Goal: Task Accomplishment & Management: Use online tool/utility

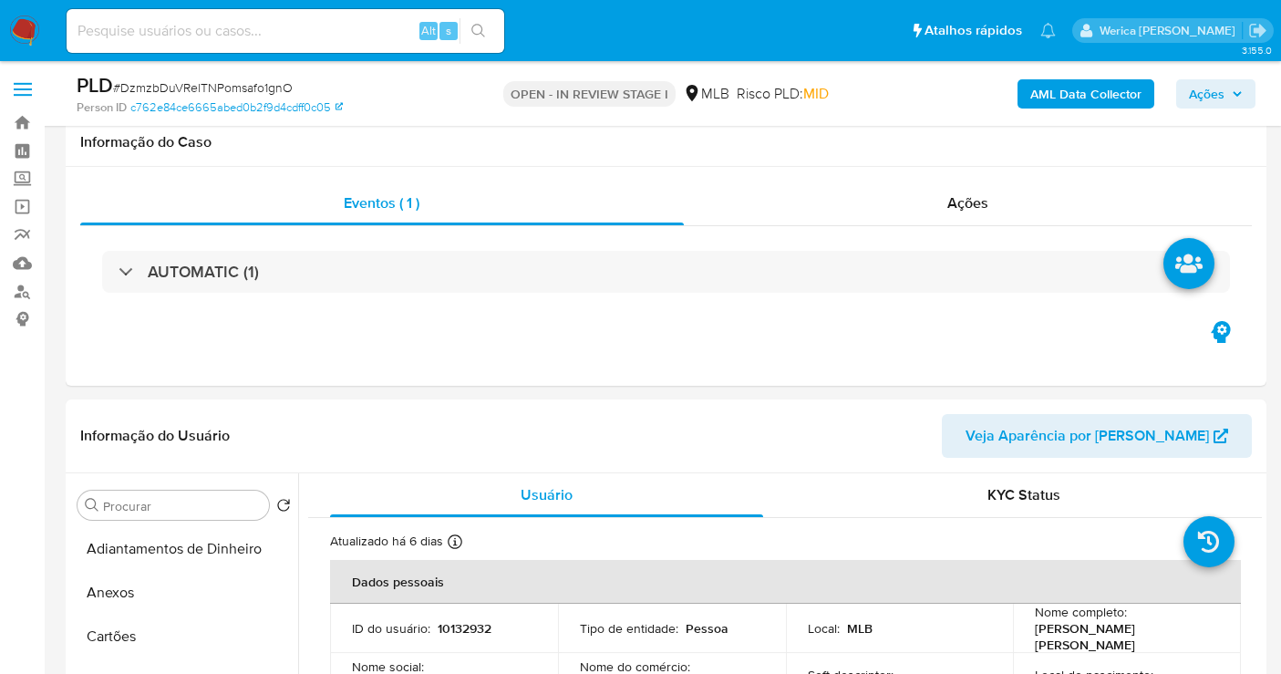
select select "10"
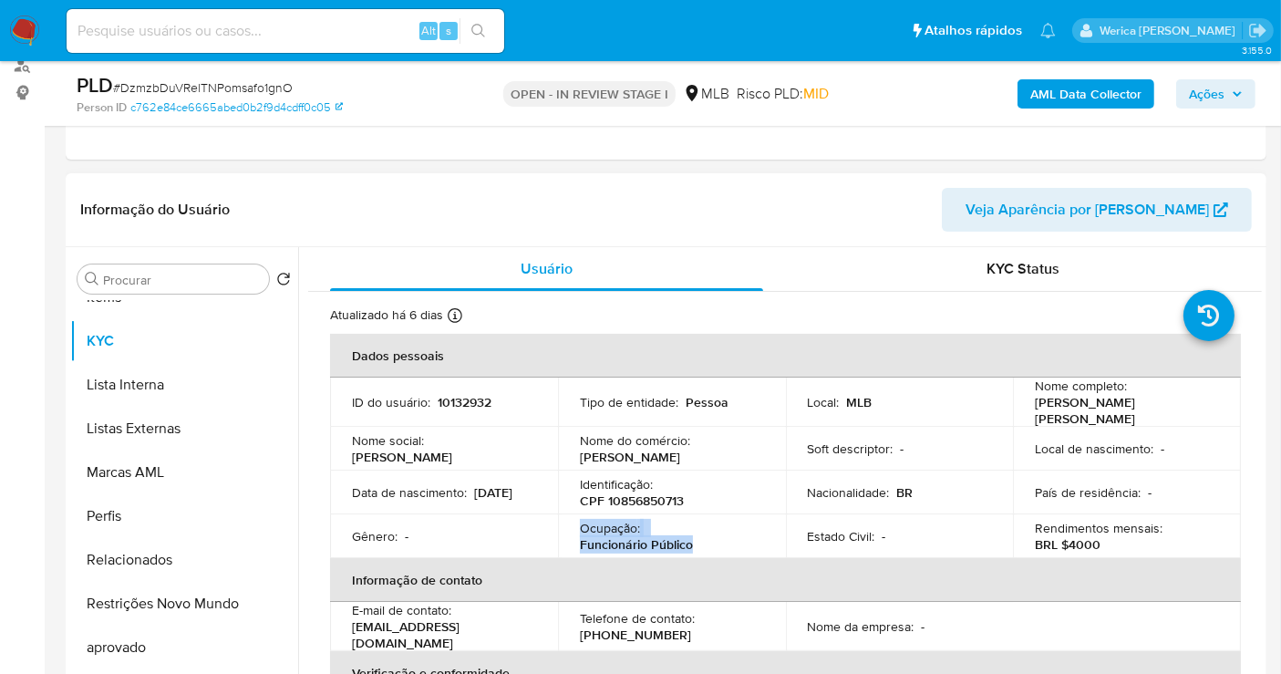
drag, startPoint x: 581, startPoint y: 524, endPoint x: 703, endPoint y: 539, distance: 123.0
click at [703, 539] on div "Ocupação : Funcionário Público" at bounding box center [672, 536] width 184 height 33
copy div "Ocupação : Funcionário Público"
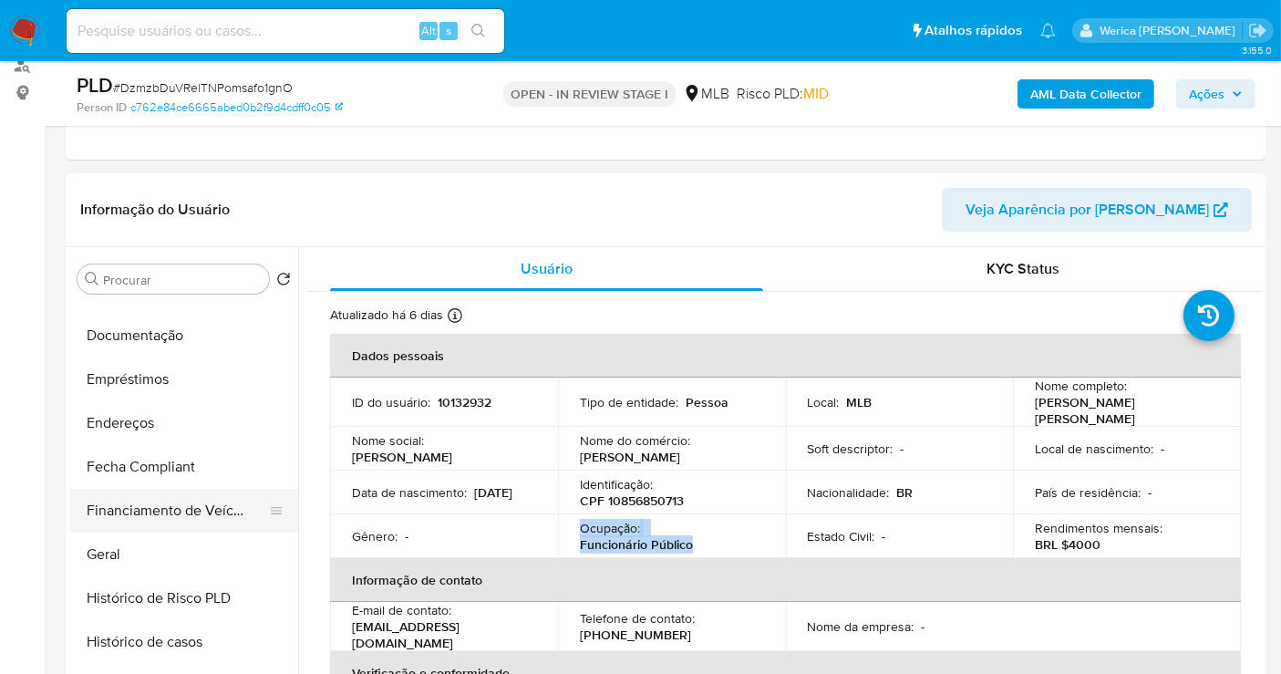
scroll to position [250, 0]
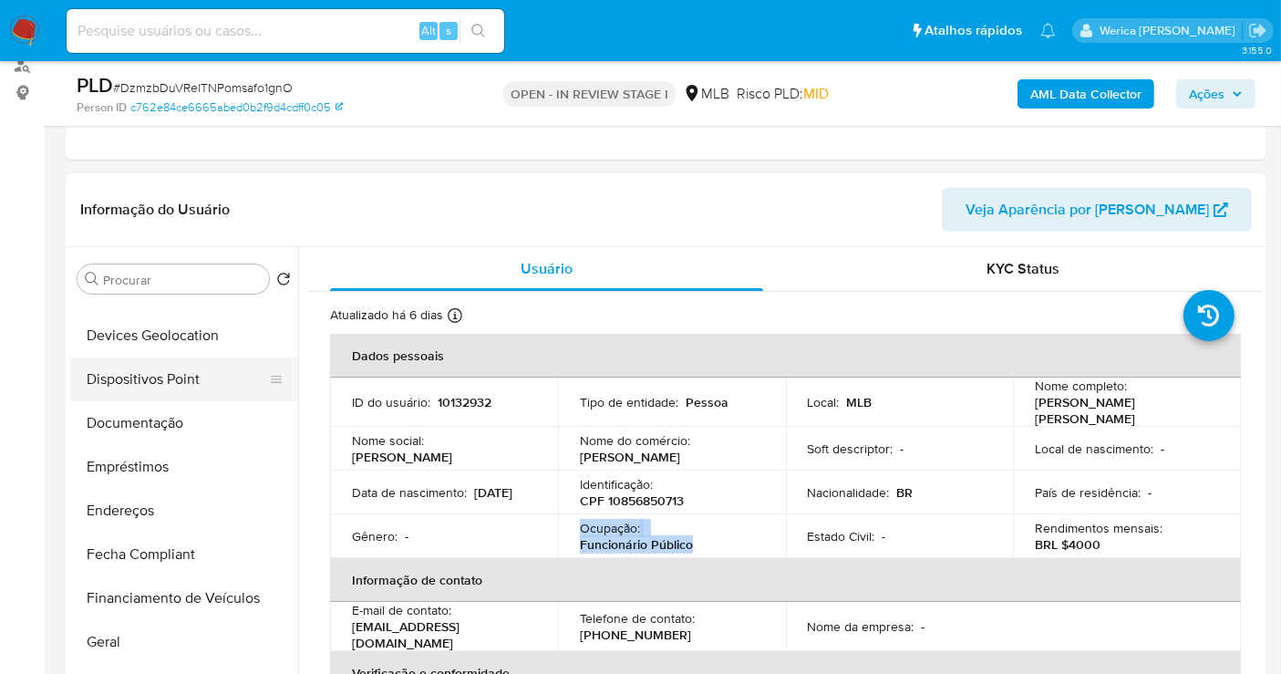
click at [221, 379] on button "Dispositivos Point" at bounding box center [176, 379] width 213 height 44
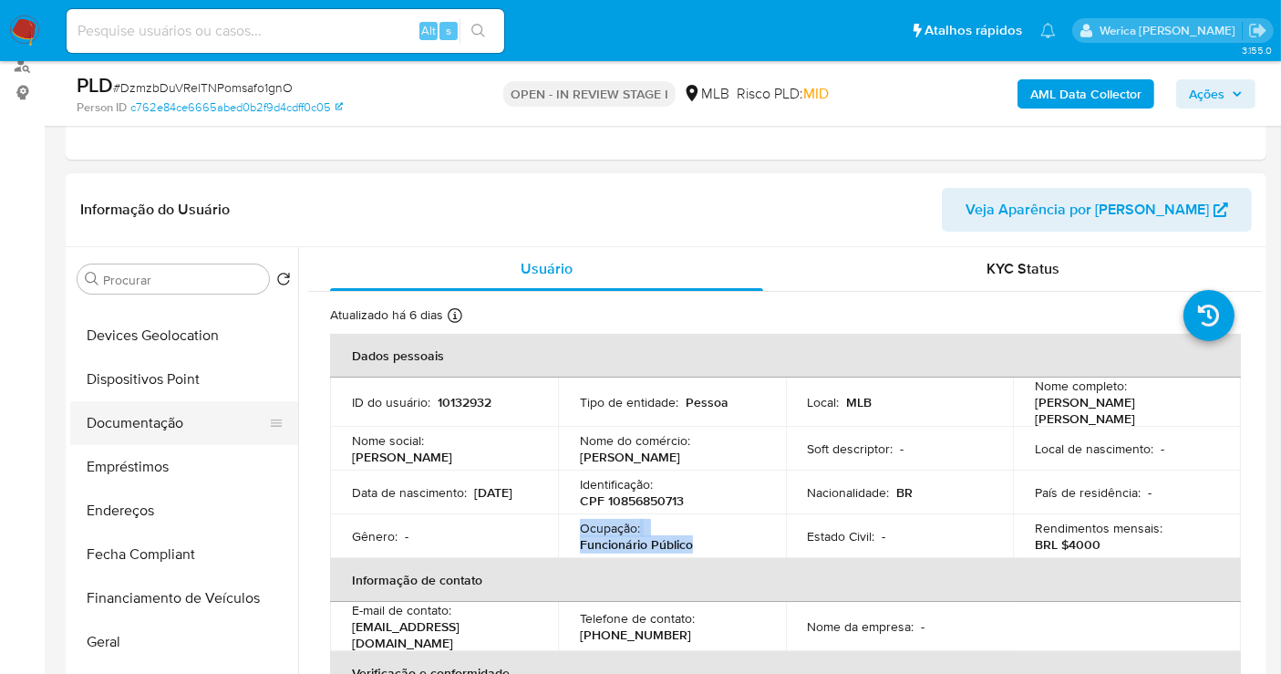
click at [243, 435] on button "Documentação" at bounding box center [176, 423] width 213 height 44
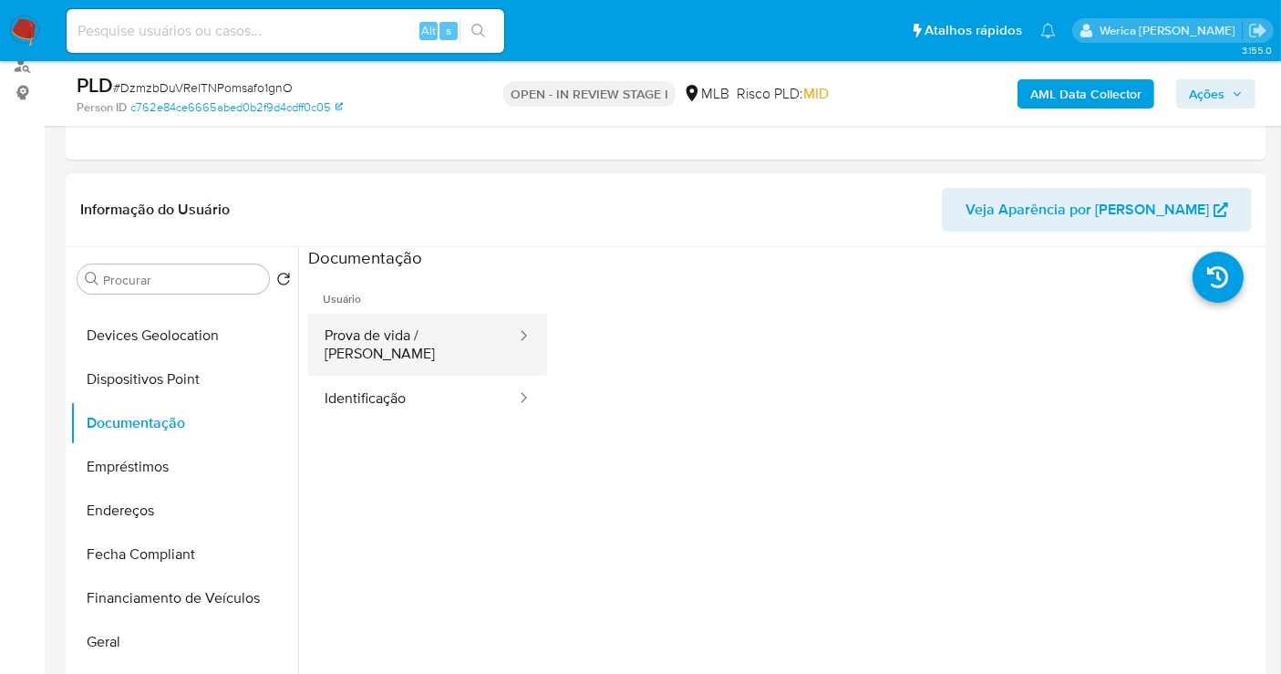
click at [503, 322] on div at bounding box center [517, 345] width 29 height 62
click at [474, 346] on button "Prova de vida / Selfie" at bounding box center [413, 345] width 210 height 62
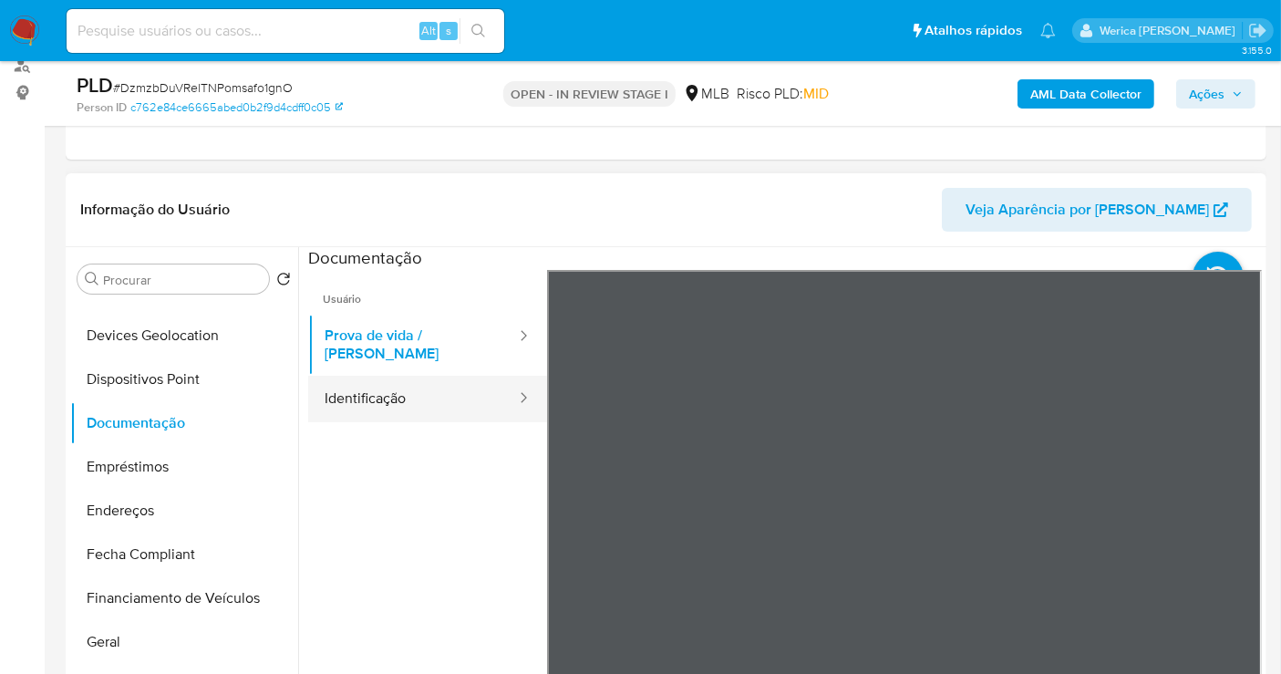
click at [503, 388] on div at bounding box center [517, 398] width 29 height 21
click at [466, 390] on button "Identificação" at bounding box center [413, 399] width 210 height 47
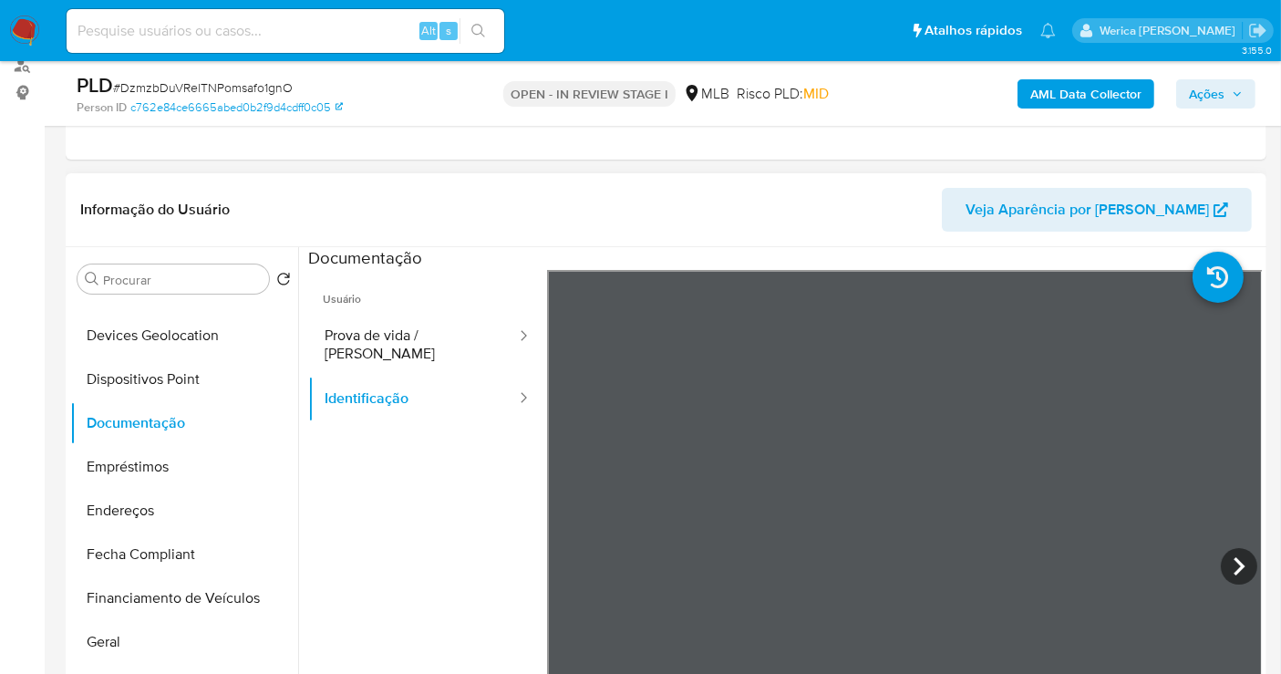
scroll to position [65, 0]
click at [164, 649] on button "Geral" at bounding box center [176, 642] width 213 height 44
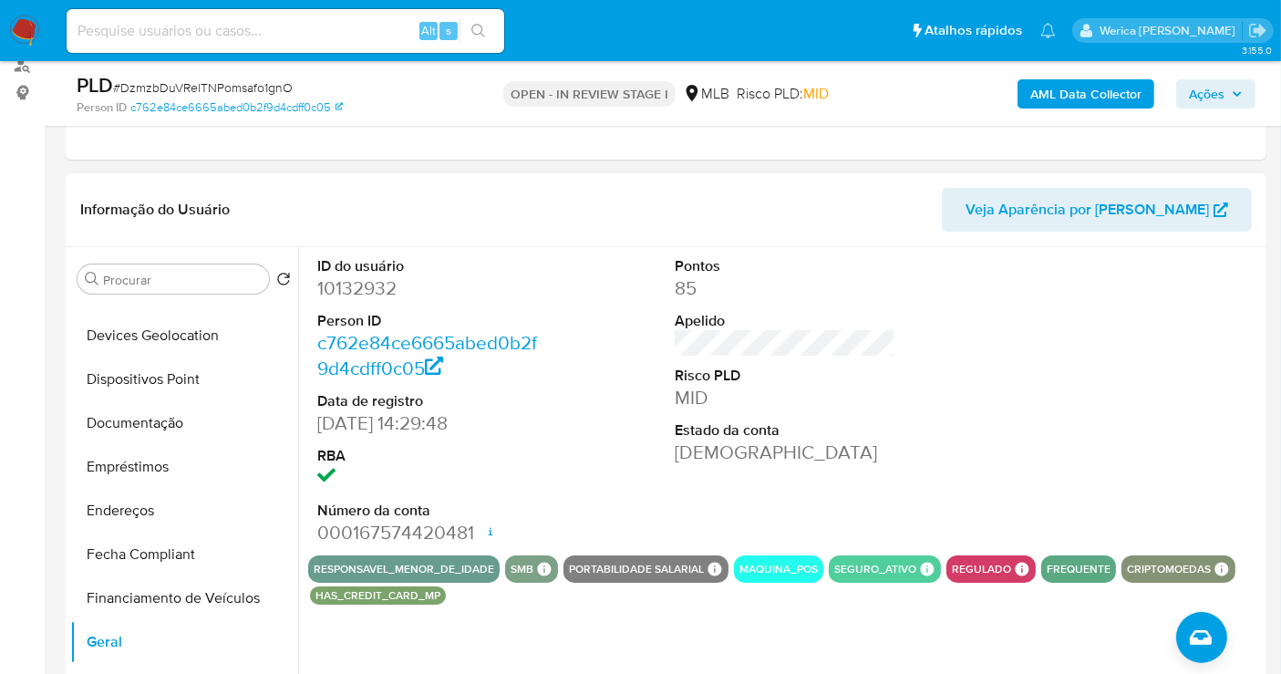
click at [1177, 356] on div at bounding box center [1143, 401] width 239 height 308
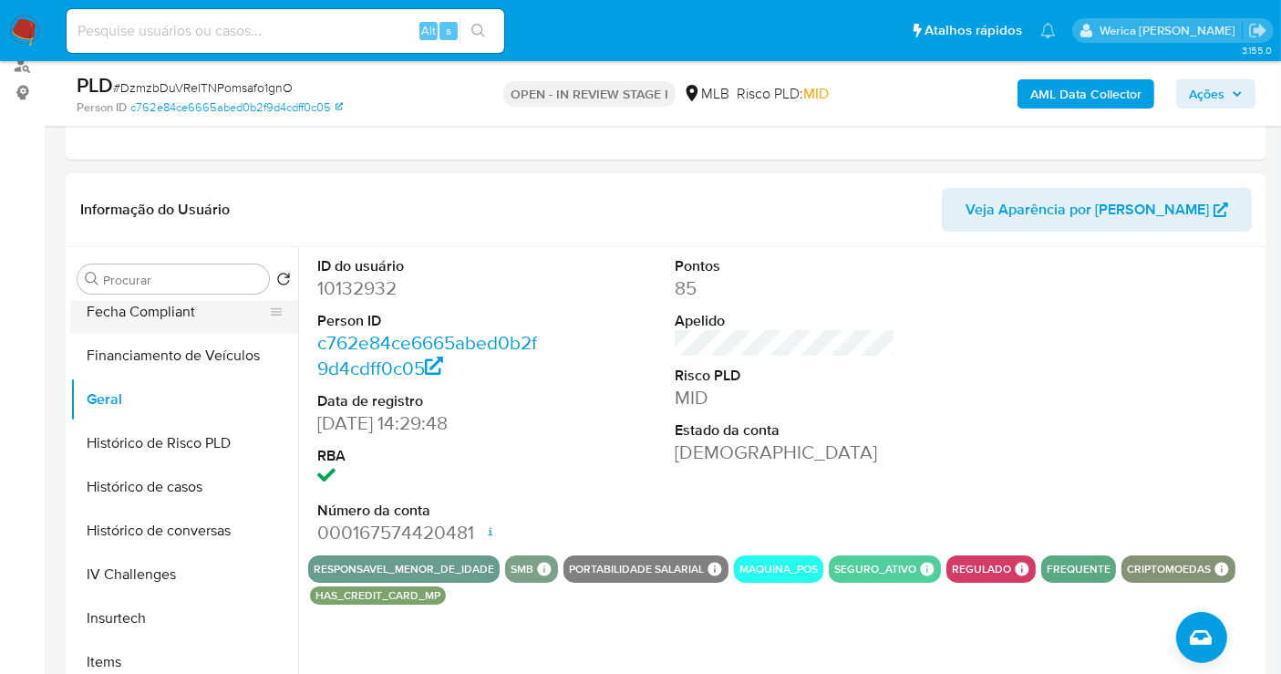
scroll to position [655, 0]
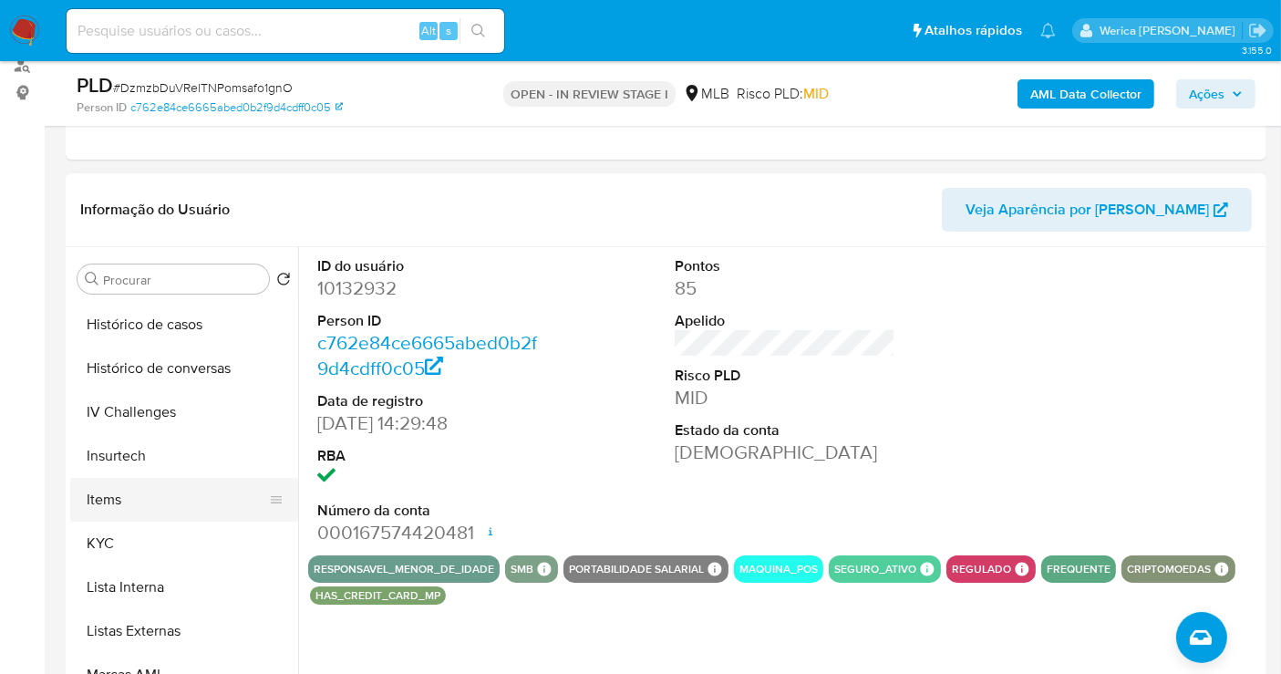
click at [160, 503] on button "Items" at bounding box center [176, 500] width 213 height 44
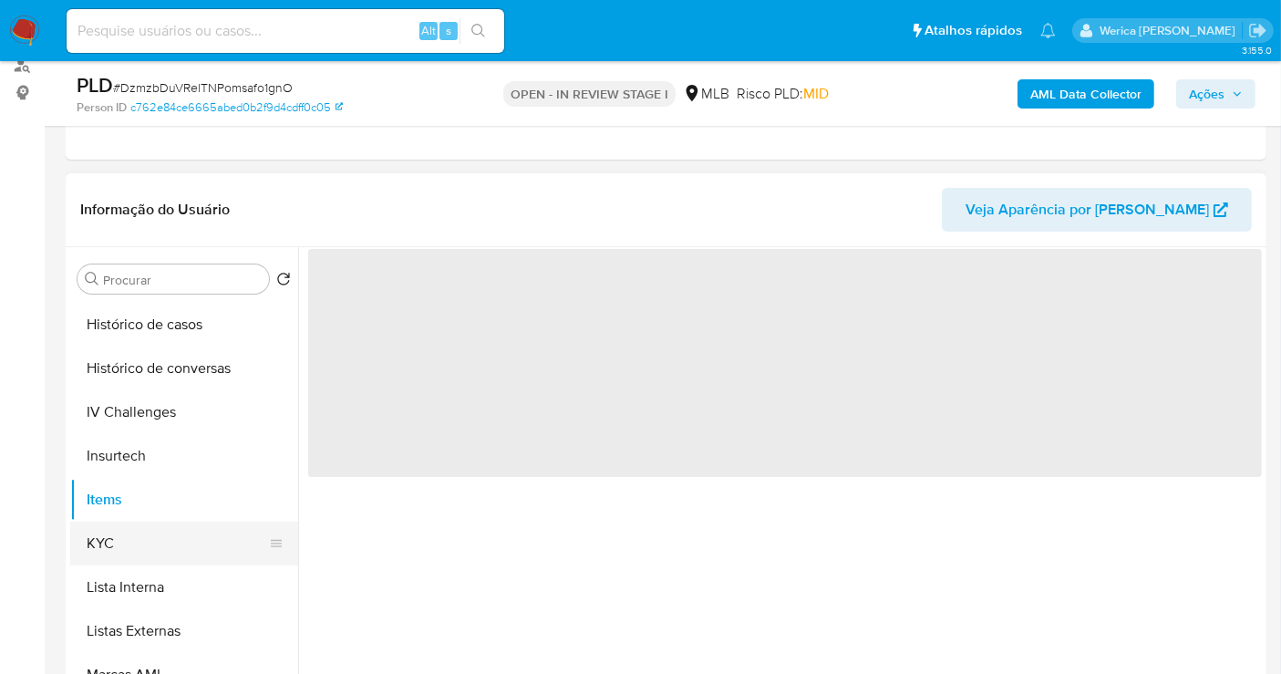
click at [148, 524] on button "KYC" at bounding box center [176, 544] width 213 height 44
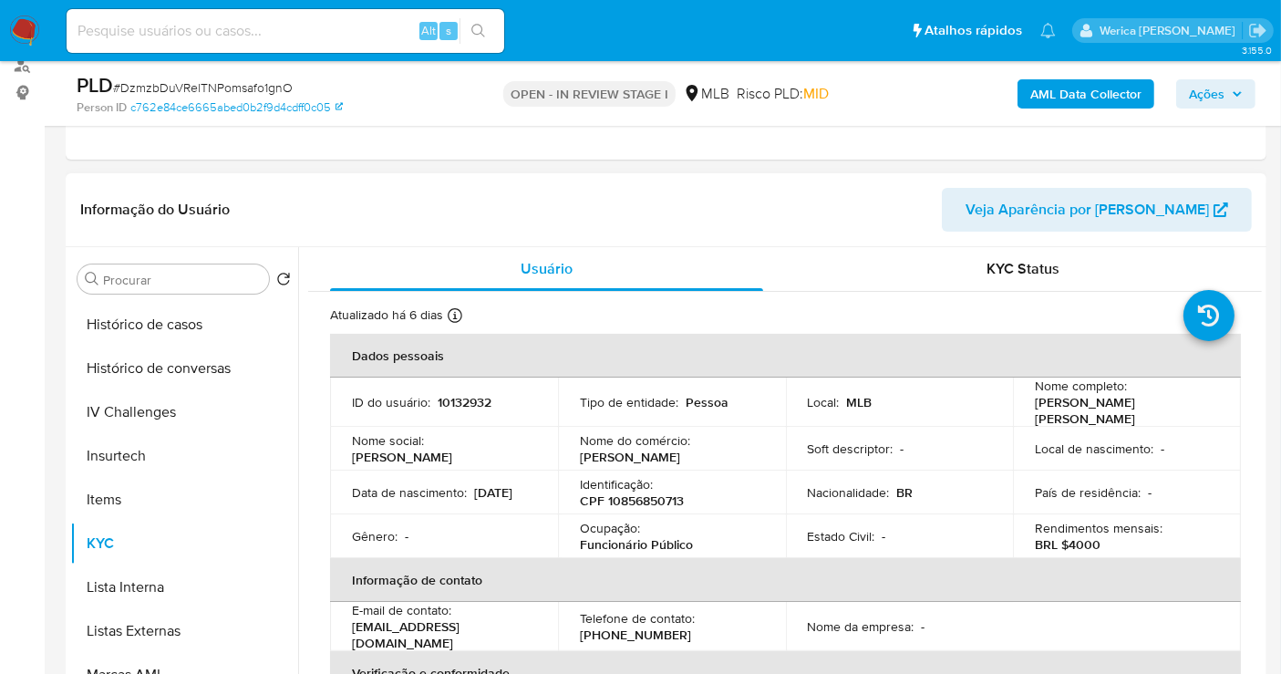
click at [1131, 544] on div "Rendimentos mensais : BRL $4000" at bounding box center [1127, 536] width 184 height 33
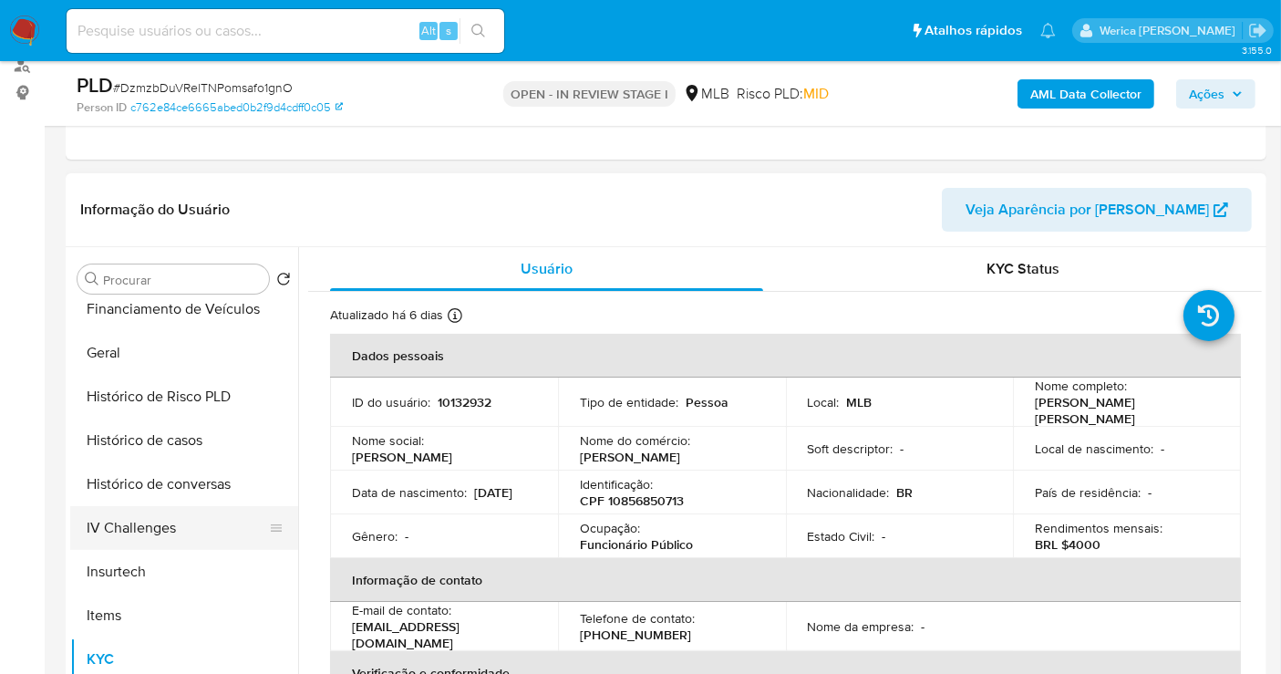
scroll to position [452, 0]
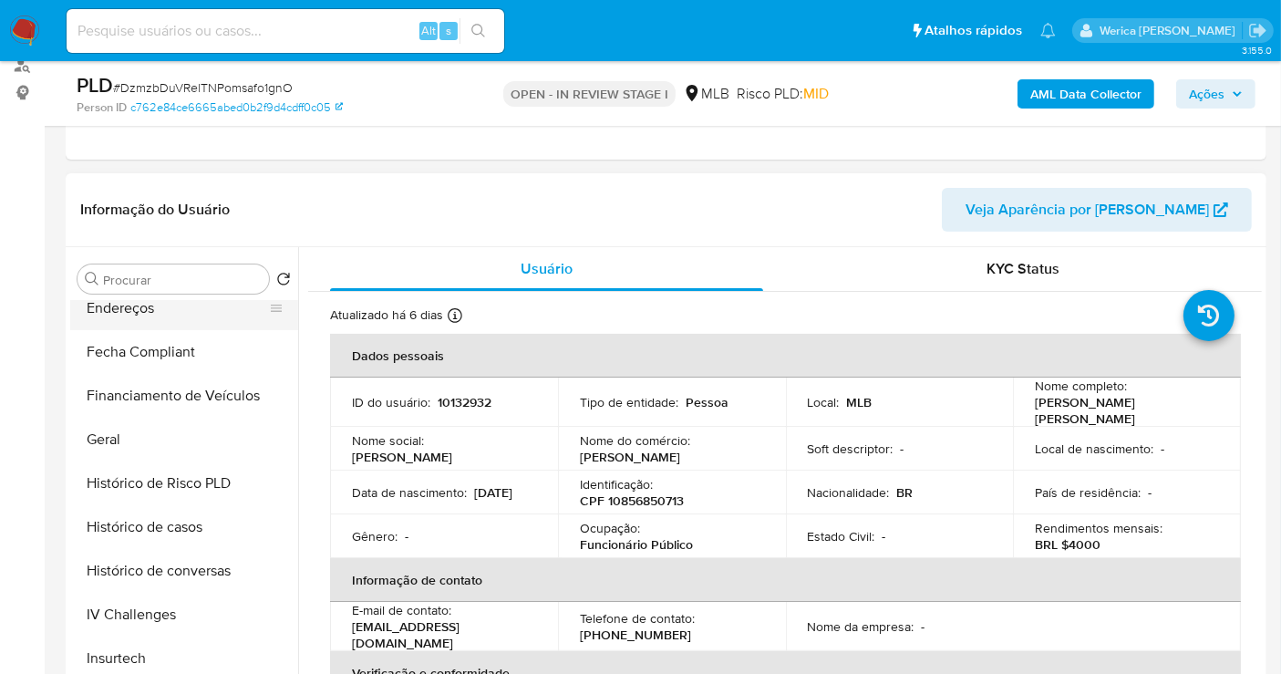
click at [172, 327] on button "Endereços" at bounding box center [176, 308] width 213 height 44
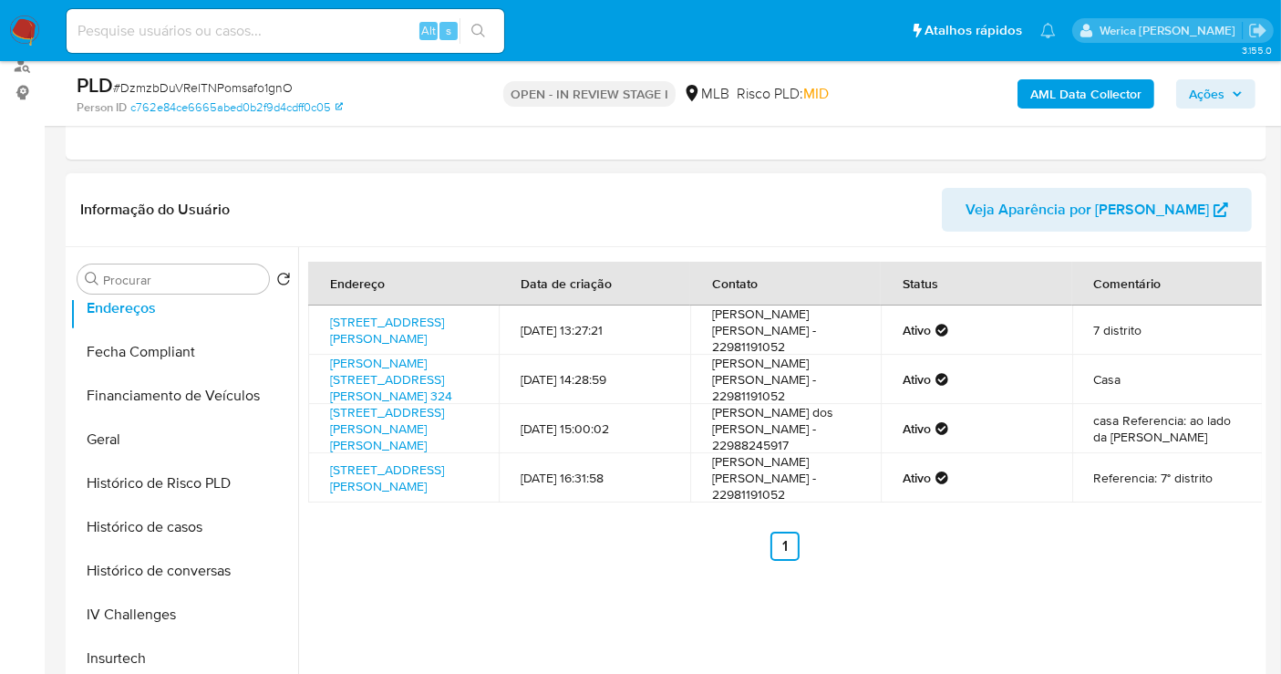
click at [1129, 451] on td "casa Referencia: ao lado da Aliato" at bounding box center [1167, 428] width 191 height 49
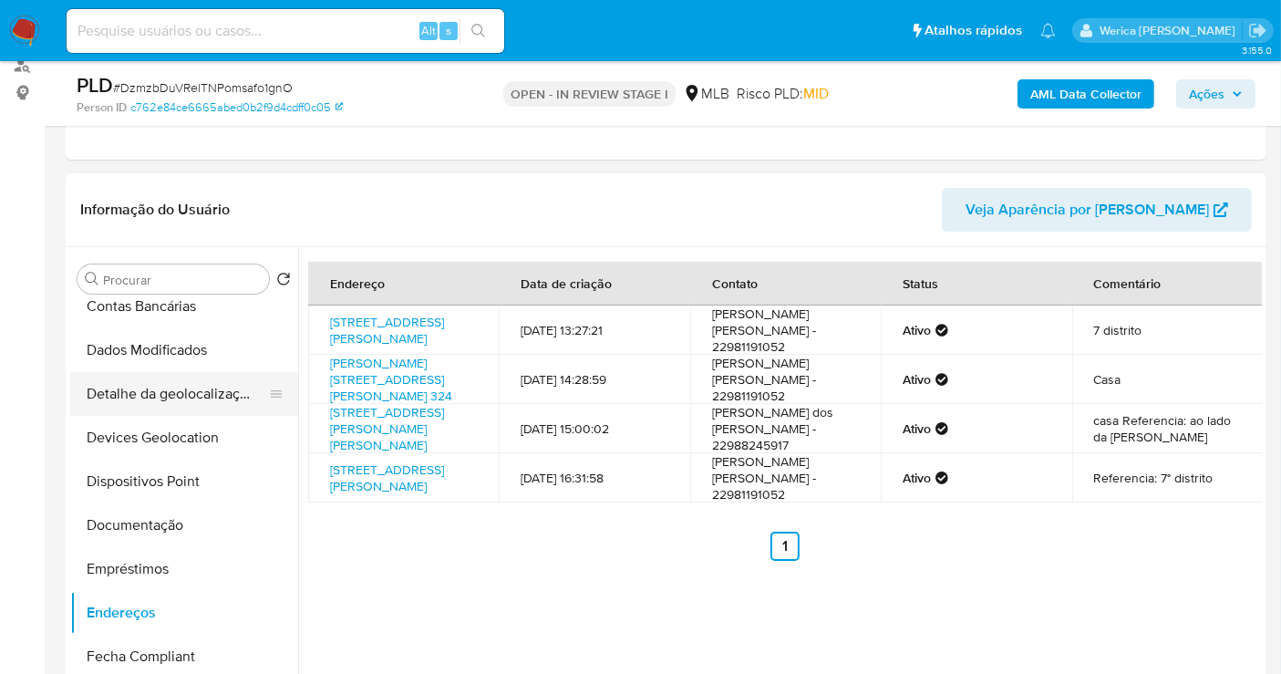
click at [220, 372] on button "Detalhe da geolocalização" at bounding box center [176, 394] width 213 height 44
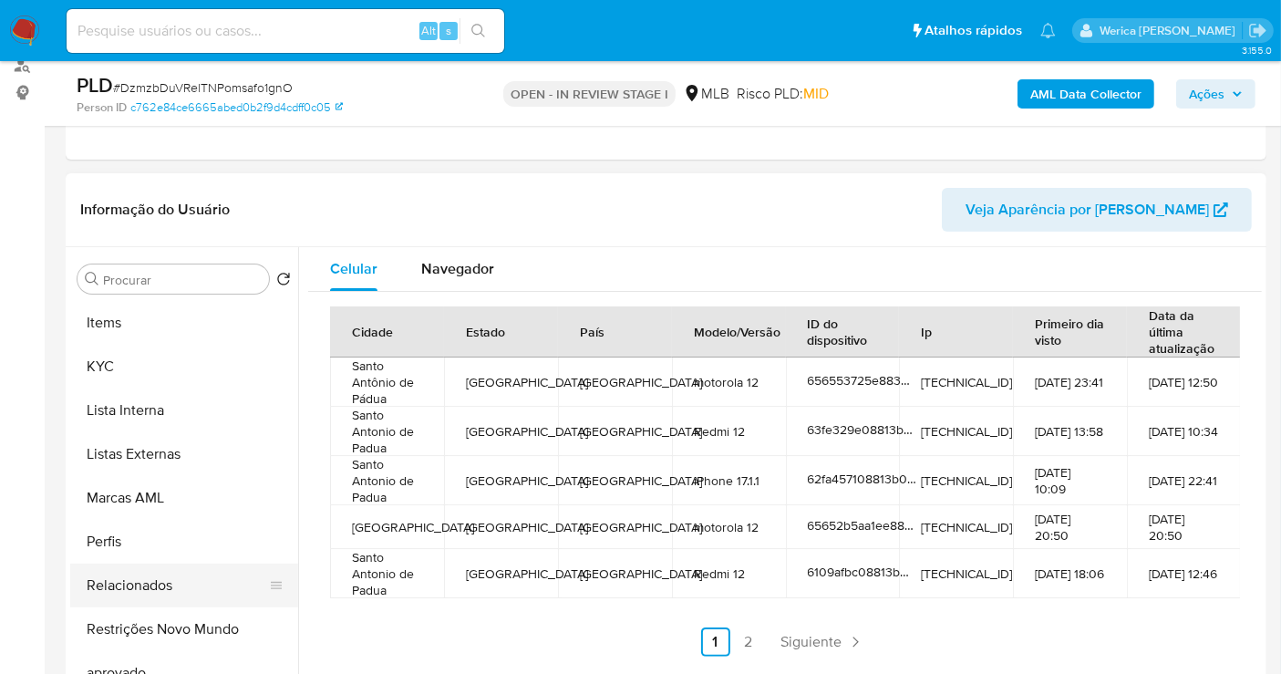
scroll to position [857, 0]
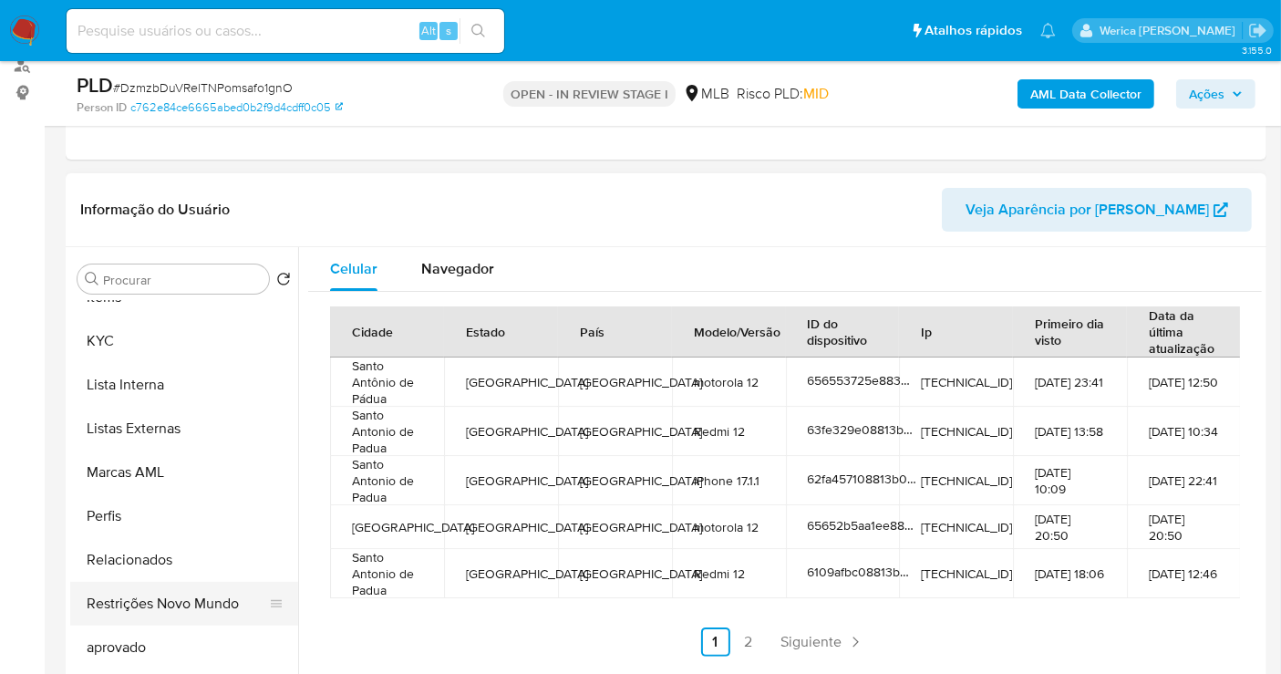
click at [217, 582] on button "Restrições Novo Mundo" at bounding box center [176, 604] width 213 height 44
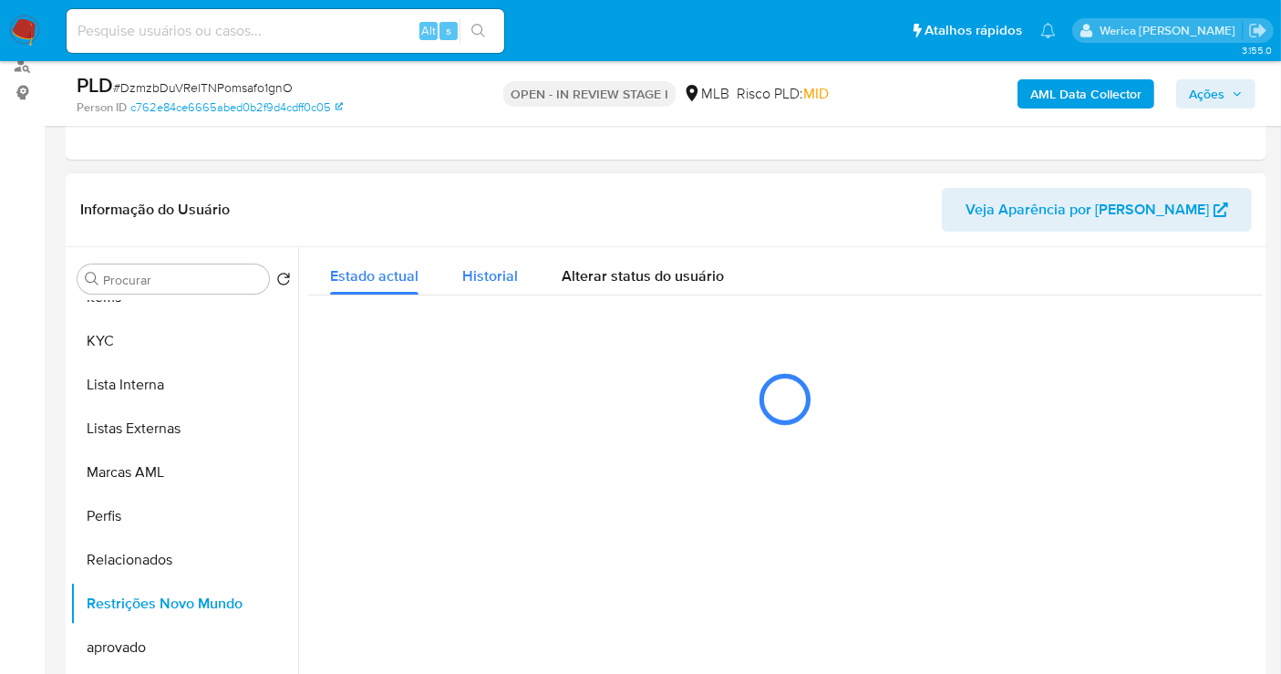
click at [458, 263] on button "Historial" at bounding box center [489, 271] width 99 height 48
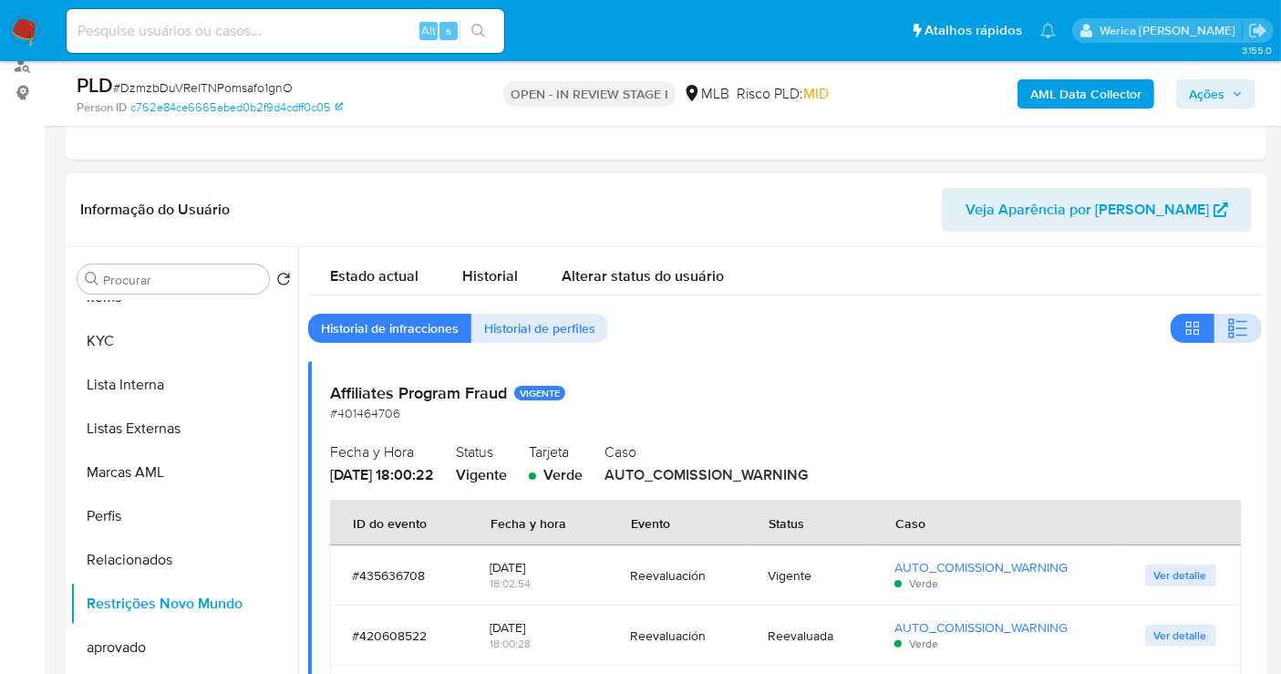
click at [1228, 334] on icon "button" at bounding box center [1238, 328] width 22 height 22
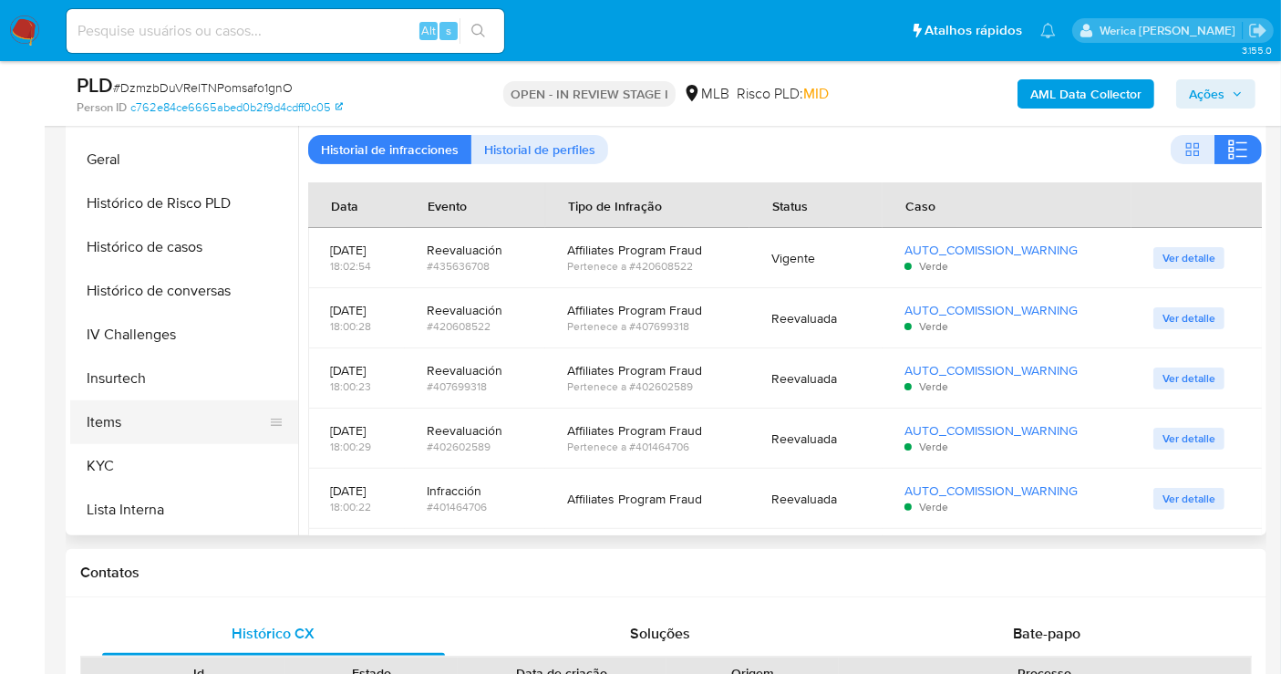
scroll to position [250, 0]
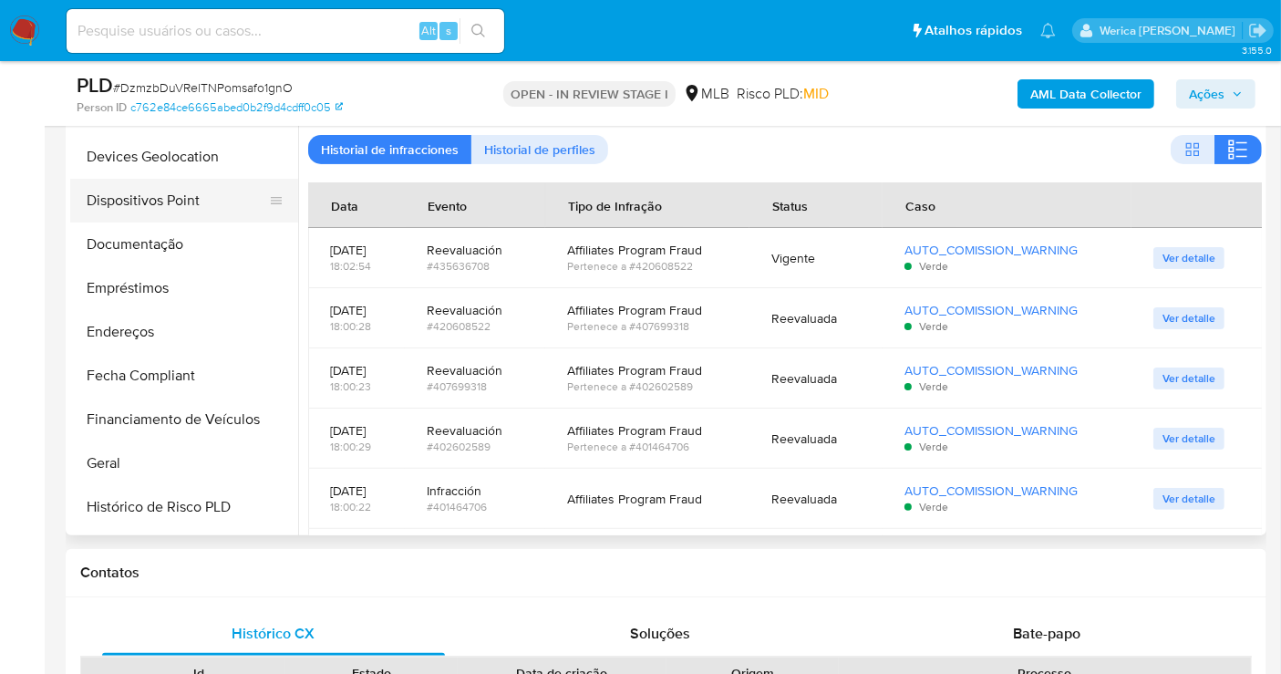
click at [189, 204] on button "Dispositivos Point" at bounding box center [176, 201] width 213 height 44
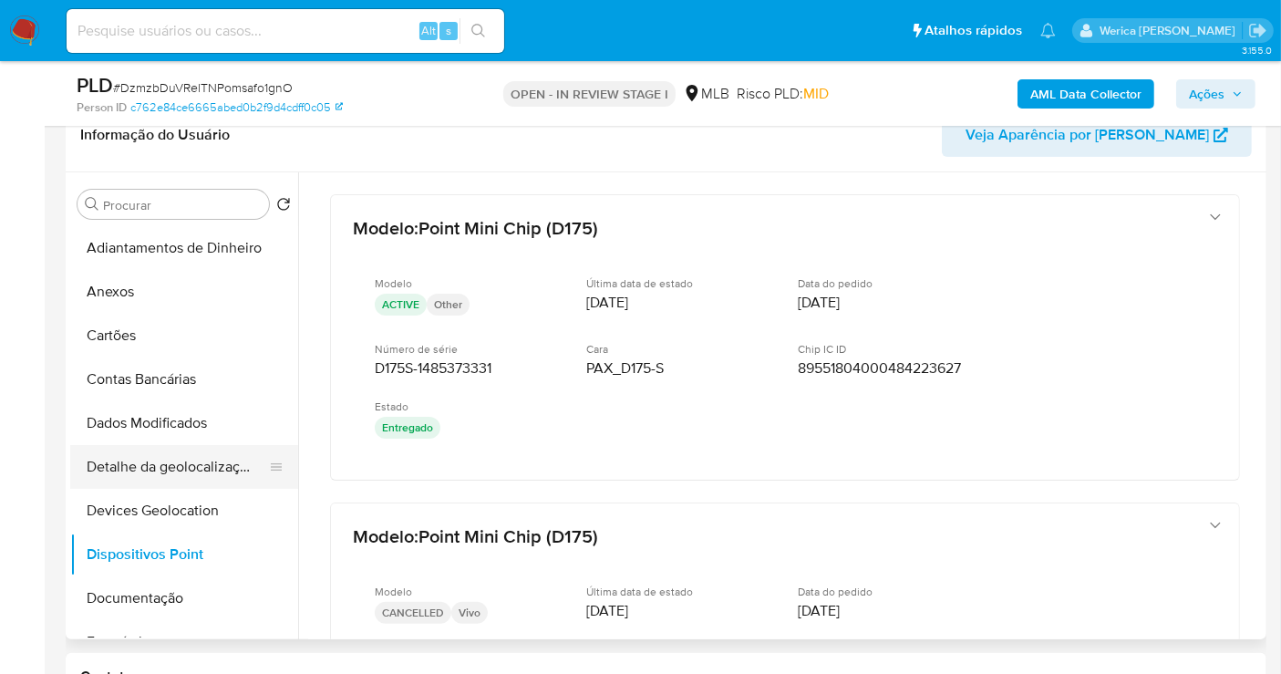
scroll to position [304, 0]
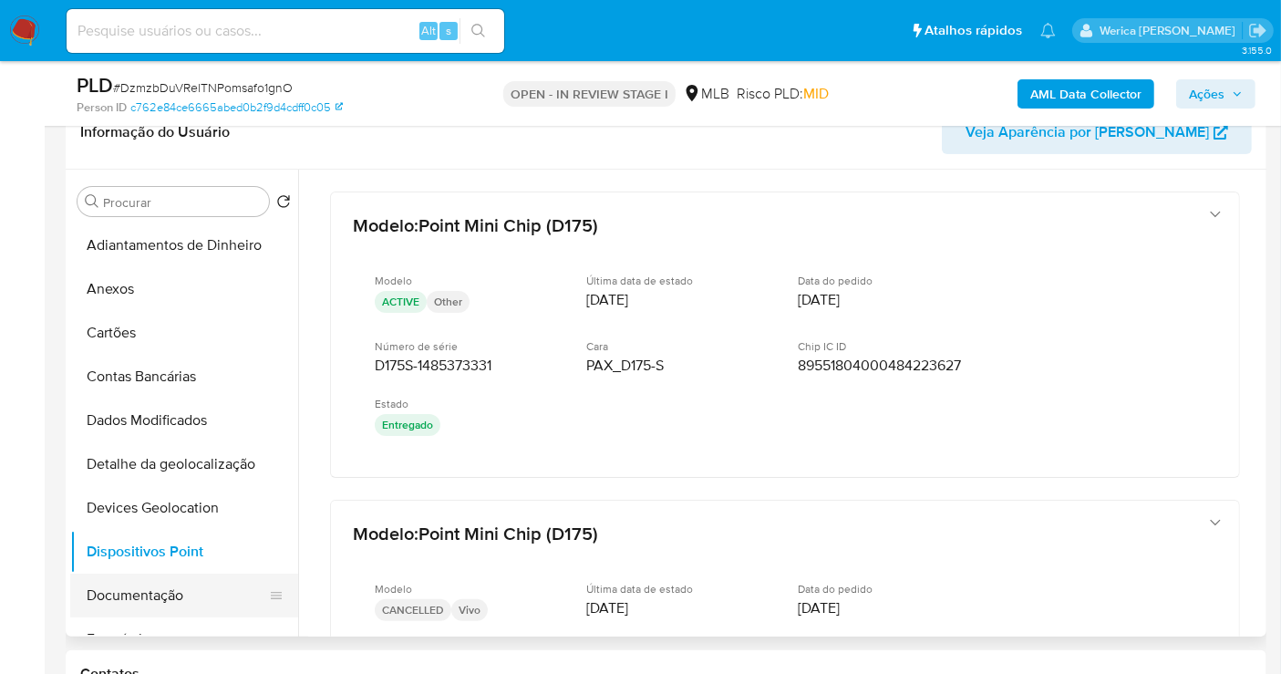
click at [172, 588] on button "Documentação" at bounding box center [176, 596] width 213 height 44
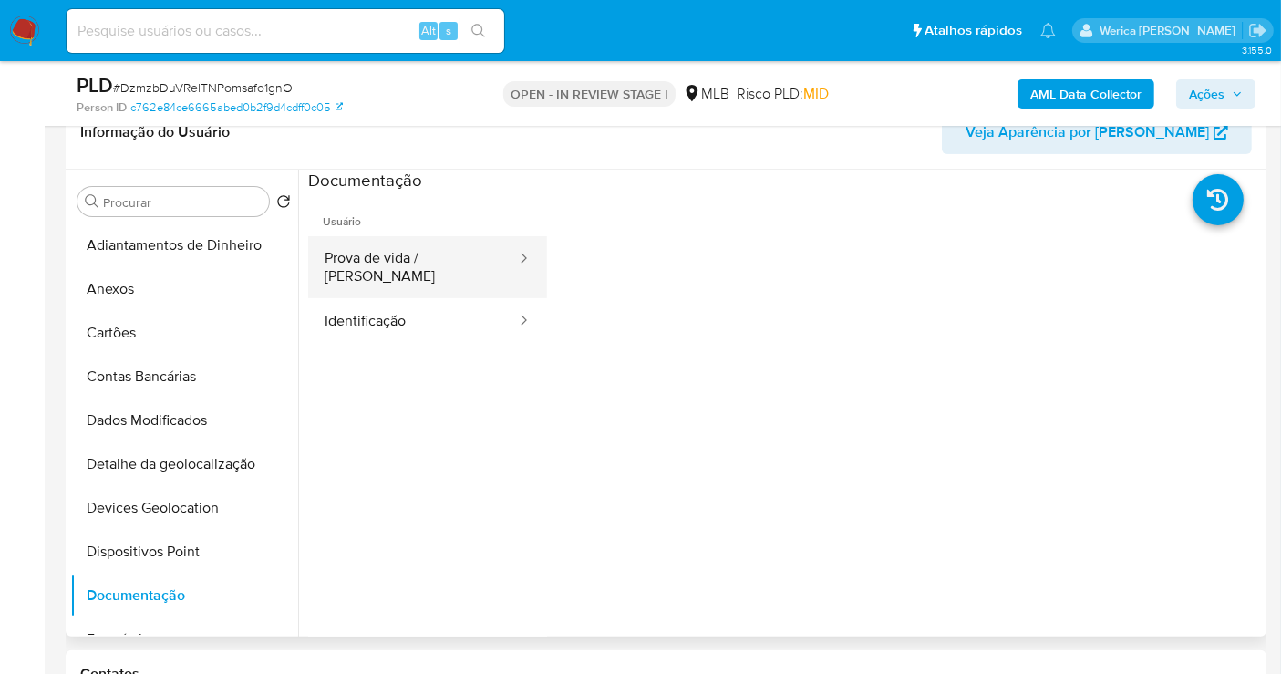
click at [436, 240] on button "Prova de vida / Selfie" at bounding box center [413, 267] width 210 height 62
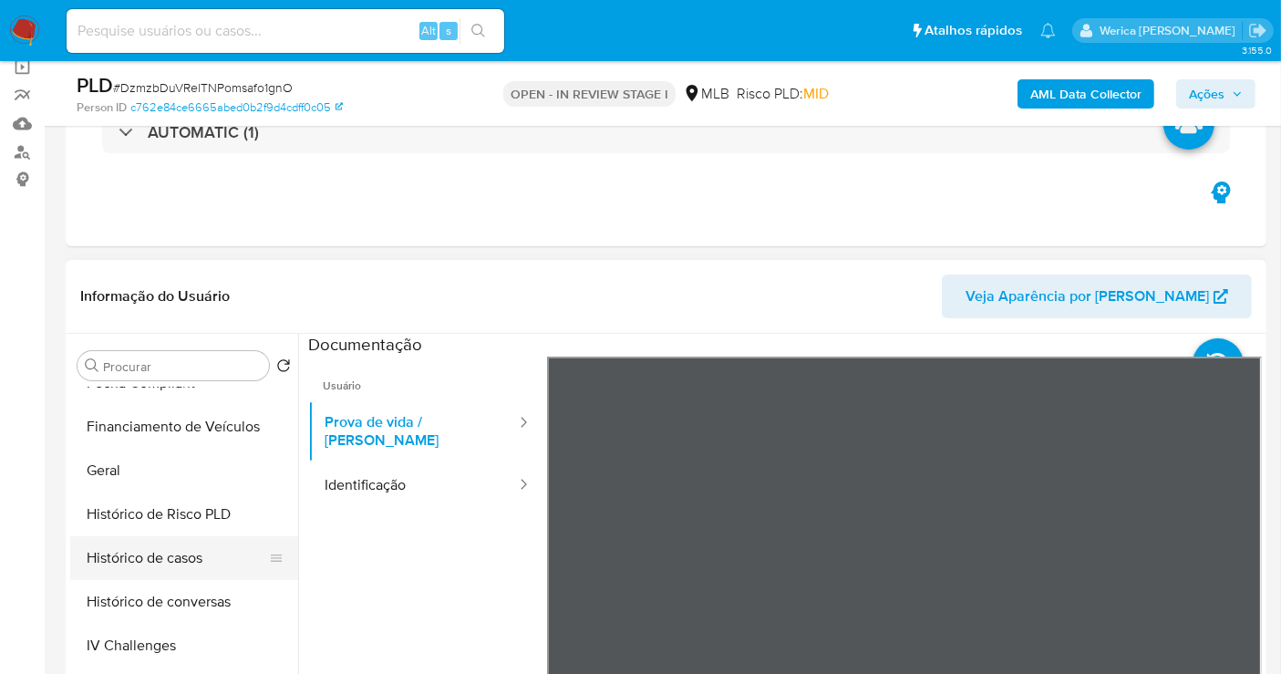
scroll to position [505, 0]
click at [182, 553] on button "Histórico de casos" at bounding box center [176, 561] width 213 height 44
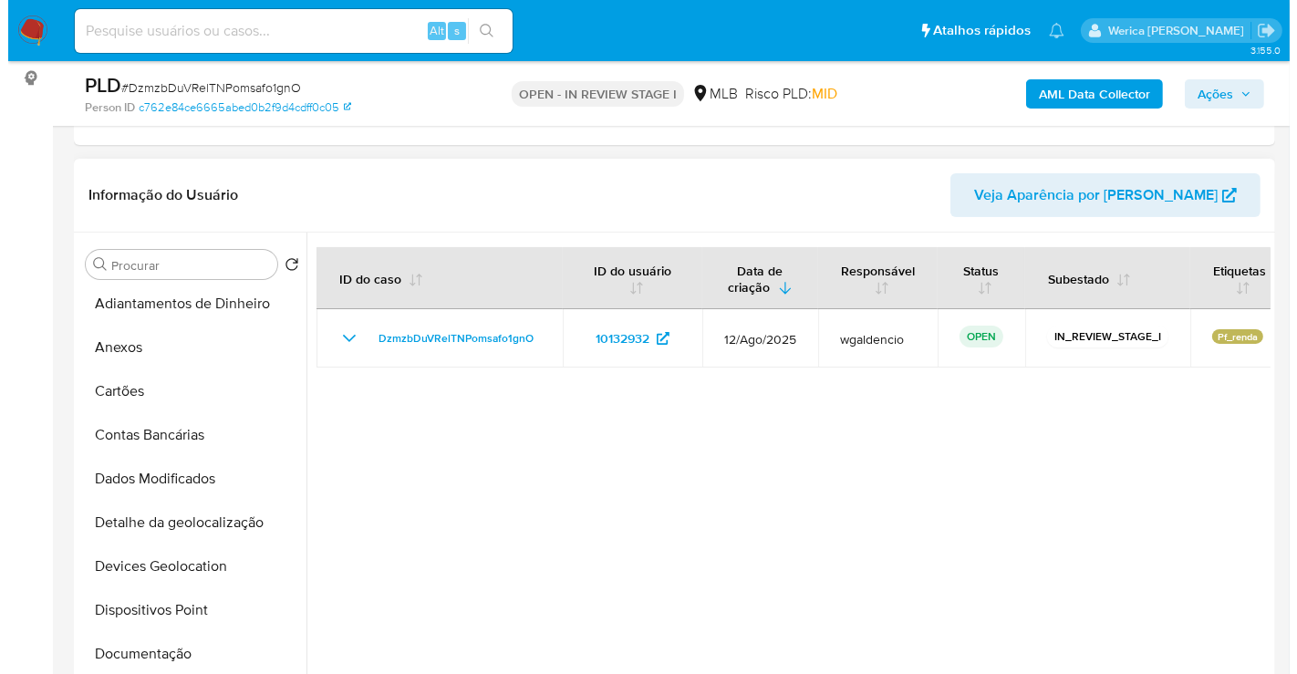
scroll to position [0, 0]
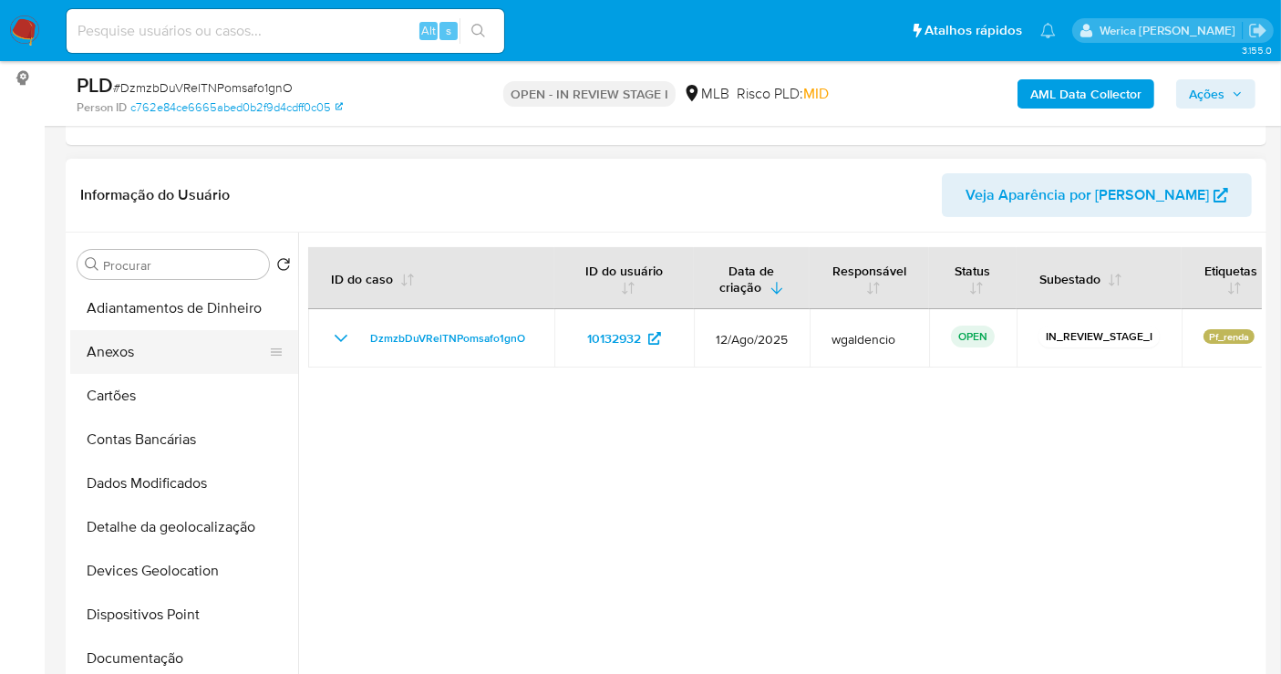
drag, startPoint x: 191, startPoint y: 387, endPoint x: 188, endPoint y: 366, distance: 21.3
click at [192, 389] on button "Cartões" at bounding box center [184, 396] width 228 height 44
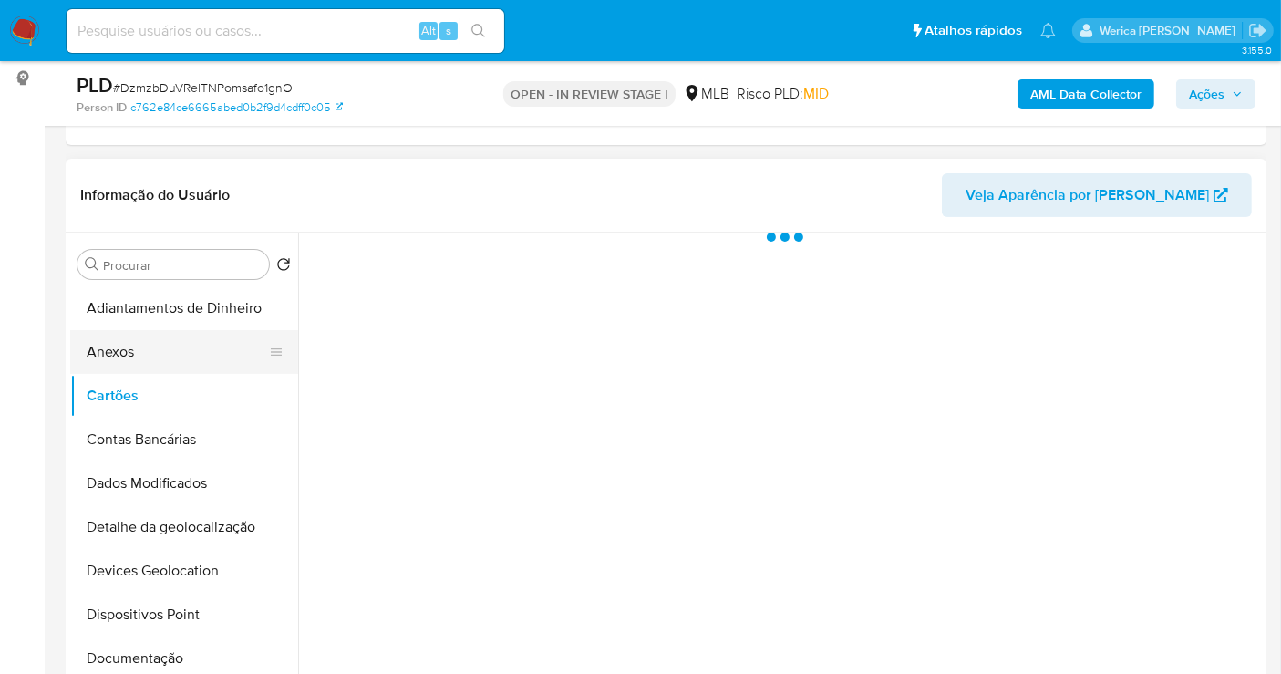
click at [185, 349] on button "Anexos" at bounding box center [176, 352] width 213 height 44
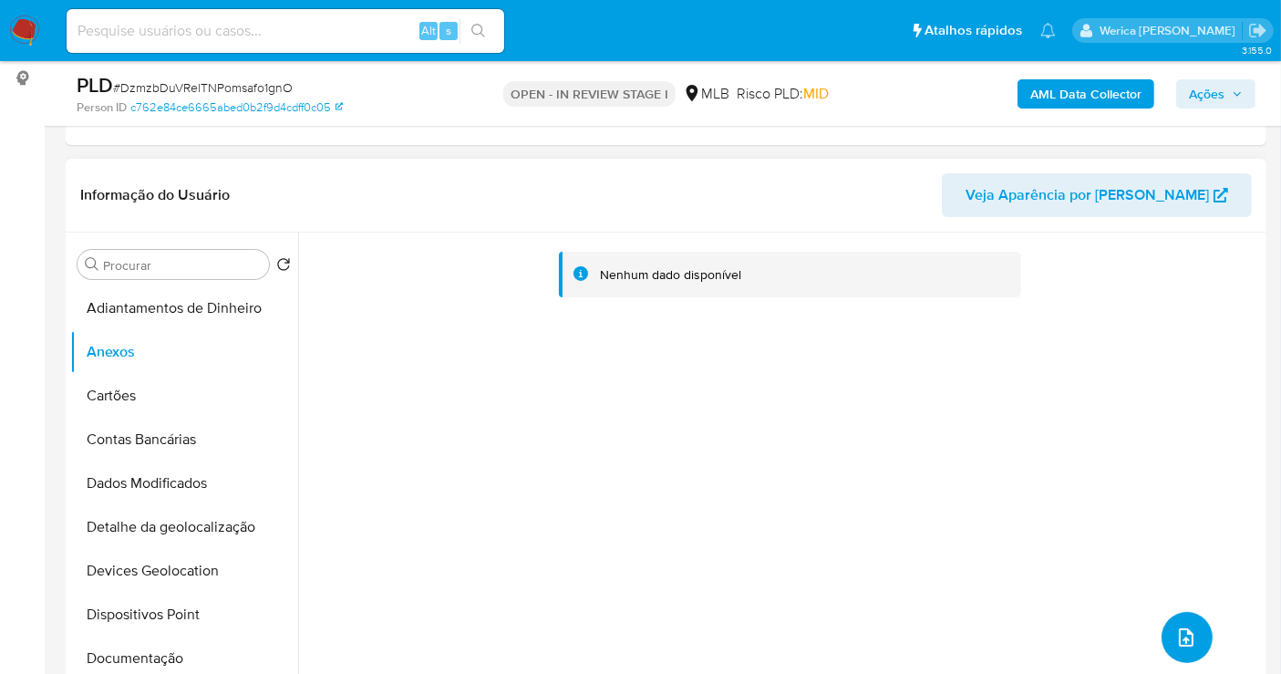
click at [1187, 624] on button "upload-file" at bounding box center [1187, 637] width 51 height 51
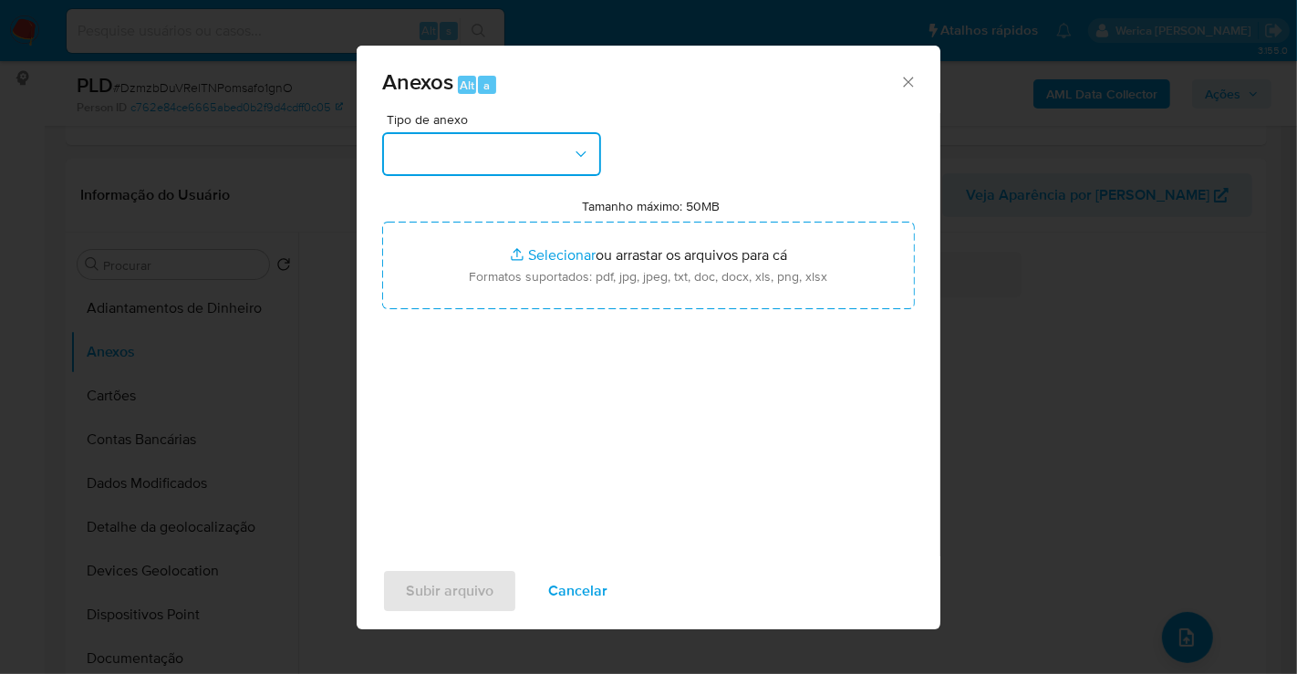
click at [462, 164] on button "button" at bounding box center [491, 154] width 219 height 44
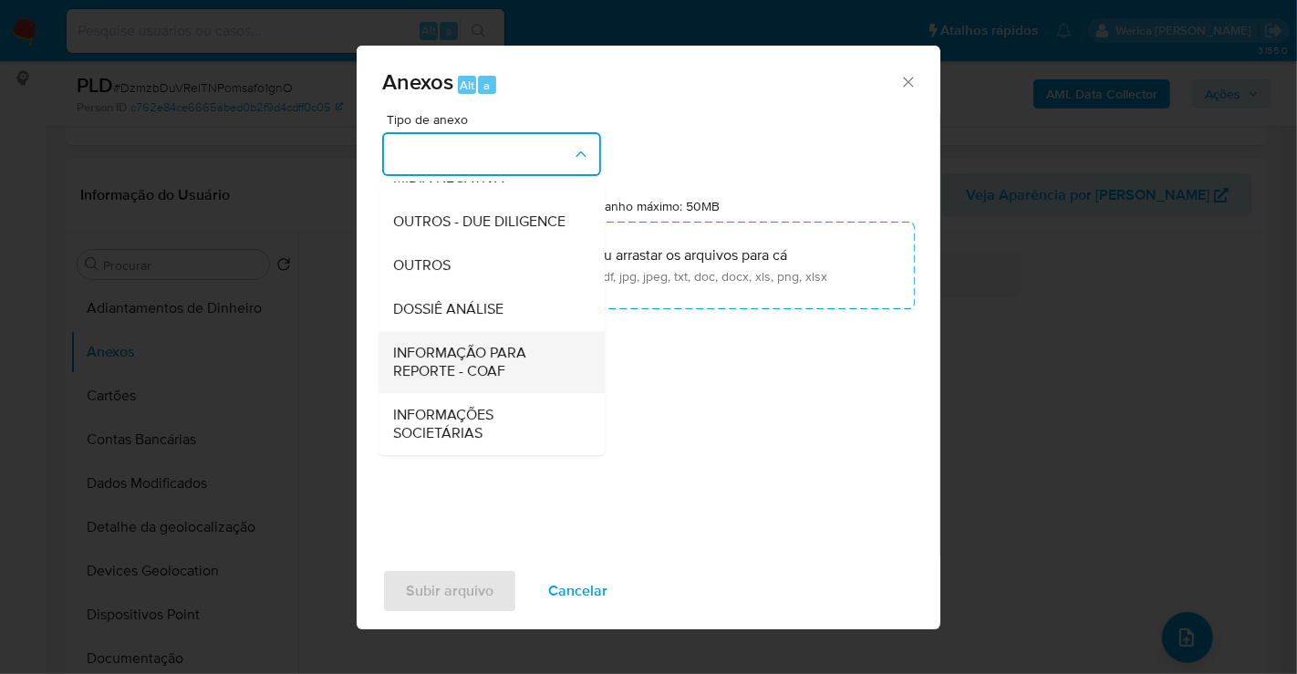
scroll to position [281, 0]
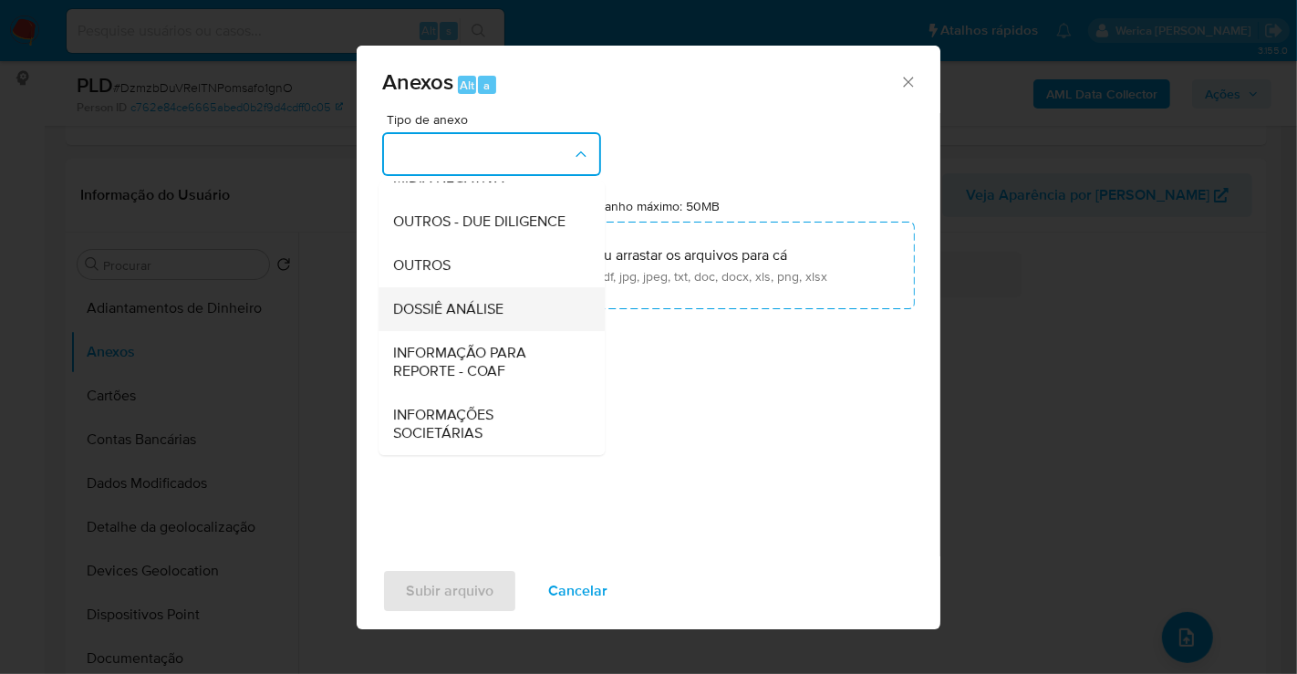
click at [511, 291] on div "DOSSIÊ ANÁLISE" at bounding box center [486, 309] width 186 height 44
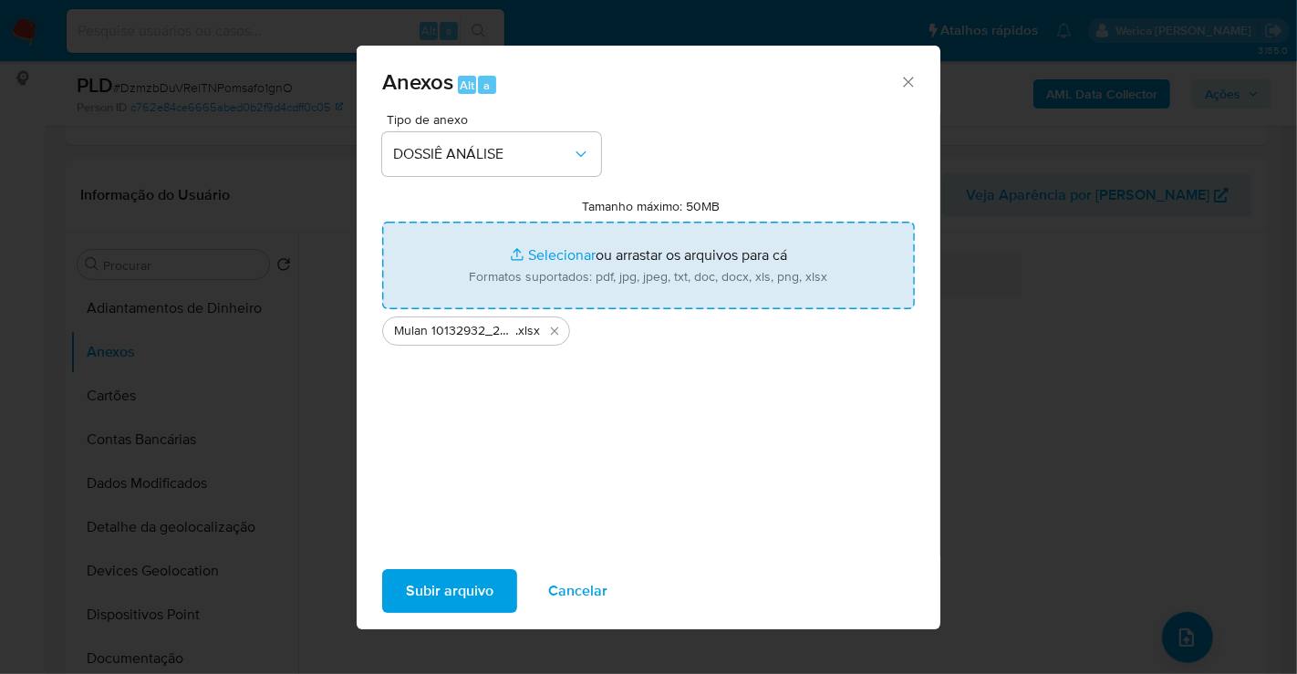
type input "C:\fakepath\SAR - XXXX - CPF 10856850713 - KELLY MACEDO ANDRE.pdf"
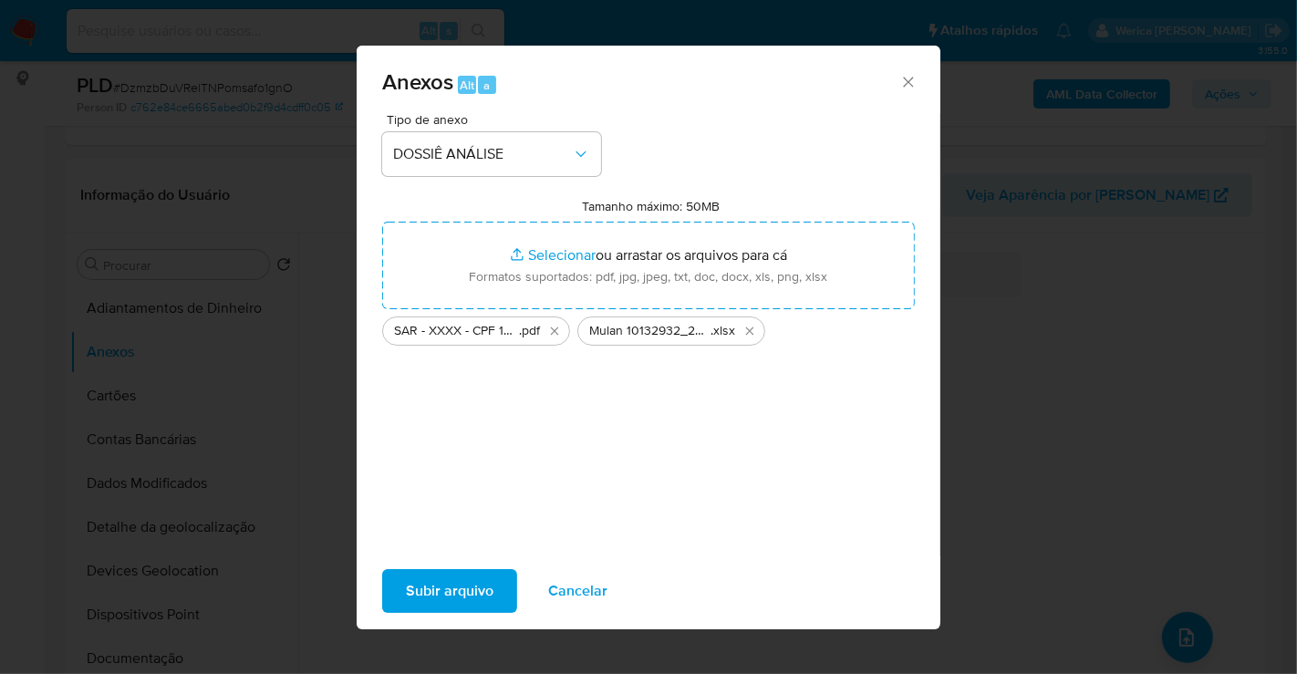
click at [436, 597] on span "Subir arquivo" at bounding box center [450, 591] width 88 height 40
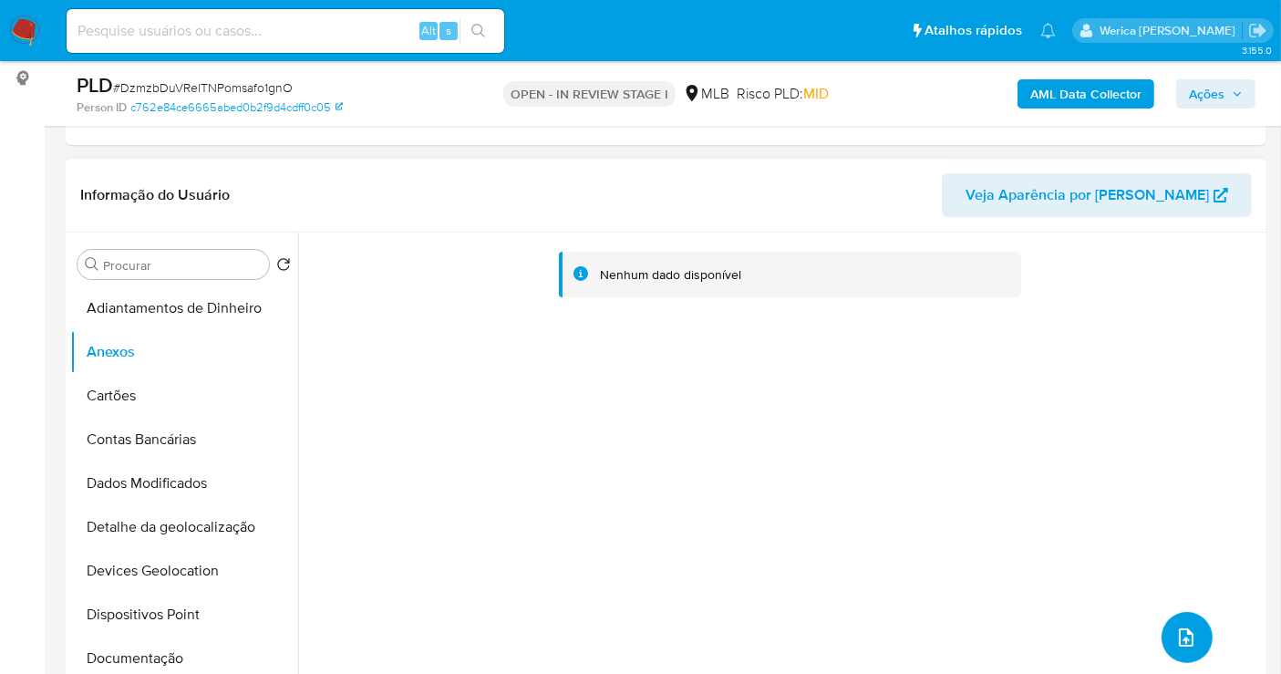
click at [1169, 615] on button "upload-file" at bounding box center [1187, 637] width 51 height 51
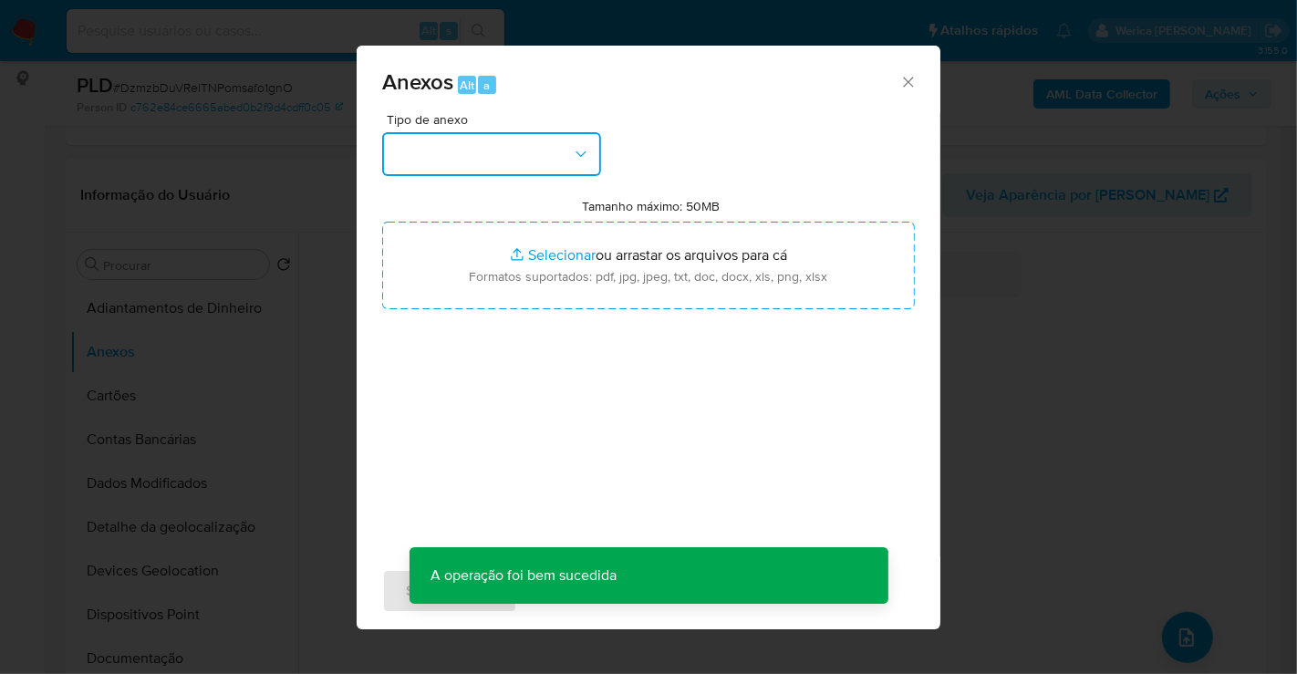
click at [460, 151] on button "button" at bounding box center [491, 154] width 219 height 44
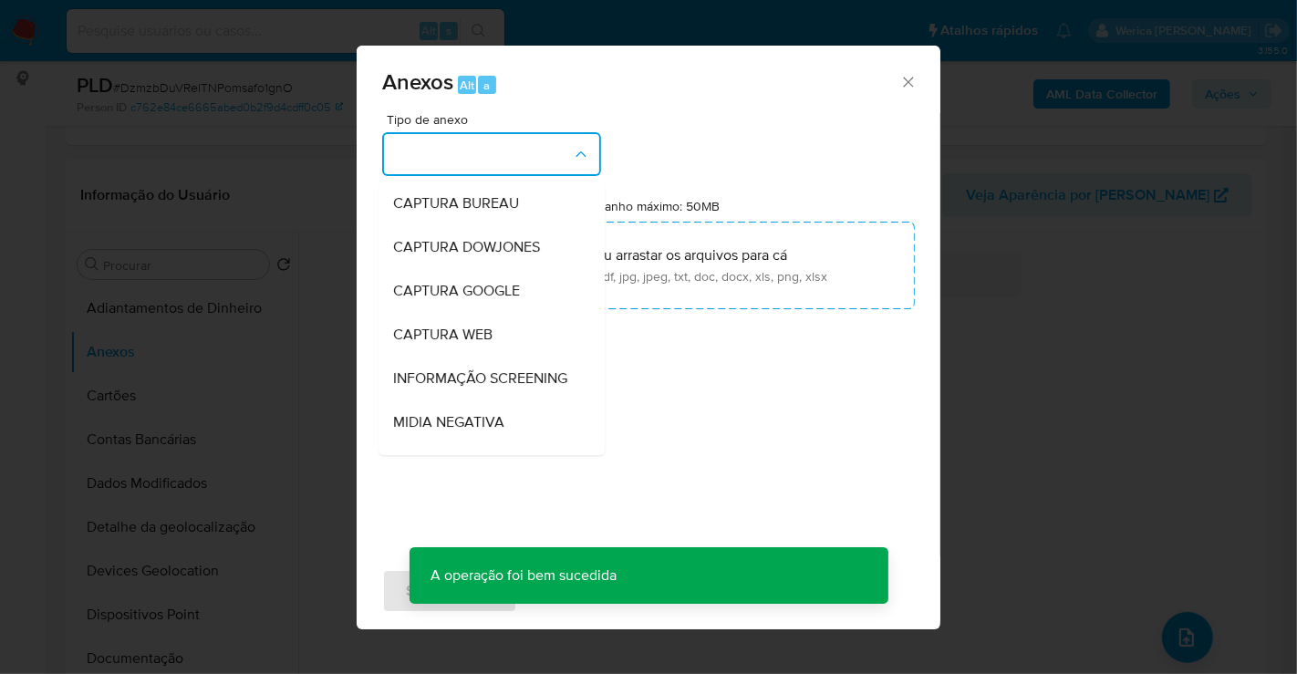
click at [1131, 368] on div "Anexos Alt a Tipo de anexo CAPTURA BUREAU CAPTURA DOWJONES CAPTURA GOOGLE CAPTU…" at bounding box center [648, 337] width 1297 height 674
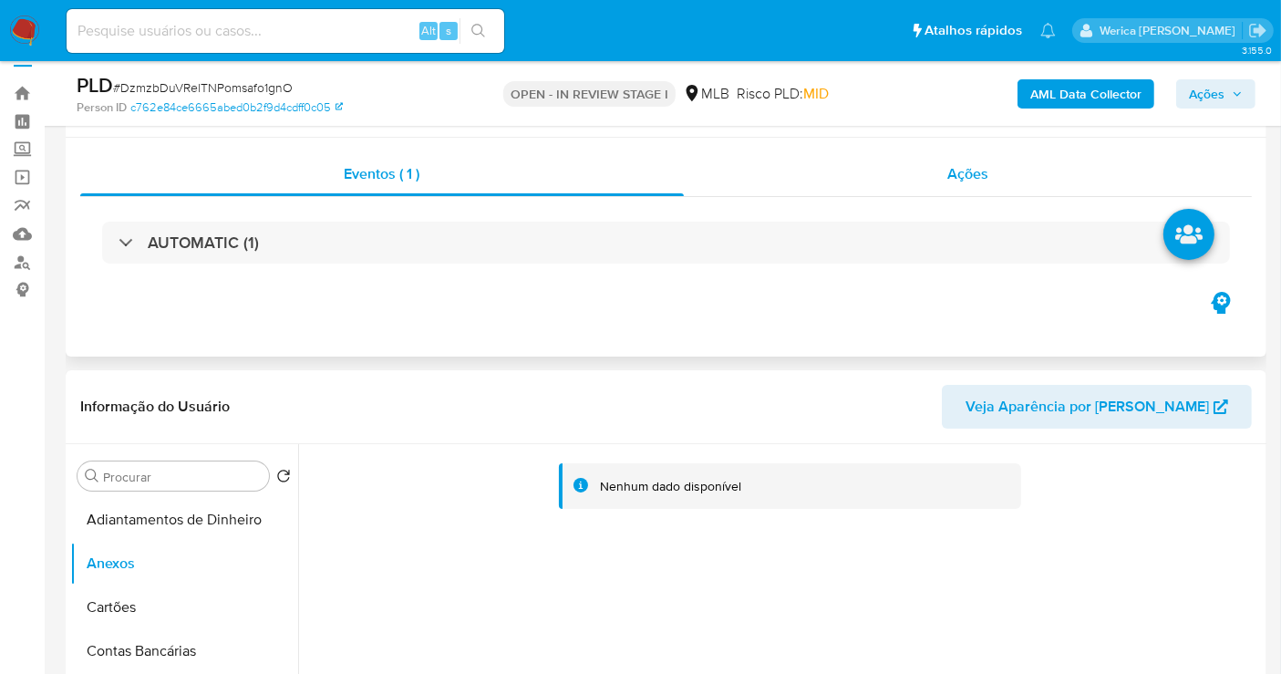
scroll to position [0, 0]
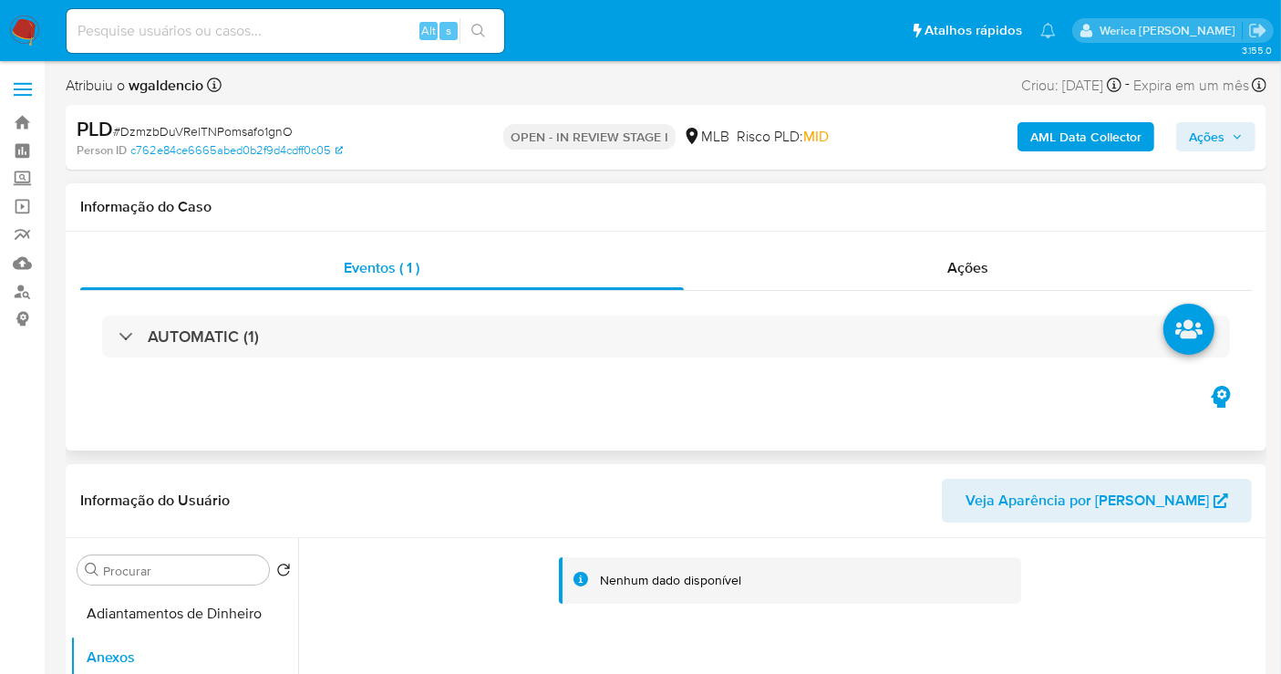
click at [968, 241] on div "Eventos ( 1 ) Ações AUTOMATIC (1)" at bounding box center [666, 341] width 1201 height 219
click at [981, 292] on div "Eventos ( 1 ) Ações AUTOMATIC (1)" at bounding box center [666, 314] width 1172 height 136
click at [976, 266] on span "Ações" at bounding box center [967, 267] width 41 height 21
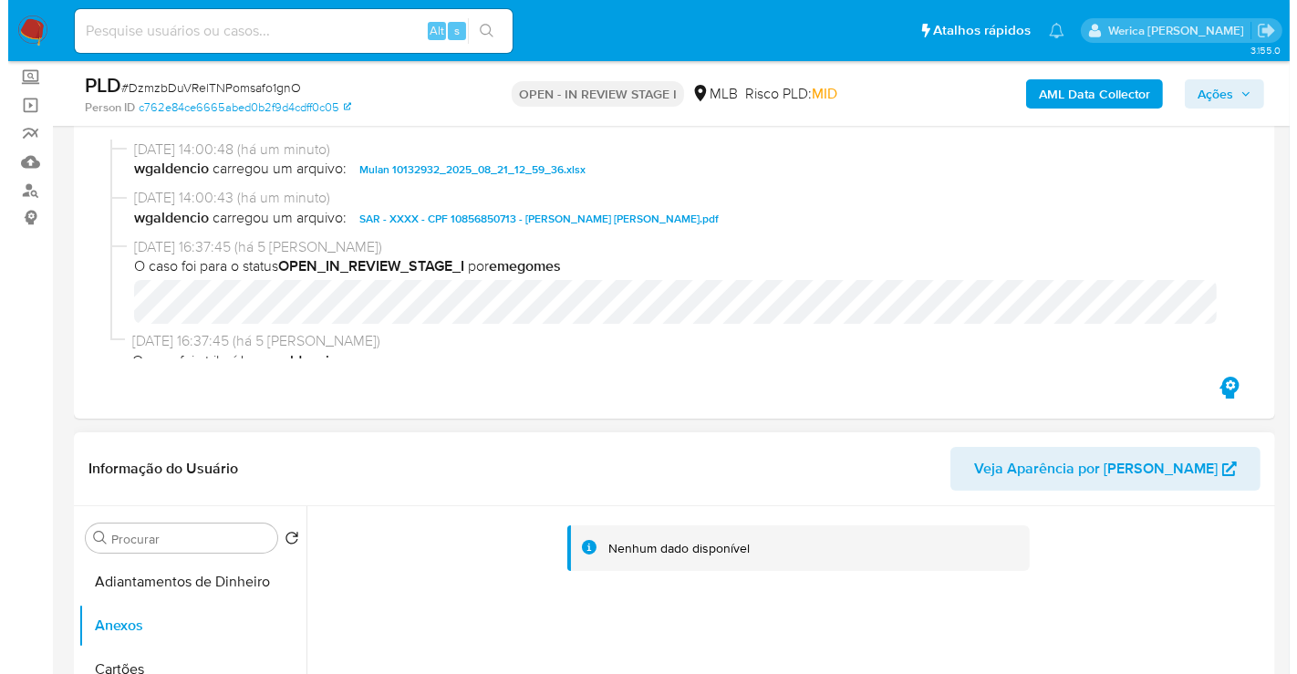
scroll to position [405, 0]
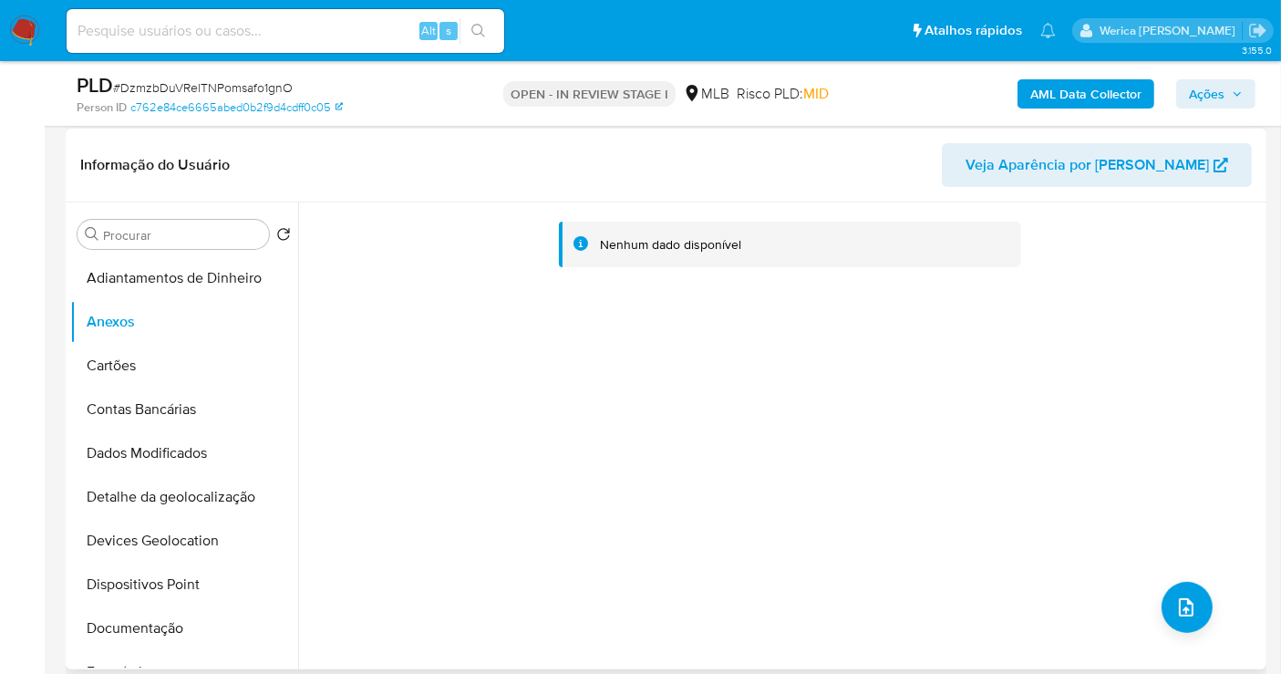
click at [1224, 599] on div "Nenhum dado disponível" at bounding box center [780, 435] width 964 height 467
click at [1191, 599] on button "upload-file" at bounding box center [1187, 607] width 51 height 51
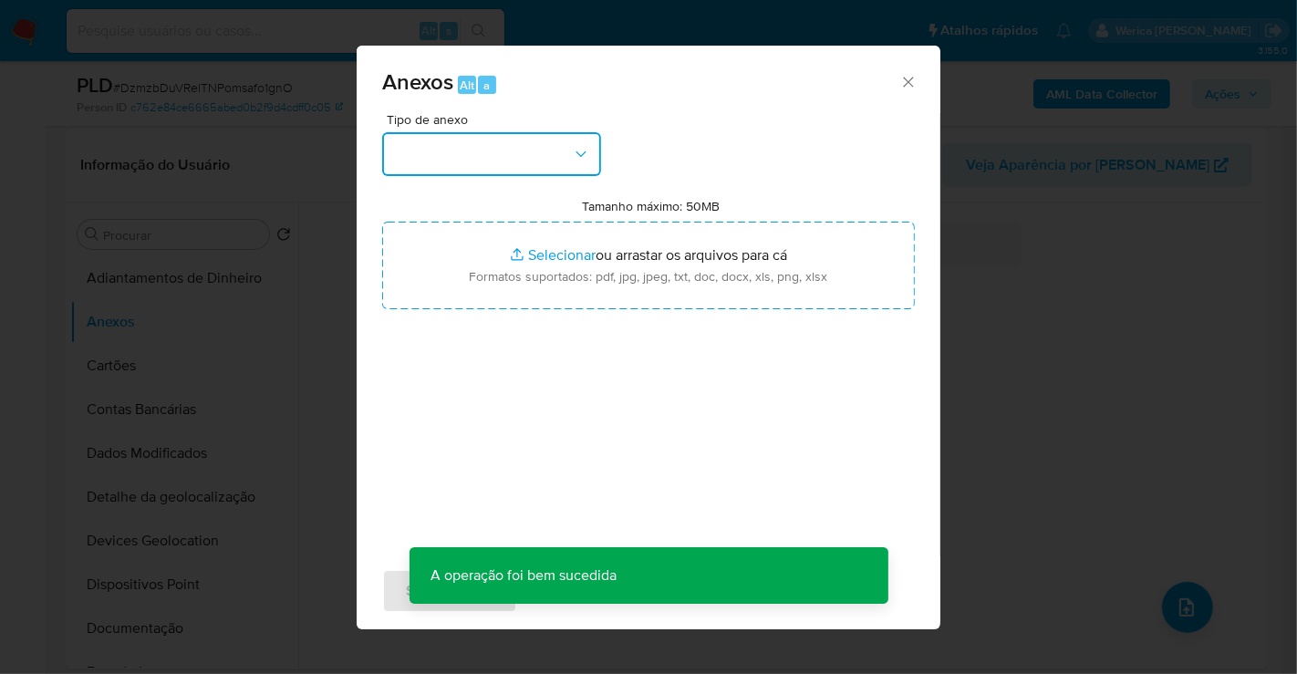
click at [489, 135] on button "button" at bounding box center [491, 154] width 219 height 44
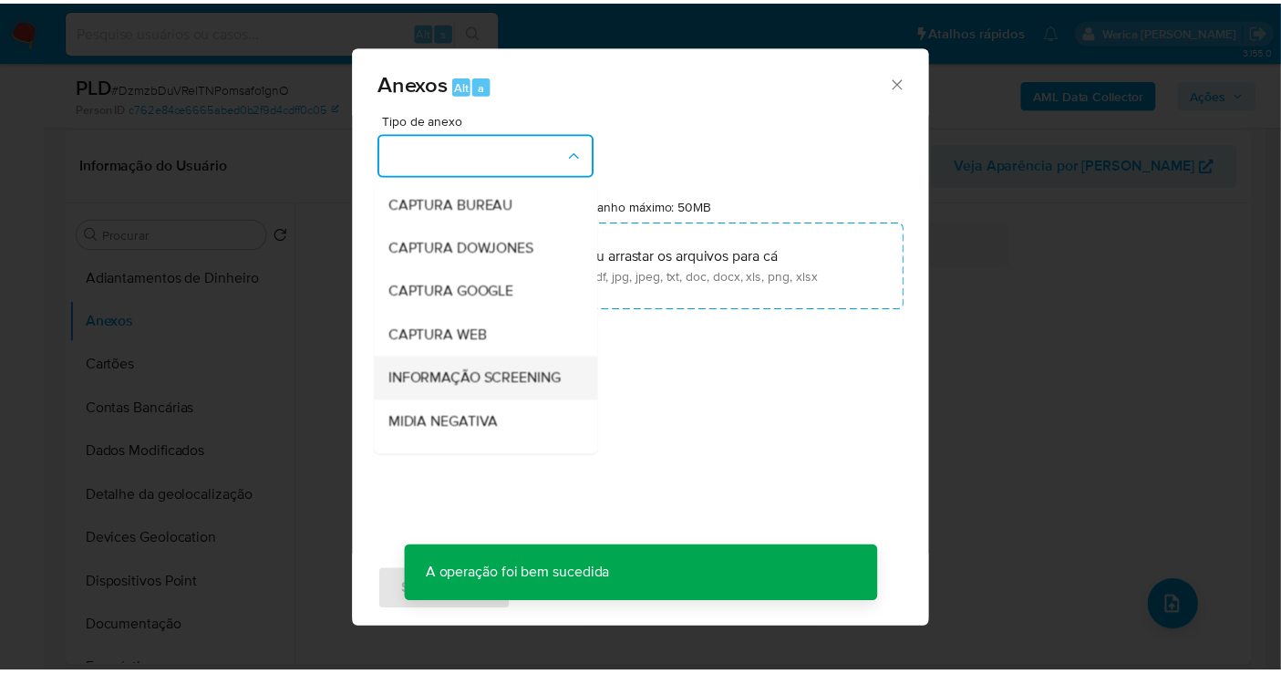
scroll to position [281, 0]
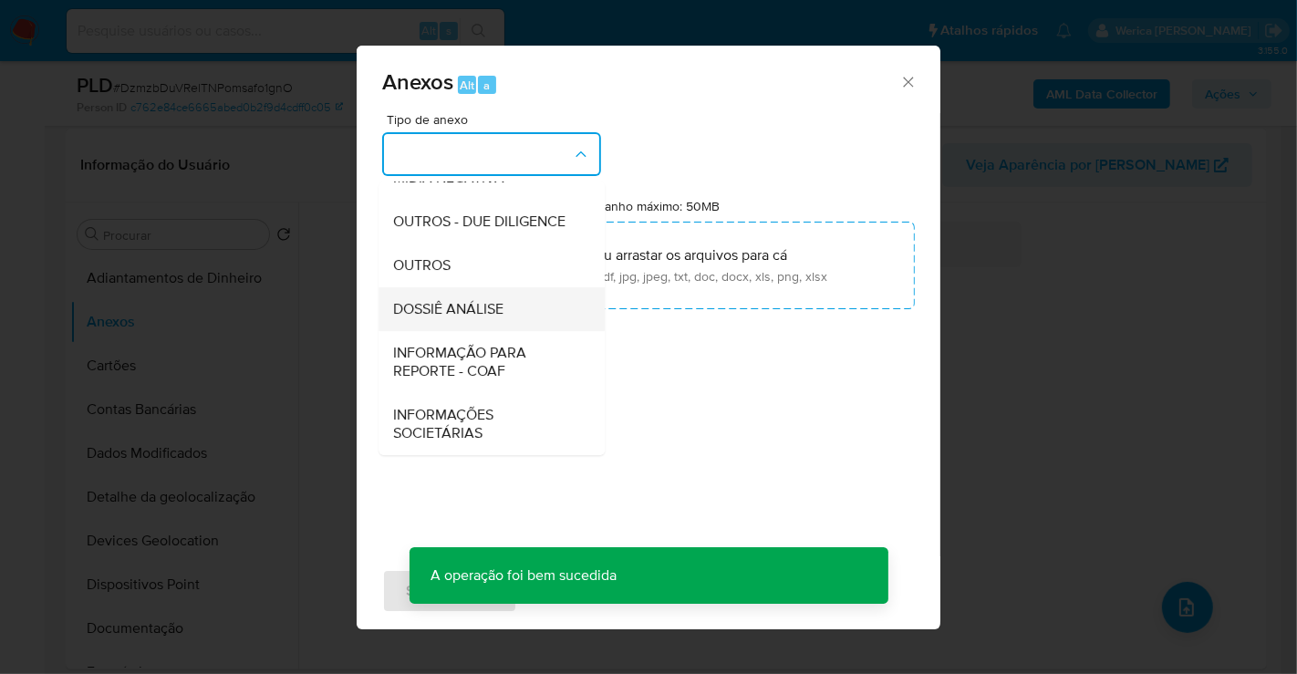
click at [474, 296] on div "DOSSIÊ ANÁLISE" at bounding box center [486, 309] width 186 height 44
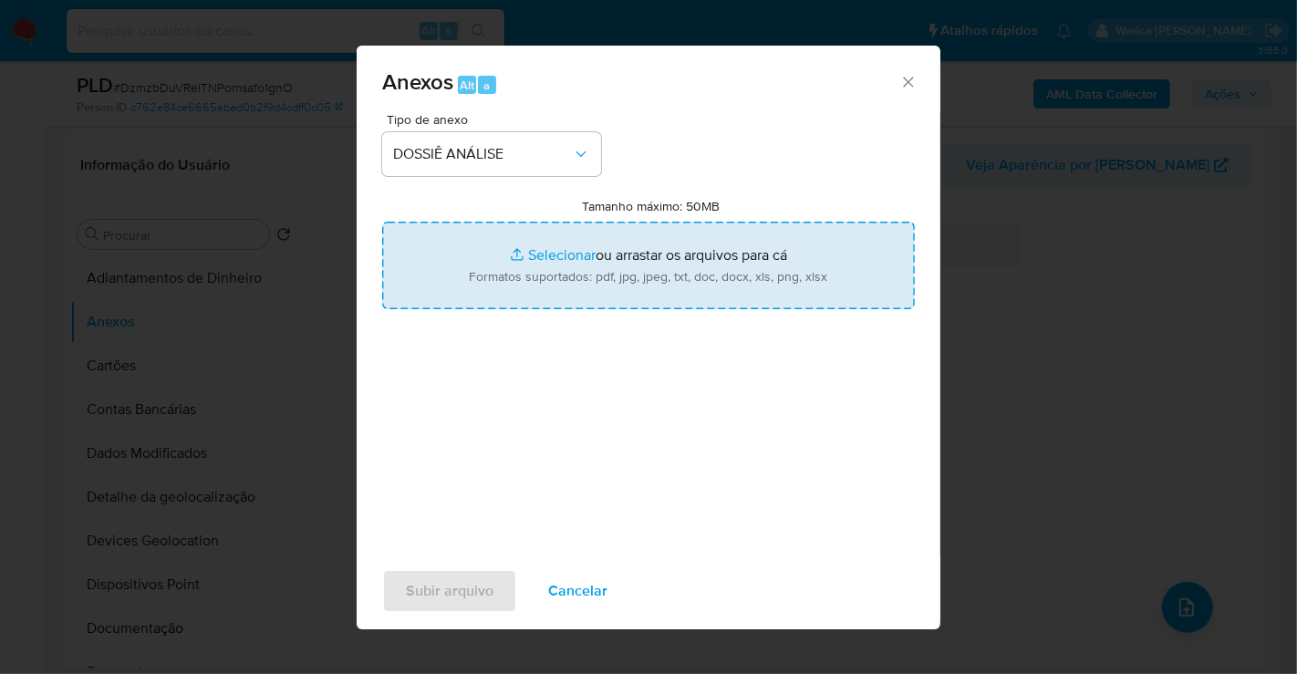
type input "C:\fakepath\SAR - XXXX - CPF 10856850713 - KELLY MACEDO ANDRE (1).pdf"
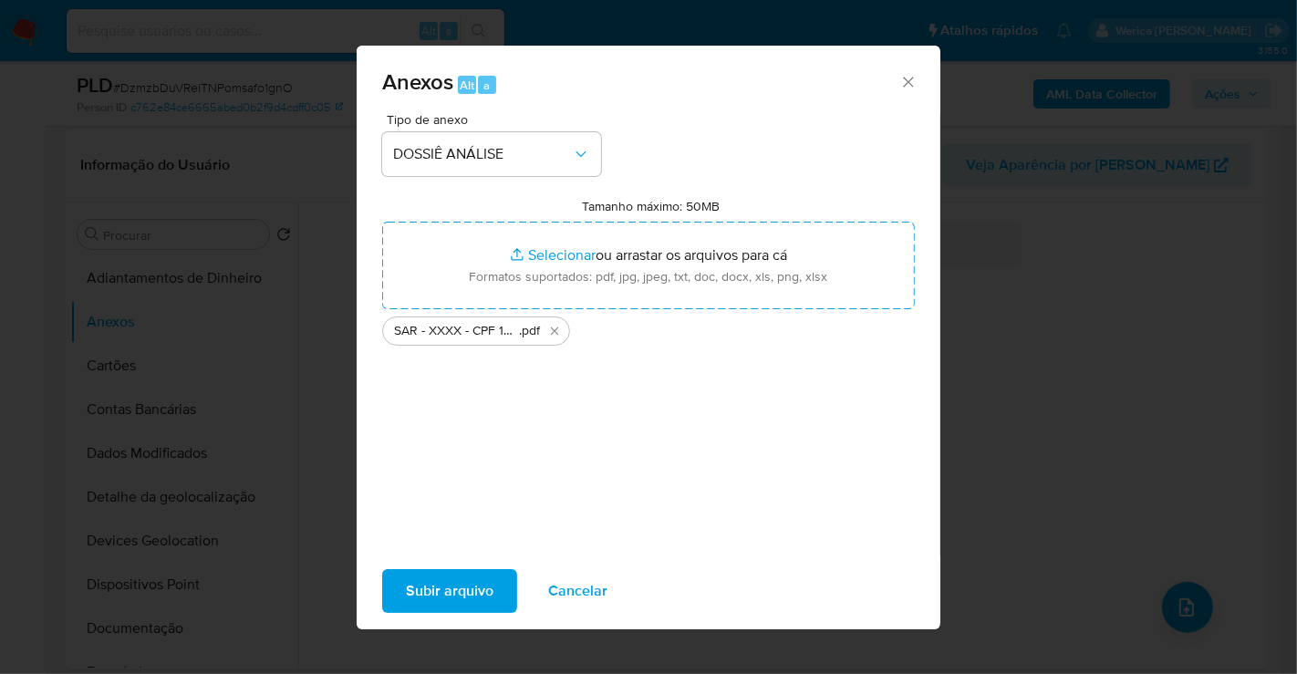
click at [447, 600] on span "Subir arquivo" at bounding box center [450, 591] width 88 height 40
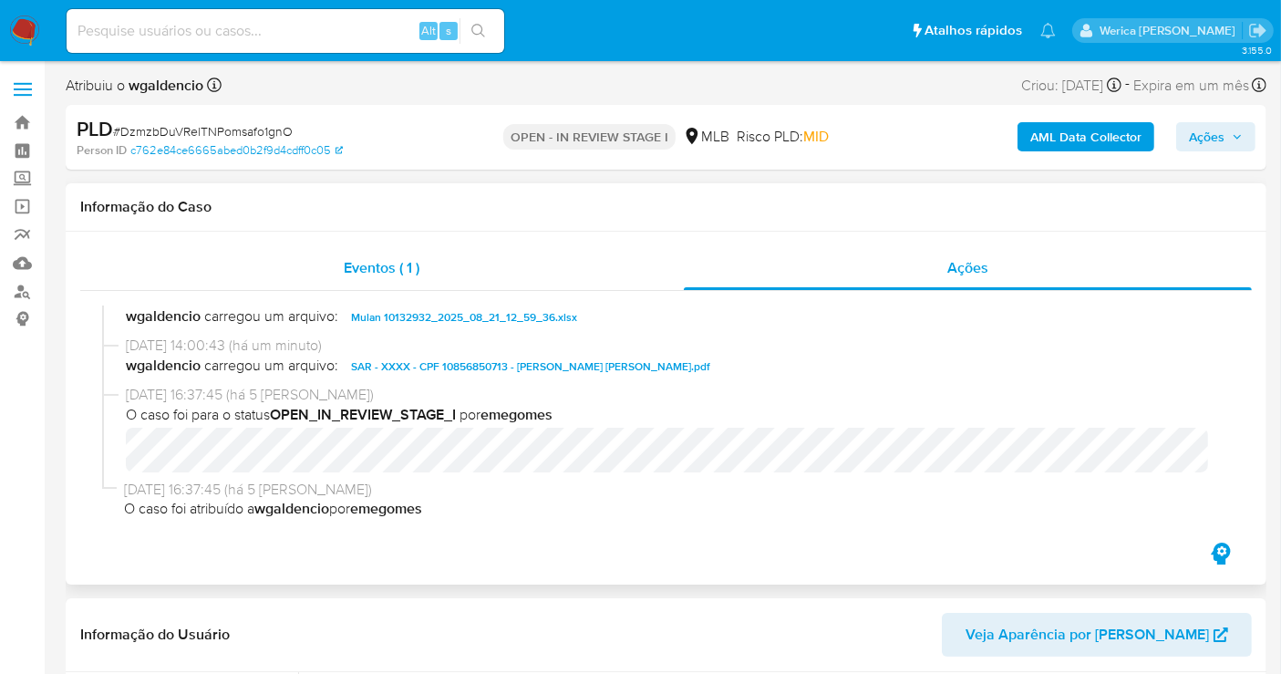
scroll to position [19, 0]
click at [402, 274] on span "Eventos ( 1 )" at bounding box center [382, 267] width 76 height 21
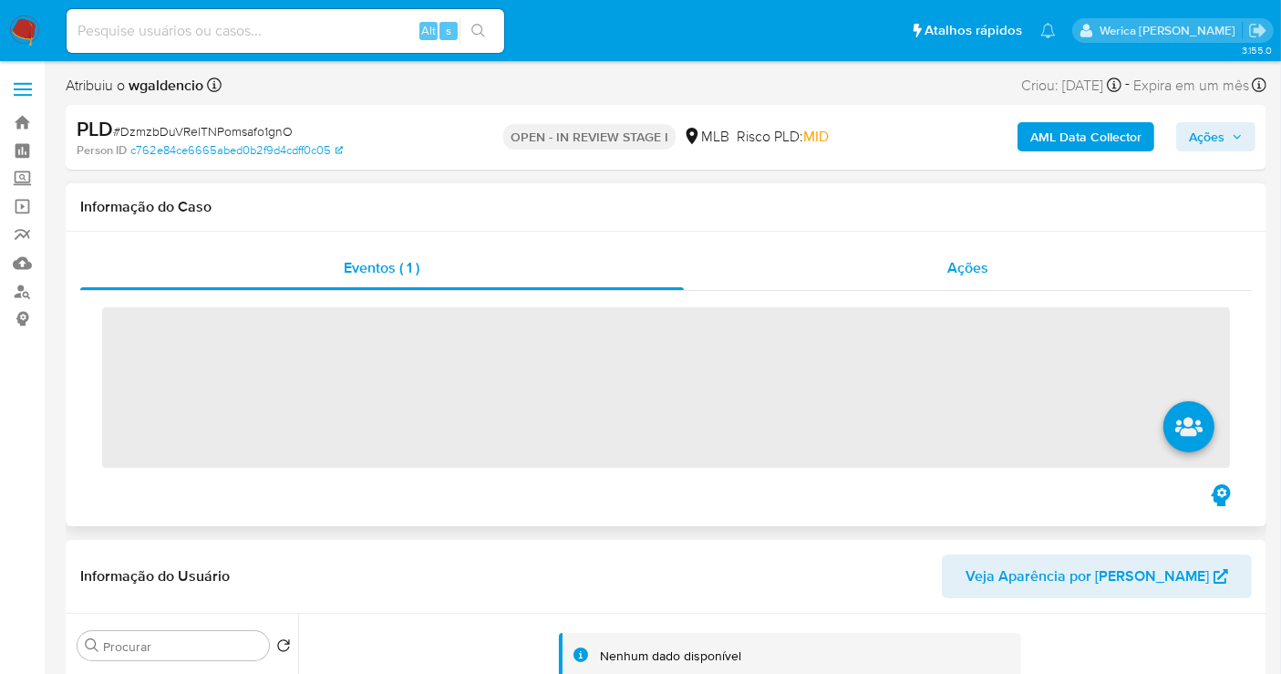
click at [907, 280] on div "Ações" at bounding box center [968, 268] width 569 height 44
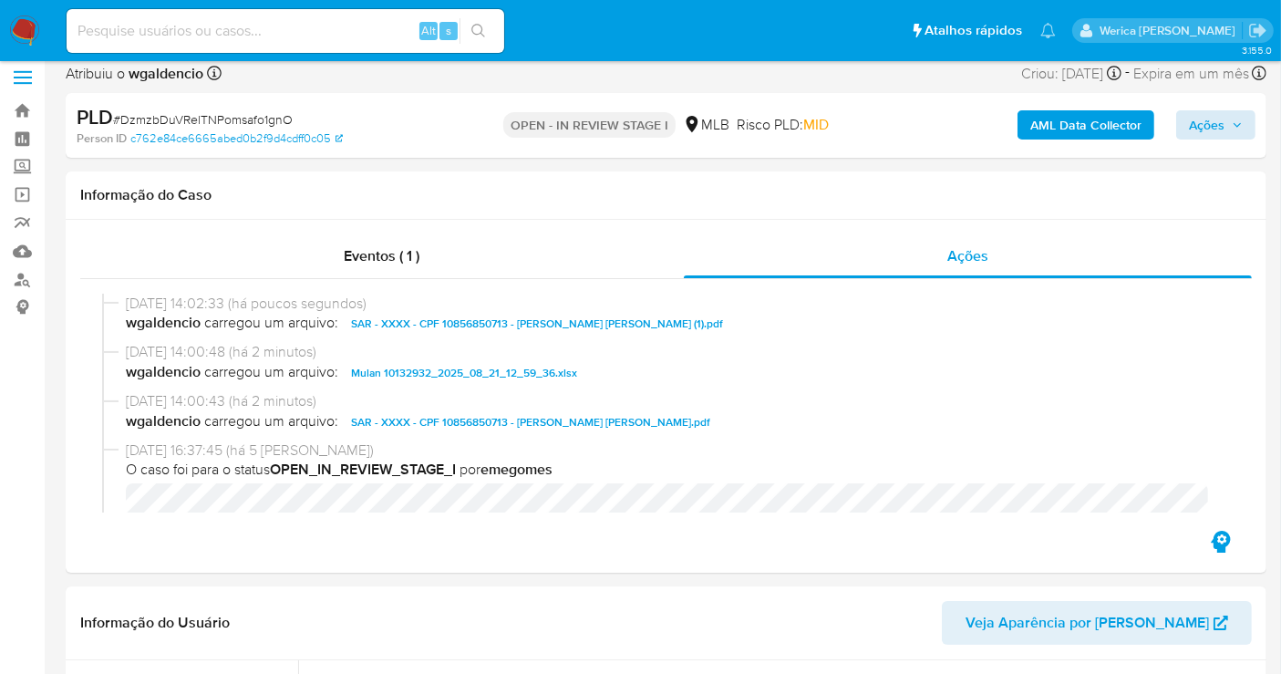
scroll to position [0, 0]
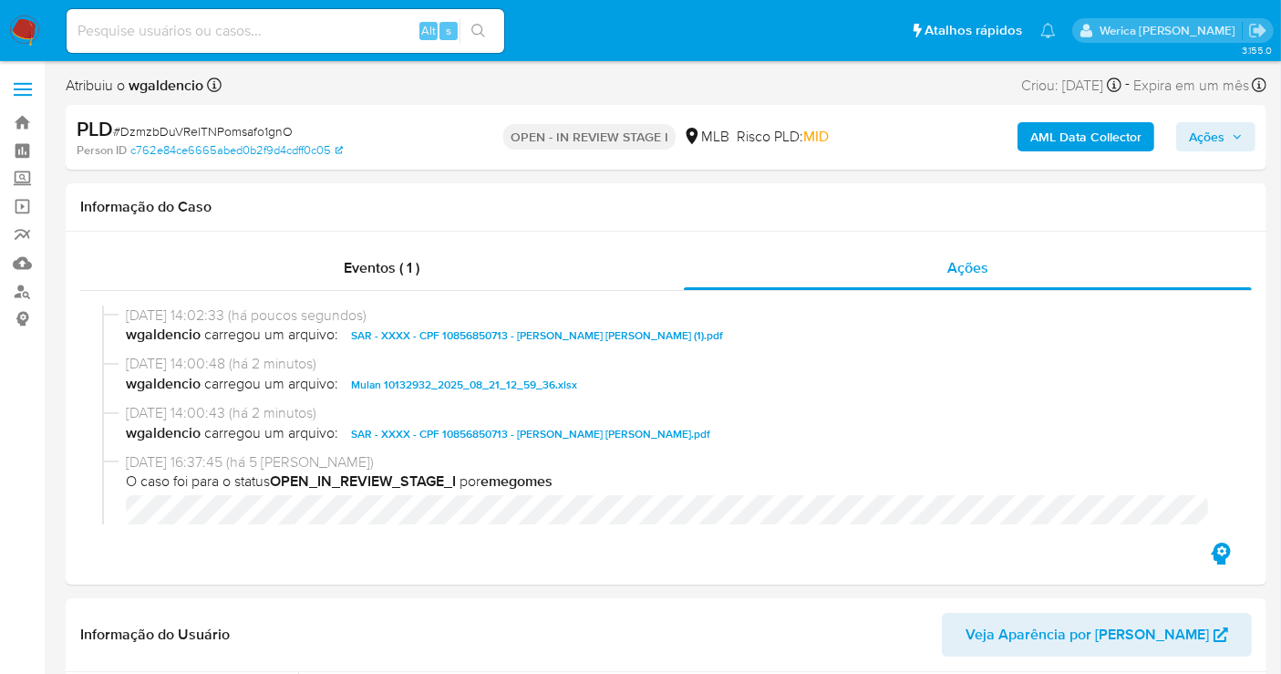
click at [1230, 147] on span "Ações" at bounding box center [1216, 137] width 54 height 26
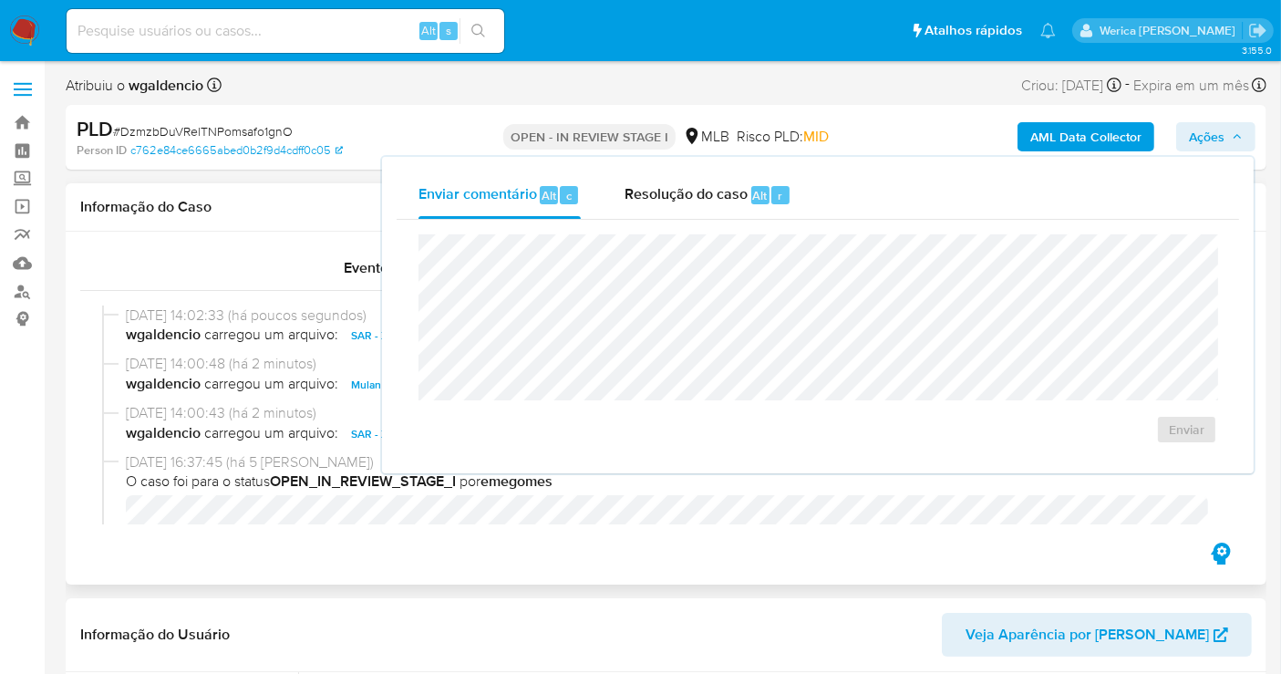
click at [373, 553] on div "Eventos ( 1 ) Ações 25/08/2025 14:02:33 (há poucos segundos) wgaldencio carrego…" at bounding box center [666, 408] width 1201 height 353
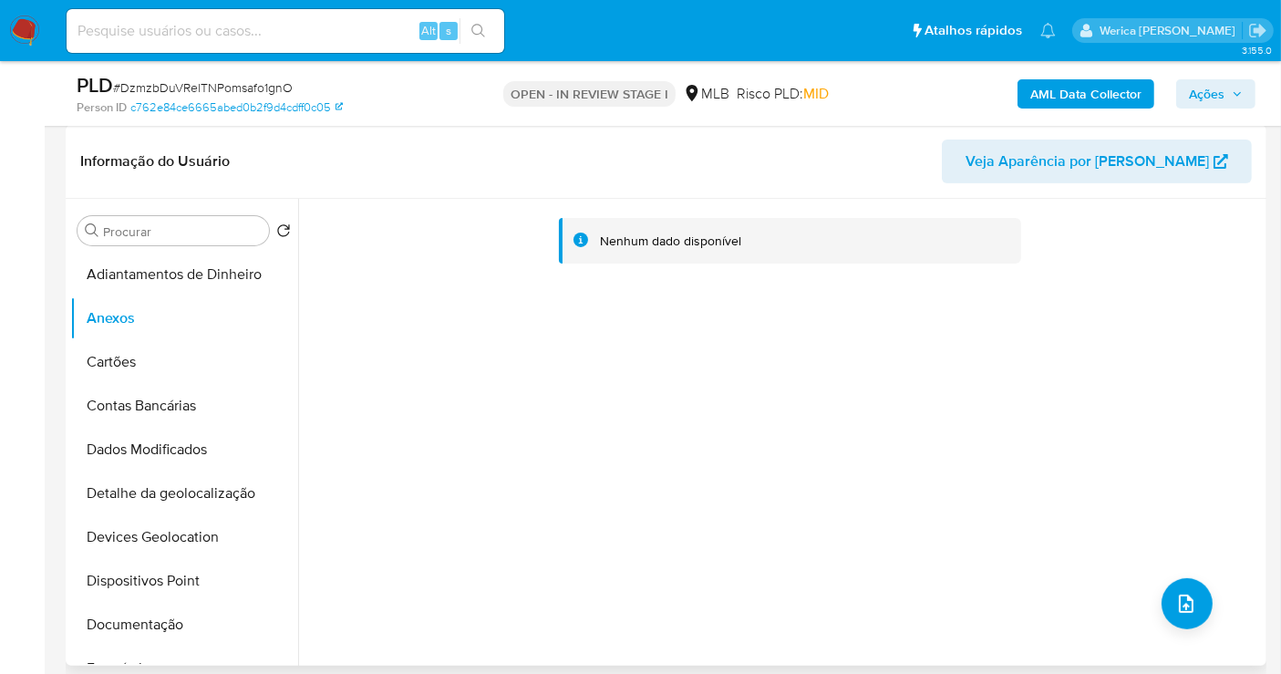
scroll to position [405, 0]
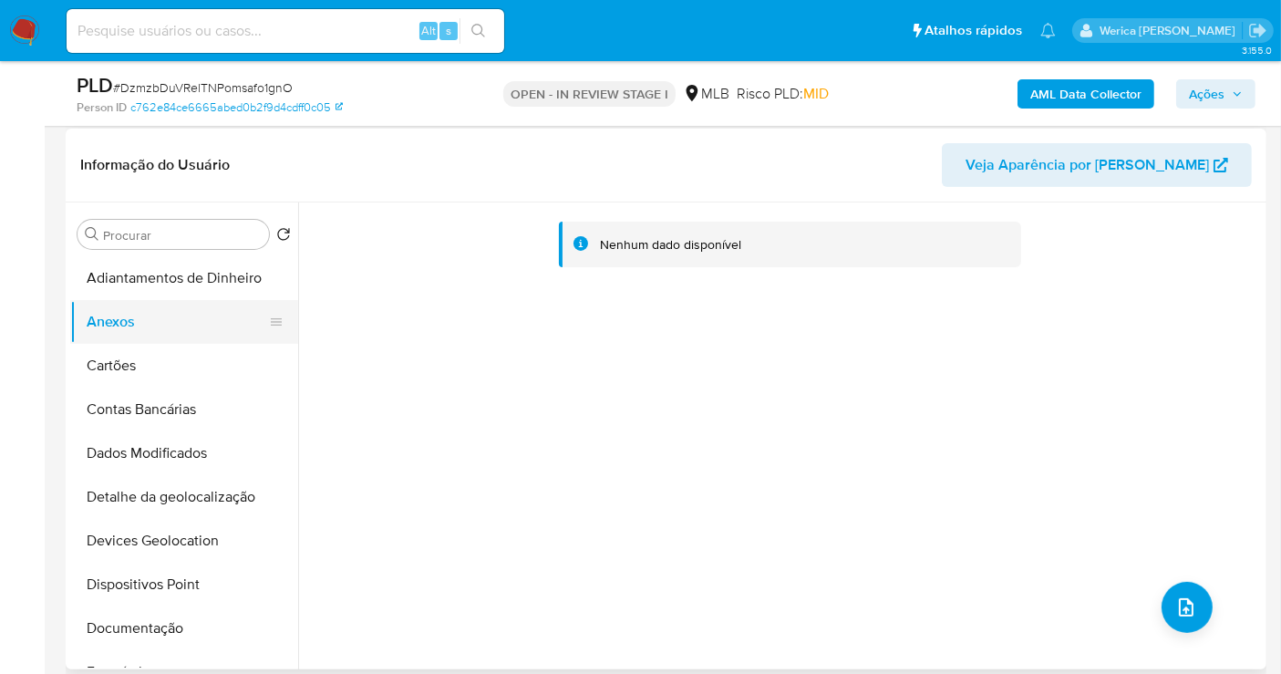
drag, startPoint x: 108, startPoint y: 370, endPoint x: 113, endPoint y: 339, distance: 31.5
click at [109, 370] on button "Cartões" at bounding box center [184, 366] width 228 height 44
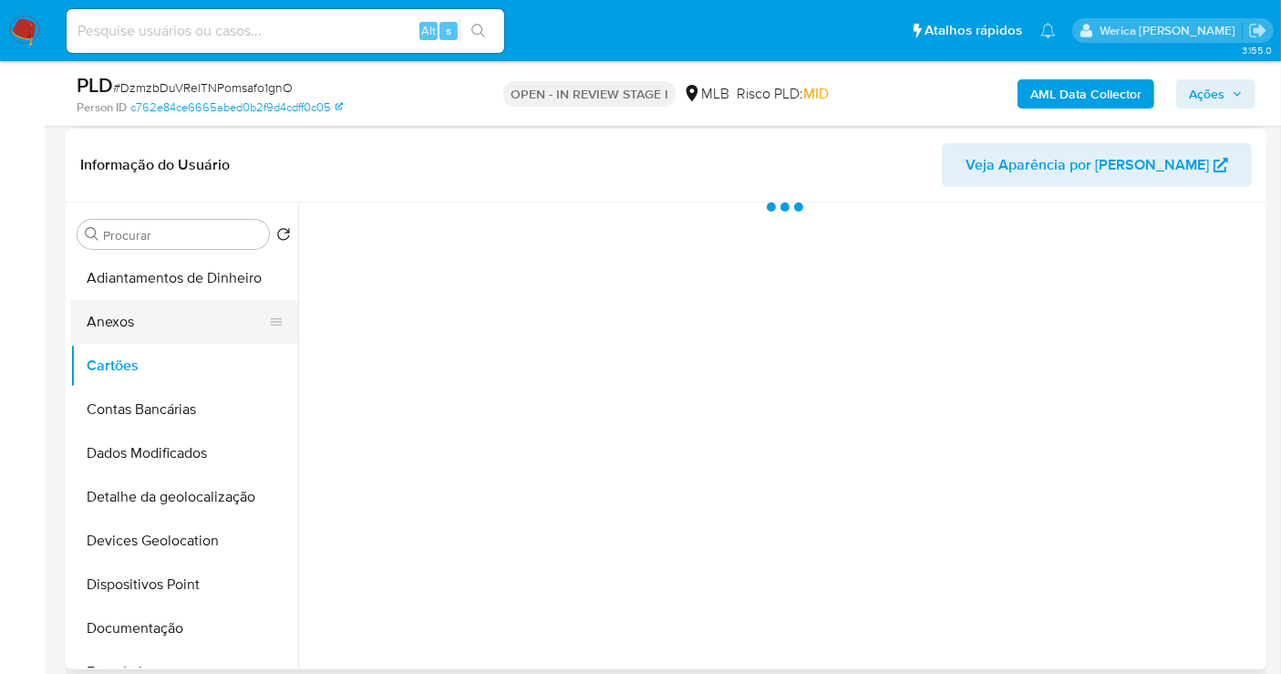
click at [121, 321] on button "Anexos" at bounding box center [176, 322] width 213 height 44
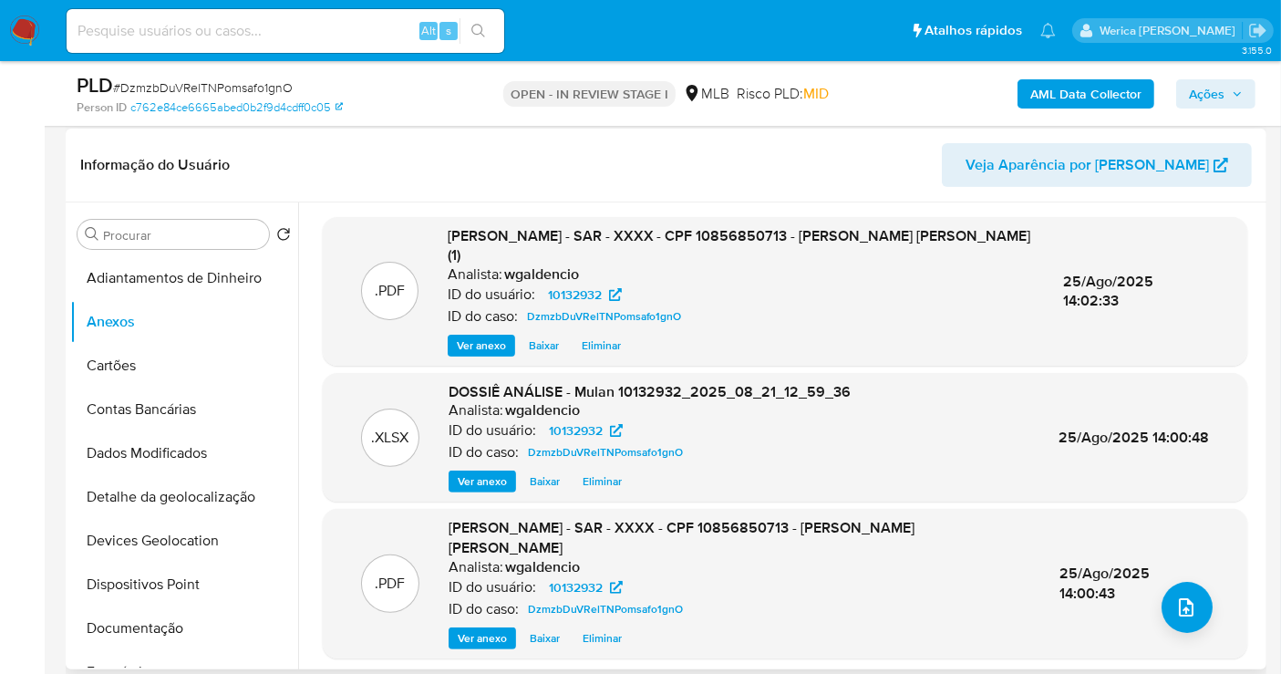
click at [615, 472] on span "Eliminar" at bounding box center [602, 481] width 39 height 18
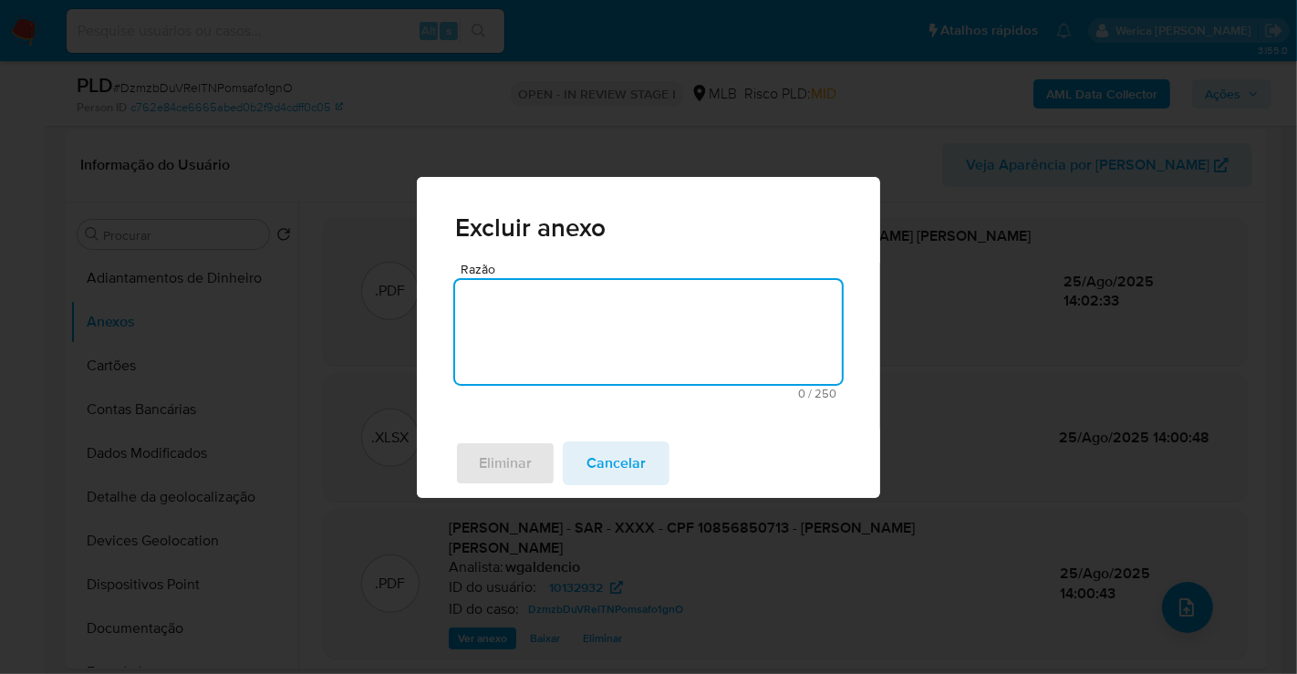
click at [605, 378] on textarea "Razão" at bounding box center [648, 332] width 387 height 104
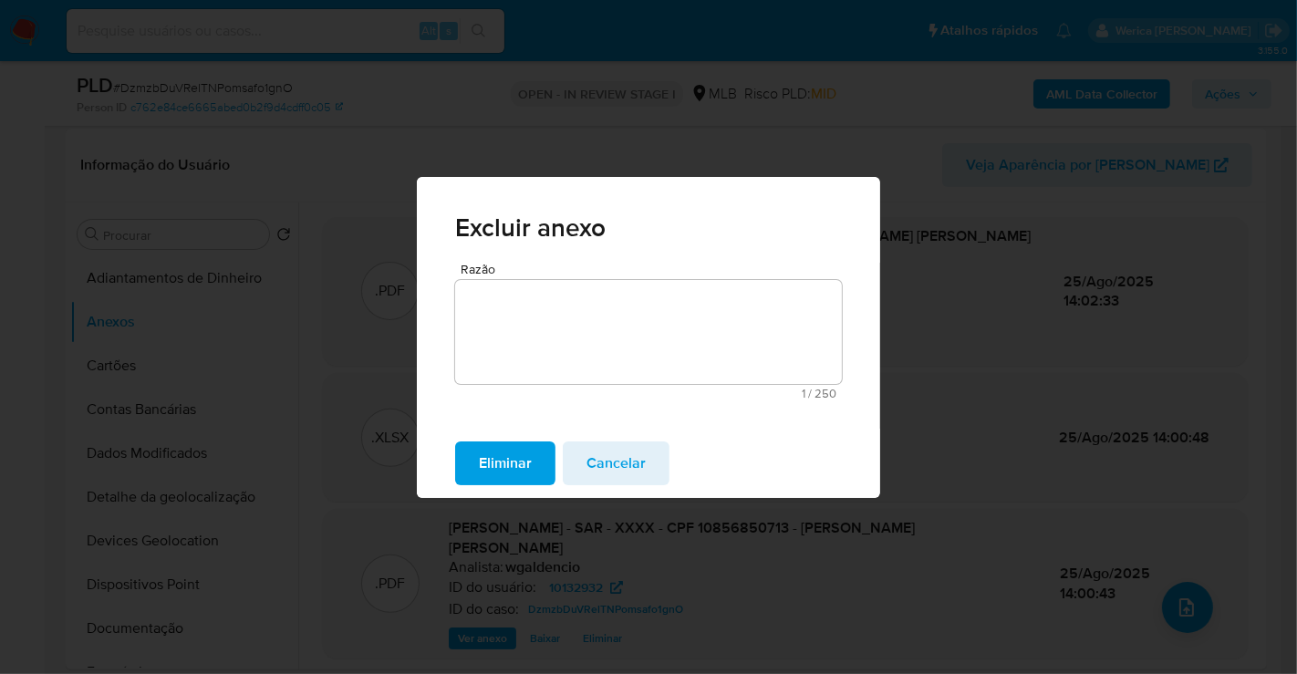
click at [507, 451] on span "Eliminar" at bounding box center [505, 463] width 53 height 40
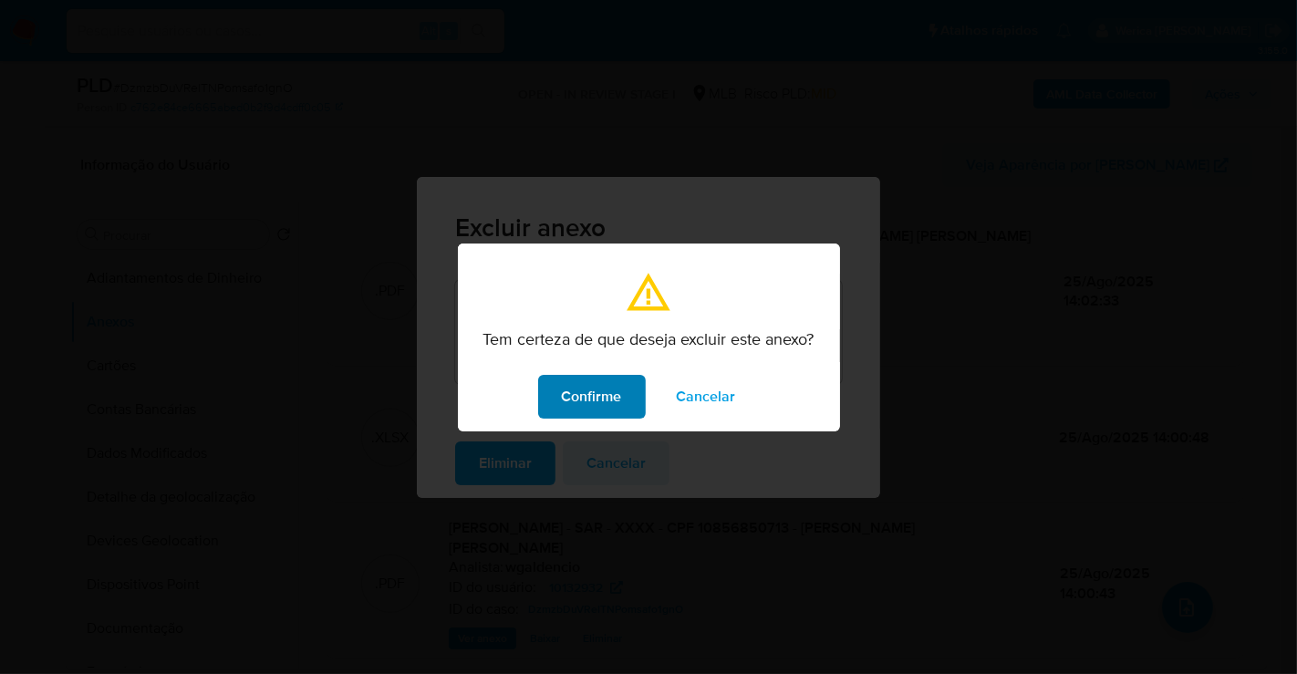
click at [573, 404] on span "Confirme" at bounding box center [592, 397] width 60 height 40
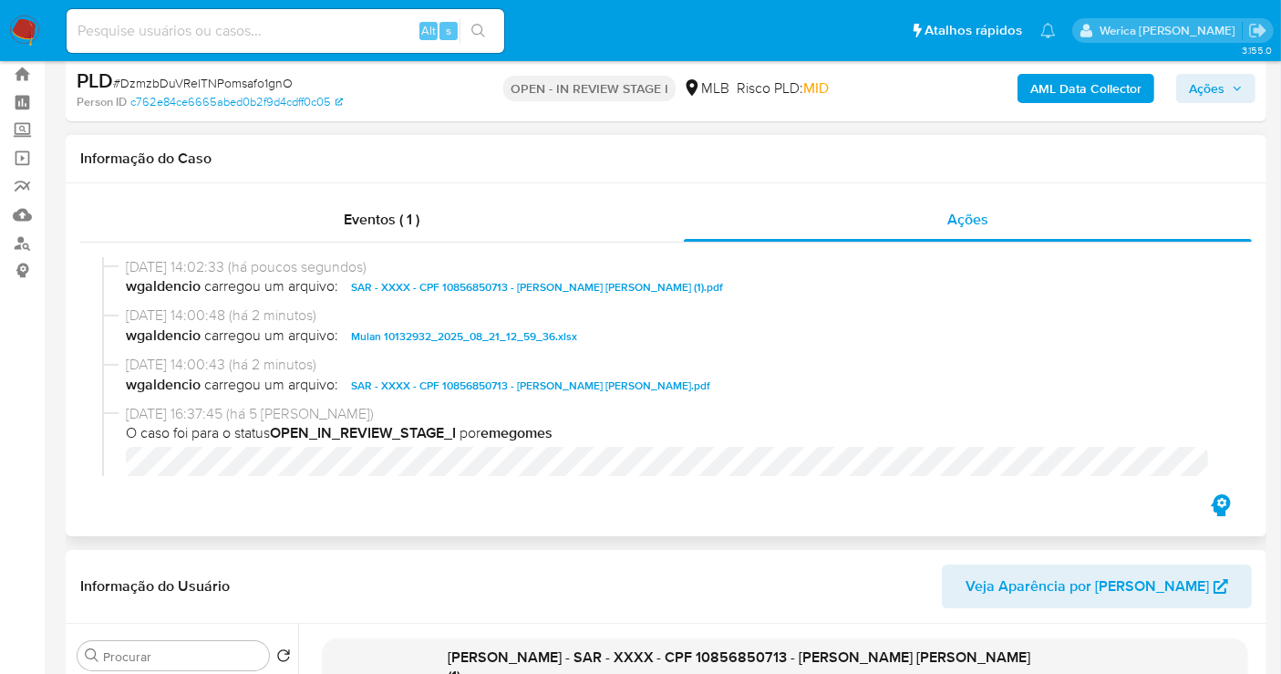
scroll to position [0, 0]
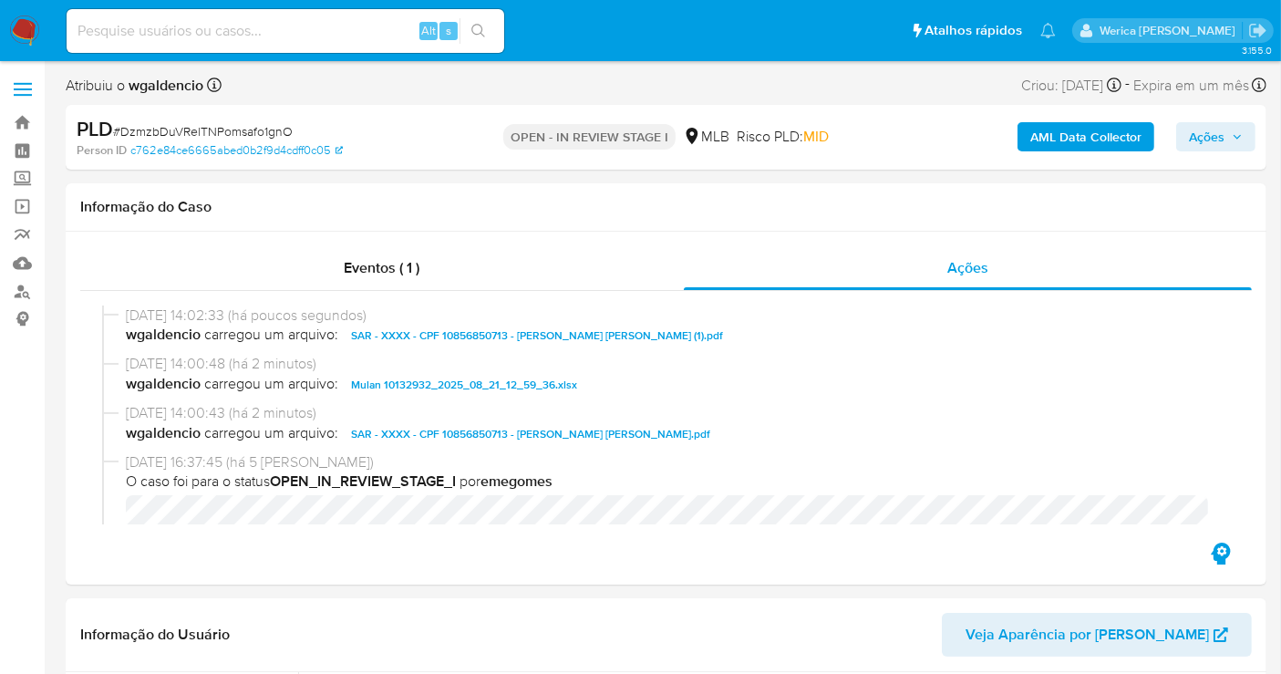
click at [1204, 137] on span "Ações" at bounding box center [1207, 136] width 36 height 29
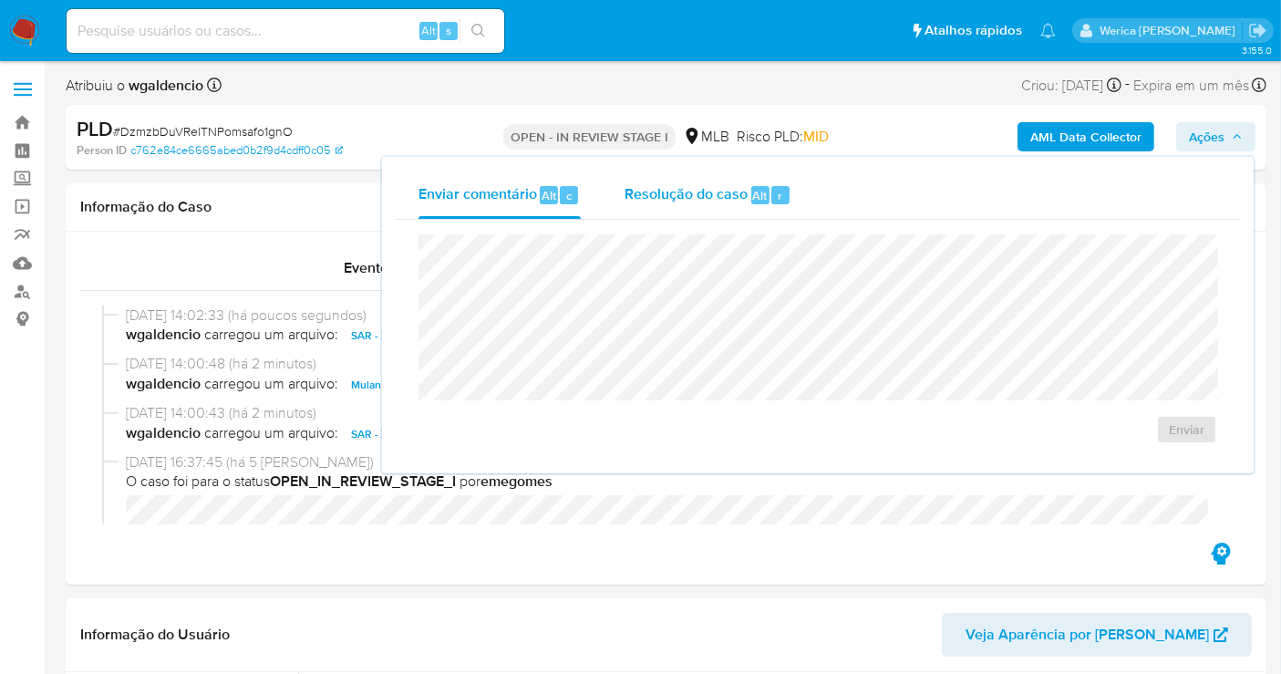
click at [755, 215] on div "Resolução do caso Alt r" at bounding box center [708, 194] width 167 height 47
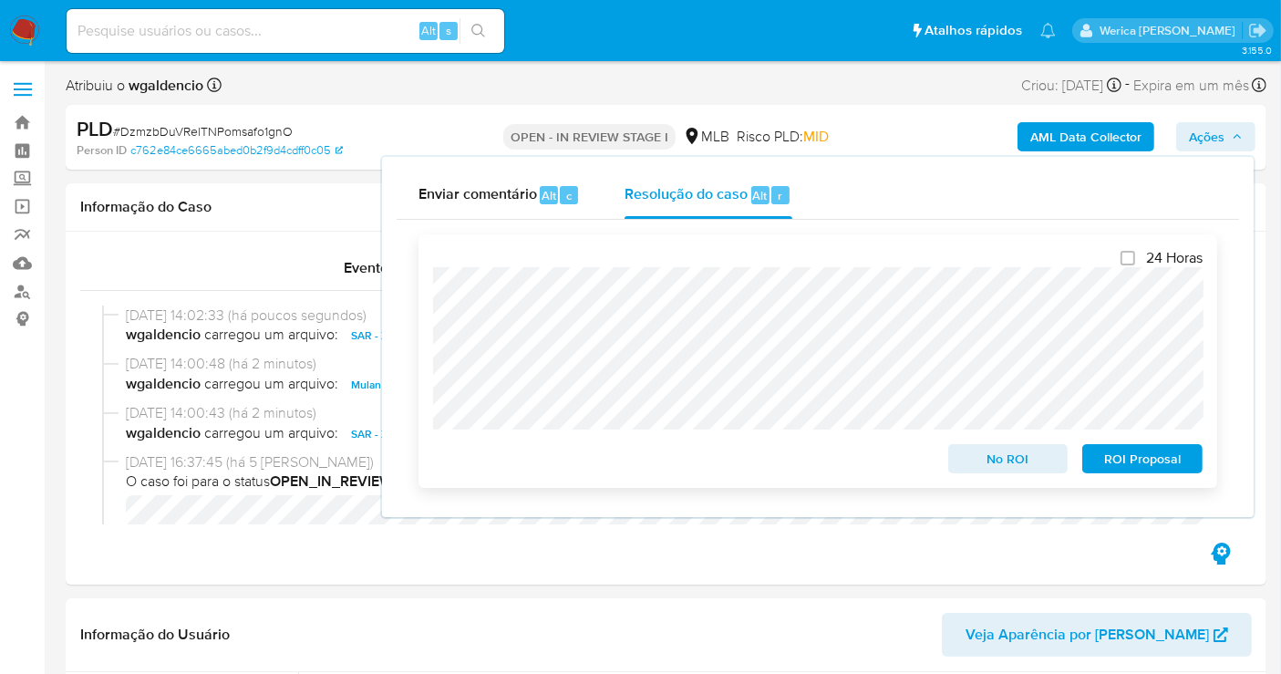
click at [1141, 471] on span "ROI Proposal" at bounding box center [1142, 459] width 95 height 26
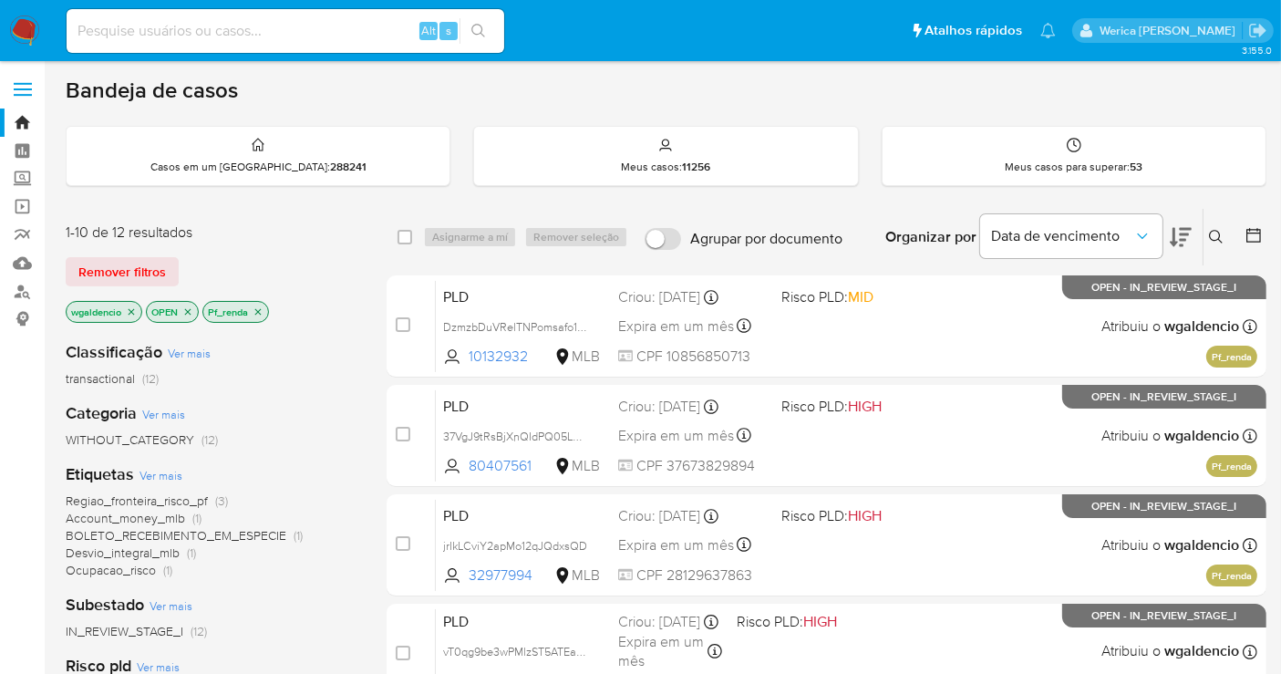
click at [325, 30] on input at bounding box center [286, 31] width 438 height 24
paste input "257811506"
type input "257811506"
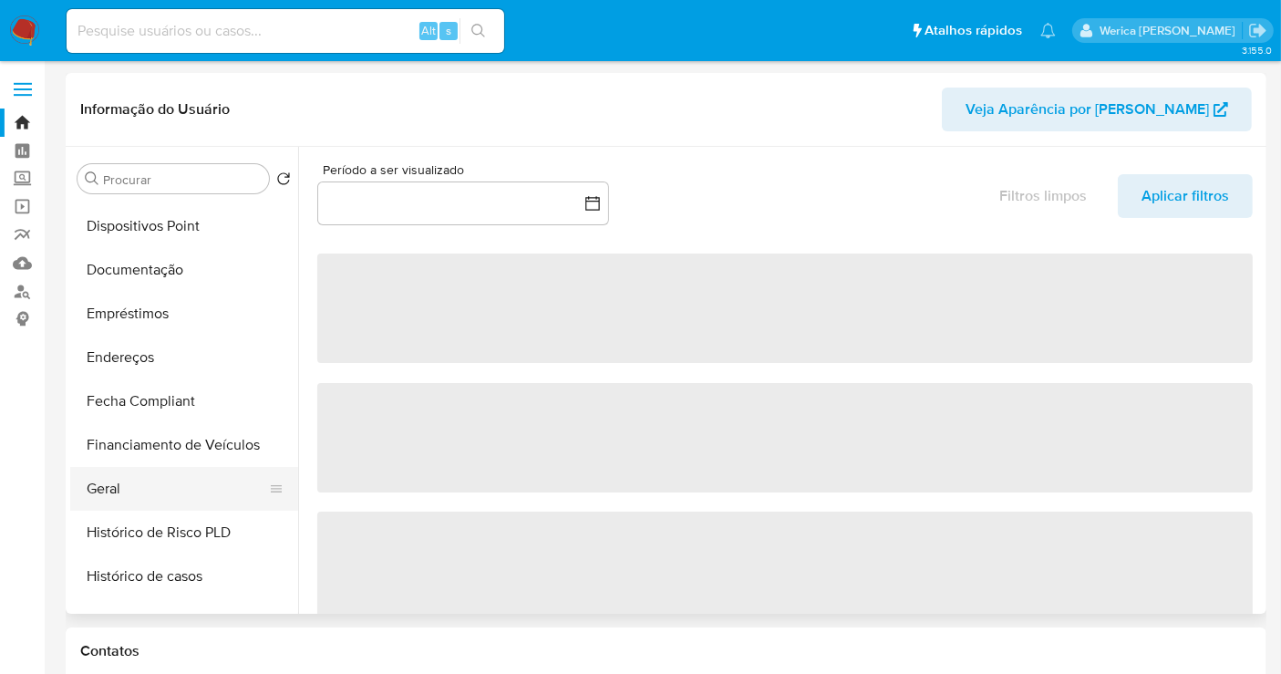
scroll to position [304, 0]
select select "10"
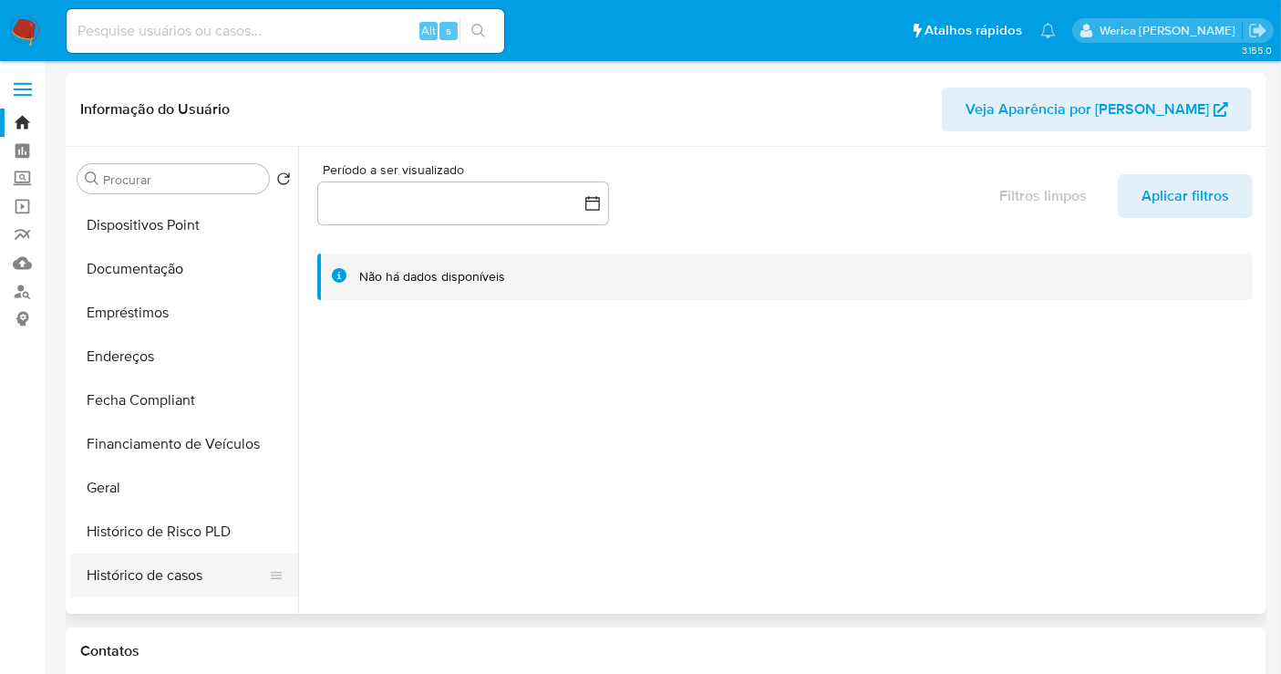
click at [204, 572] on button "Histórico de casos" at bounding box center [176, 575] width 213 height 44
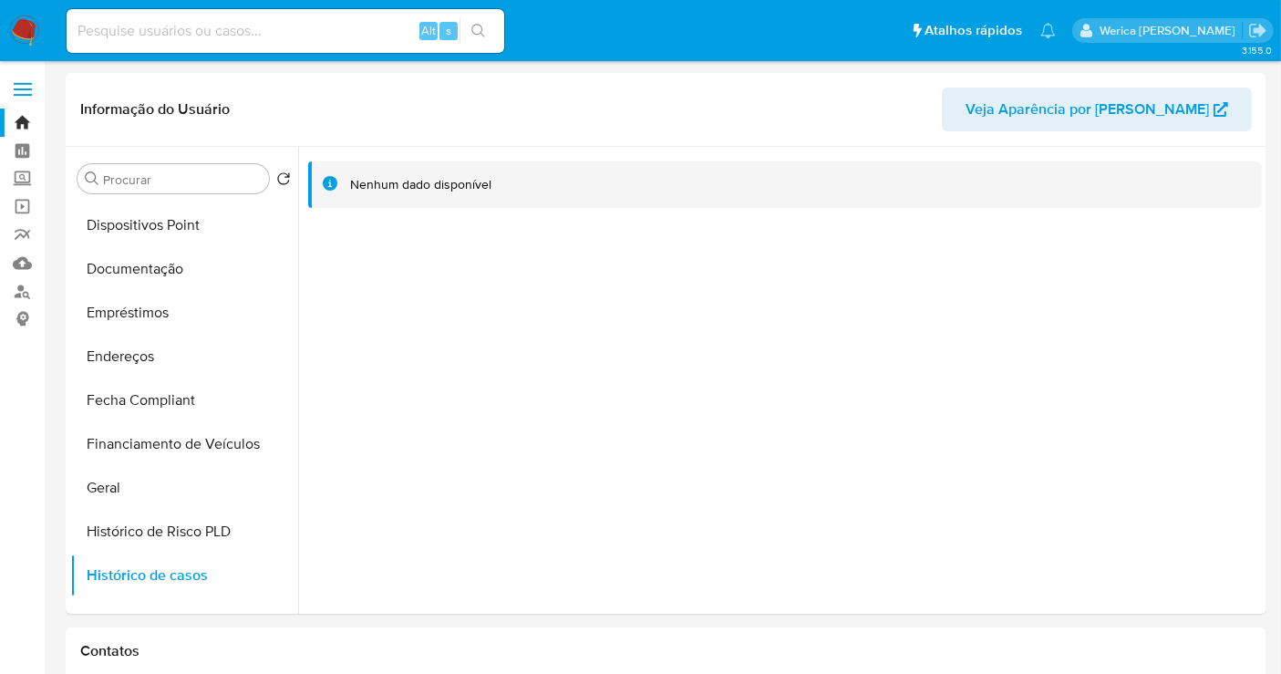
click at [23, 26] on img at bounding box center [24, 31] width 31 height 31
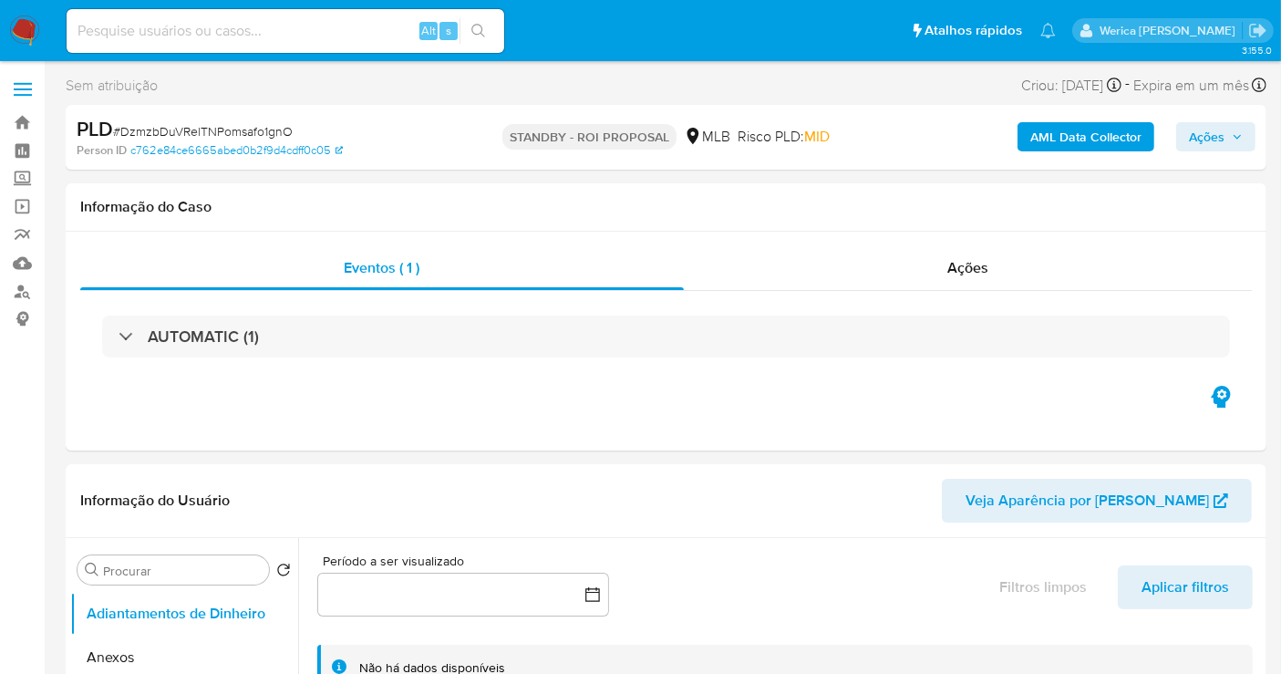
select select "10"
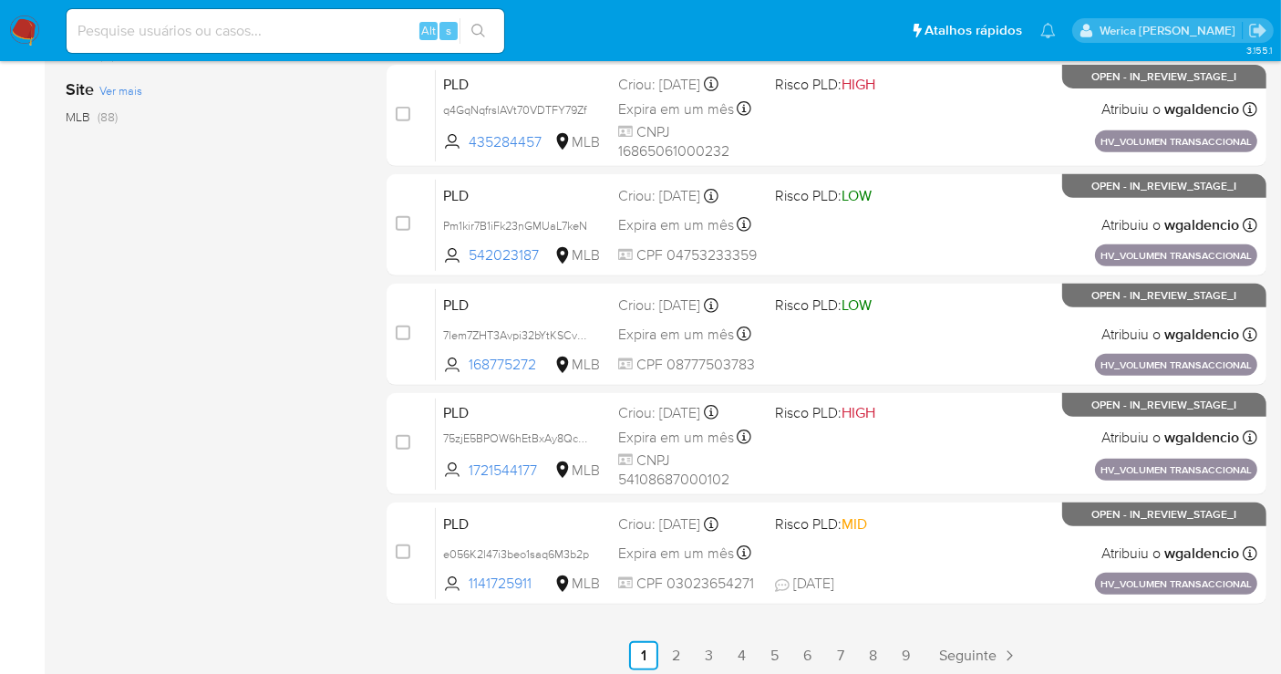
scroll to position [257, 0]
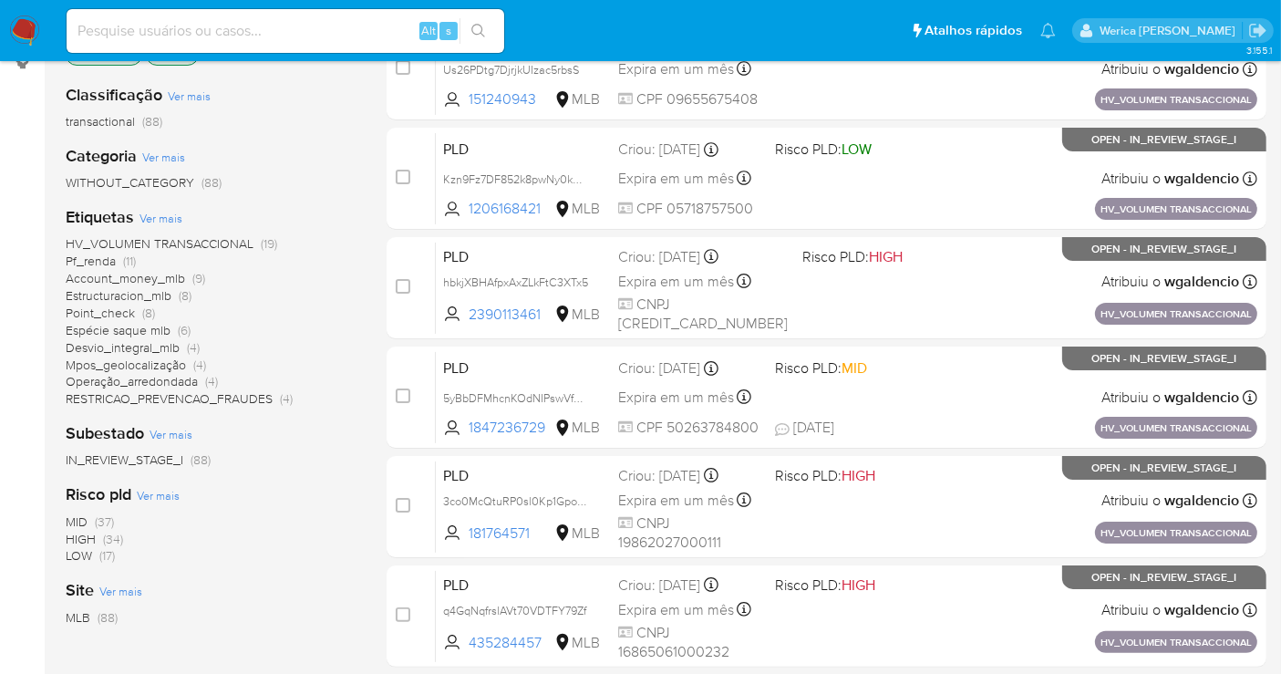
click at [109, 257] on span "Pf_renda" at bounding box center [91, 261] width 50 height 18
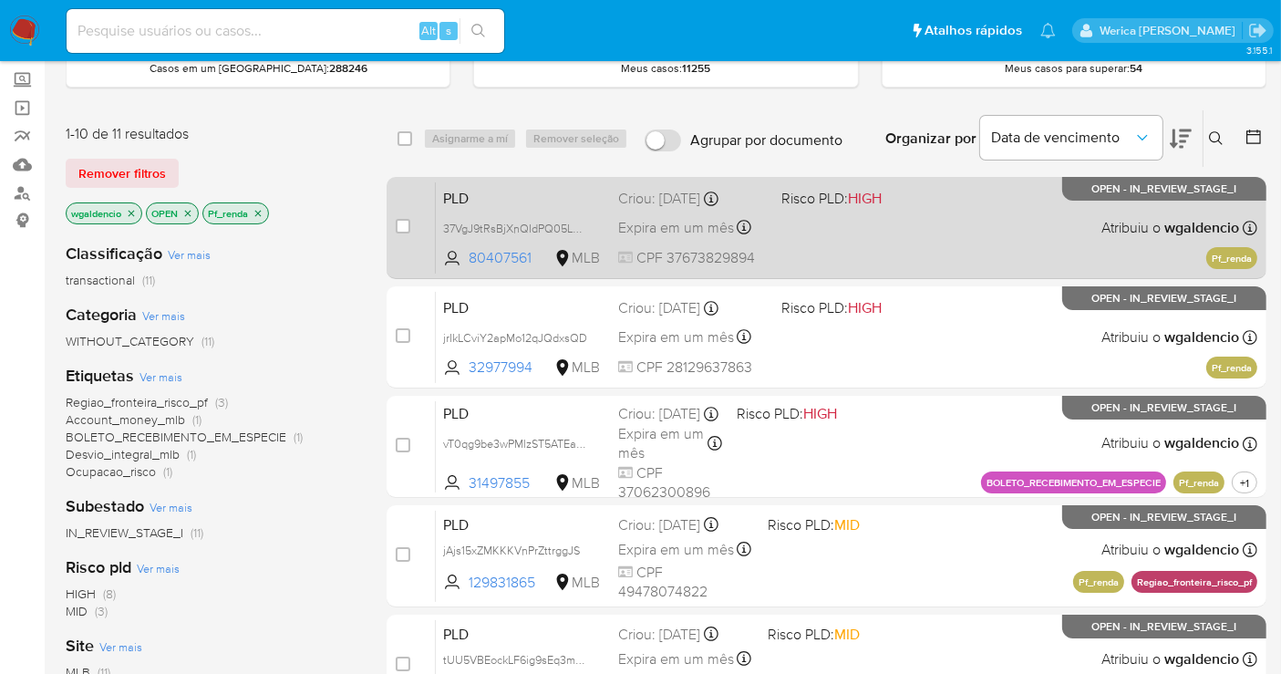
scroll to position [101, 0]
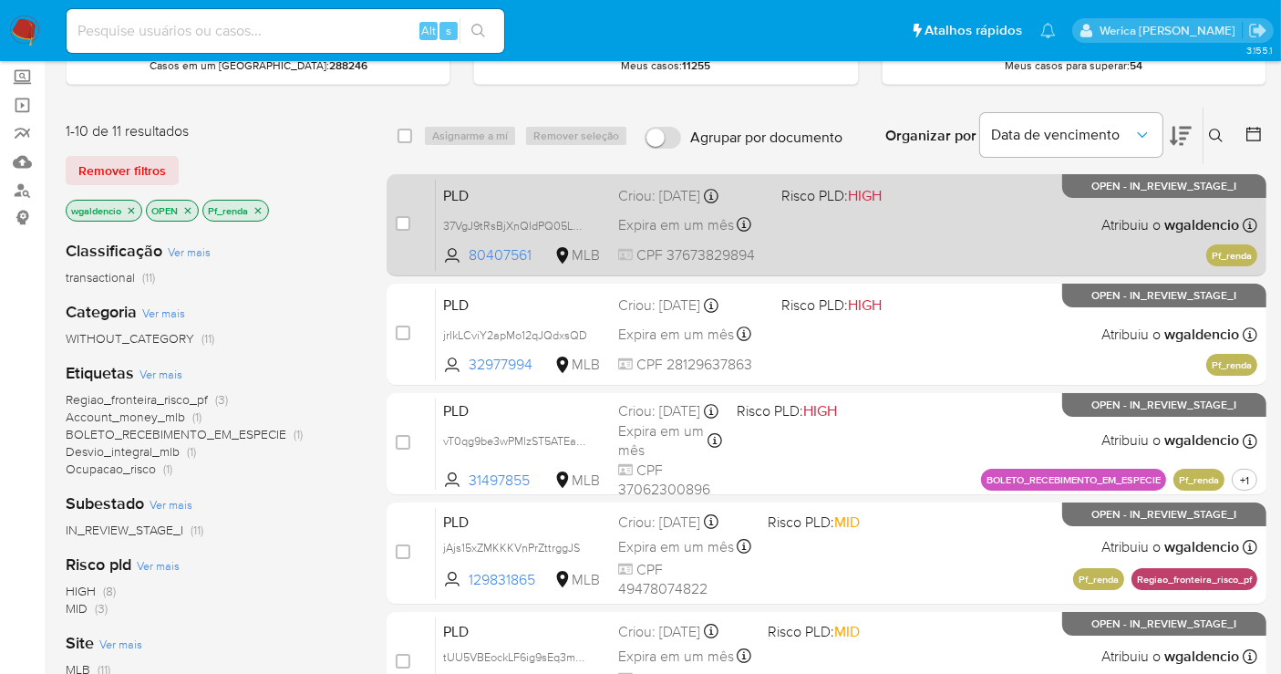
click at [910, 238] on div "PLD 37VgJ9tRsBjXnQIdPQ05LG57 80407561 MLB Risco PLD: HIGH Criou: 12/08/2025 Cri…" at bounding box center [847, 225] width 822 height 92
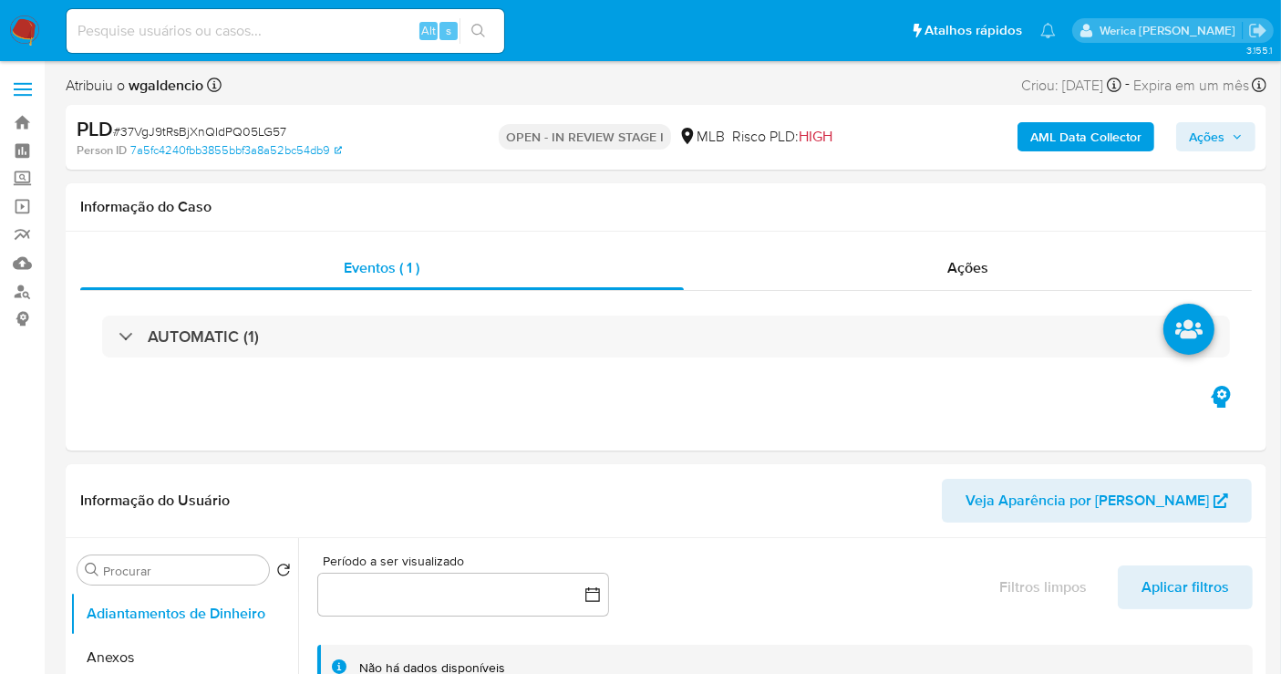
select select "10"
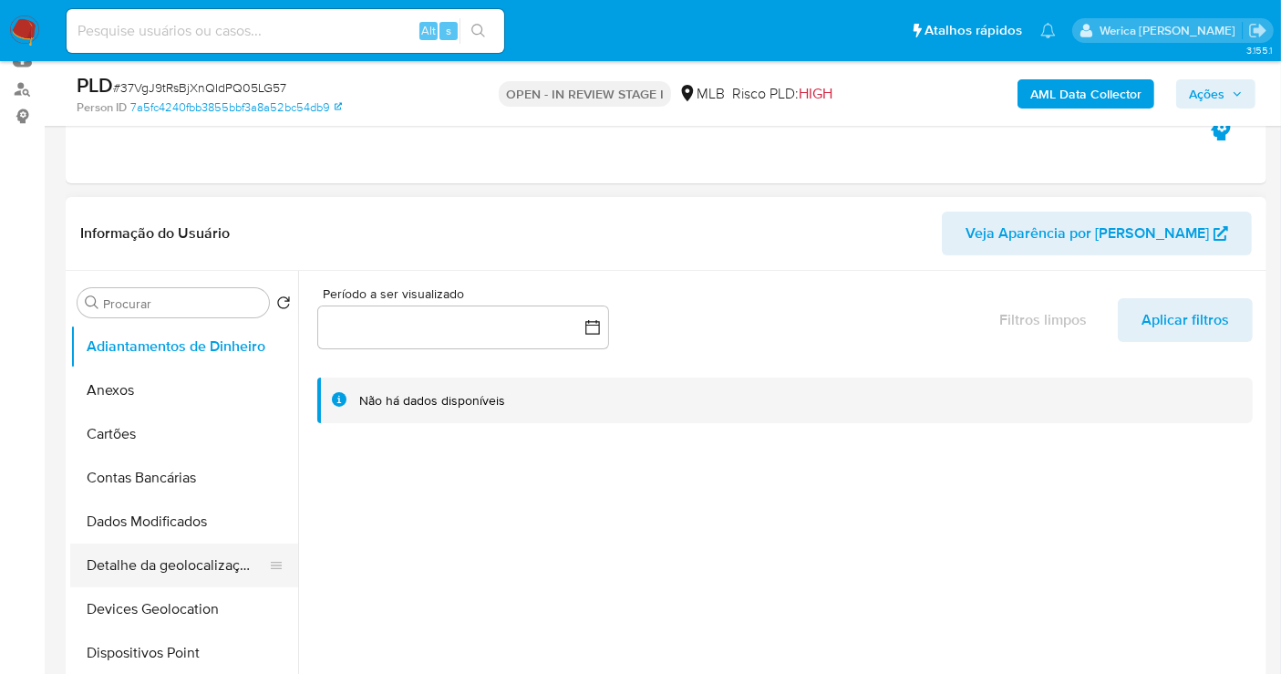
scroll to position [304, 0]
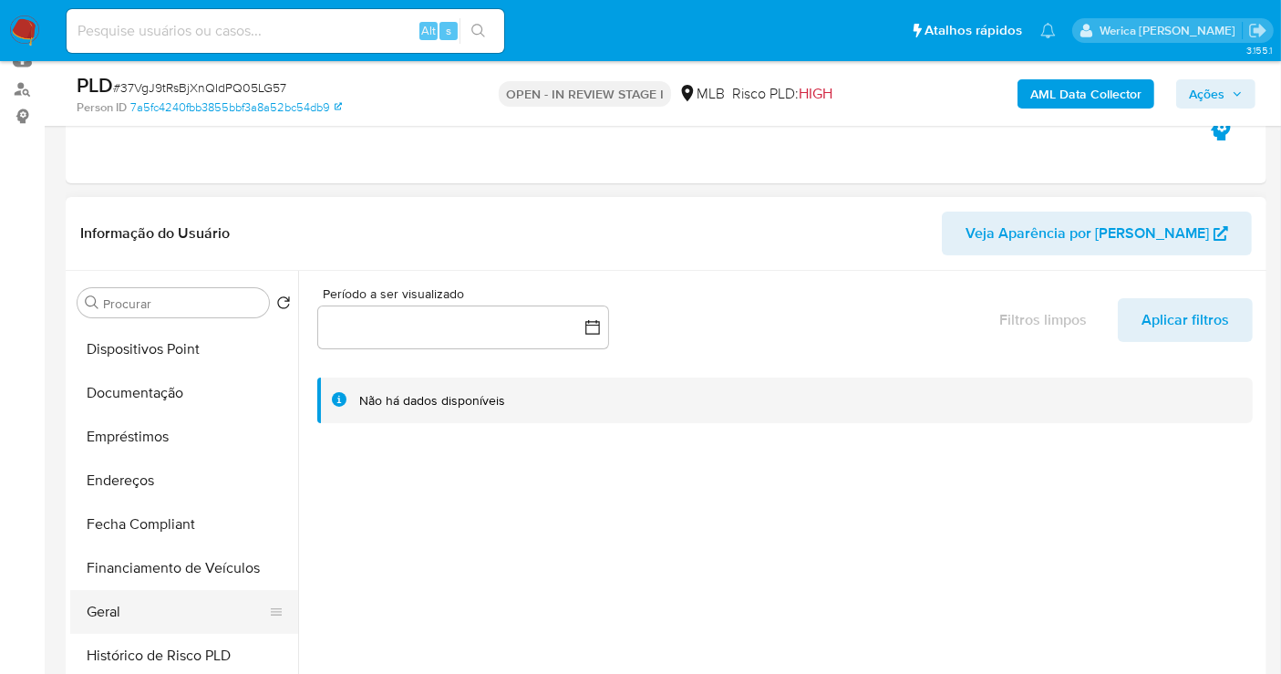
click at [198, 611] on button "Geral" at bounding box center [176, 612] width 213 height 44
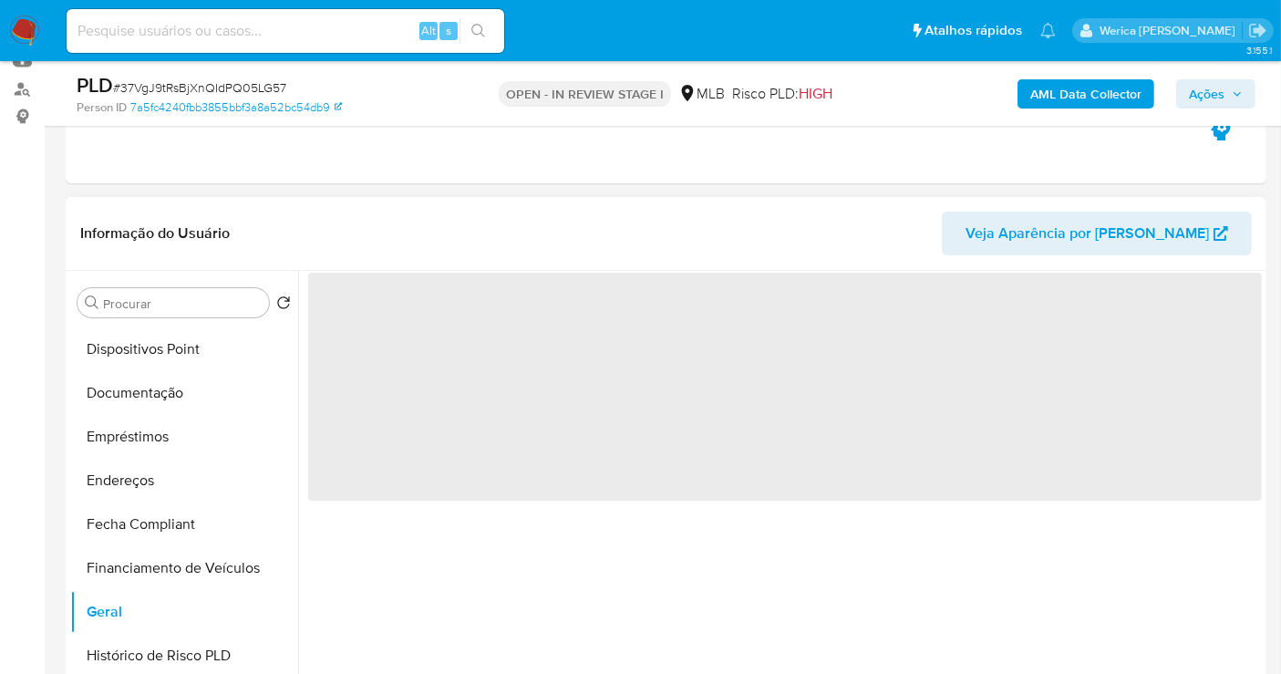
click at [553, 450] on span "‌" at bounding box center [785, 387] width 954 height 228
click at [375, 313] on span "‌" at bounding box center [785, 387] width 954 height 228
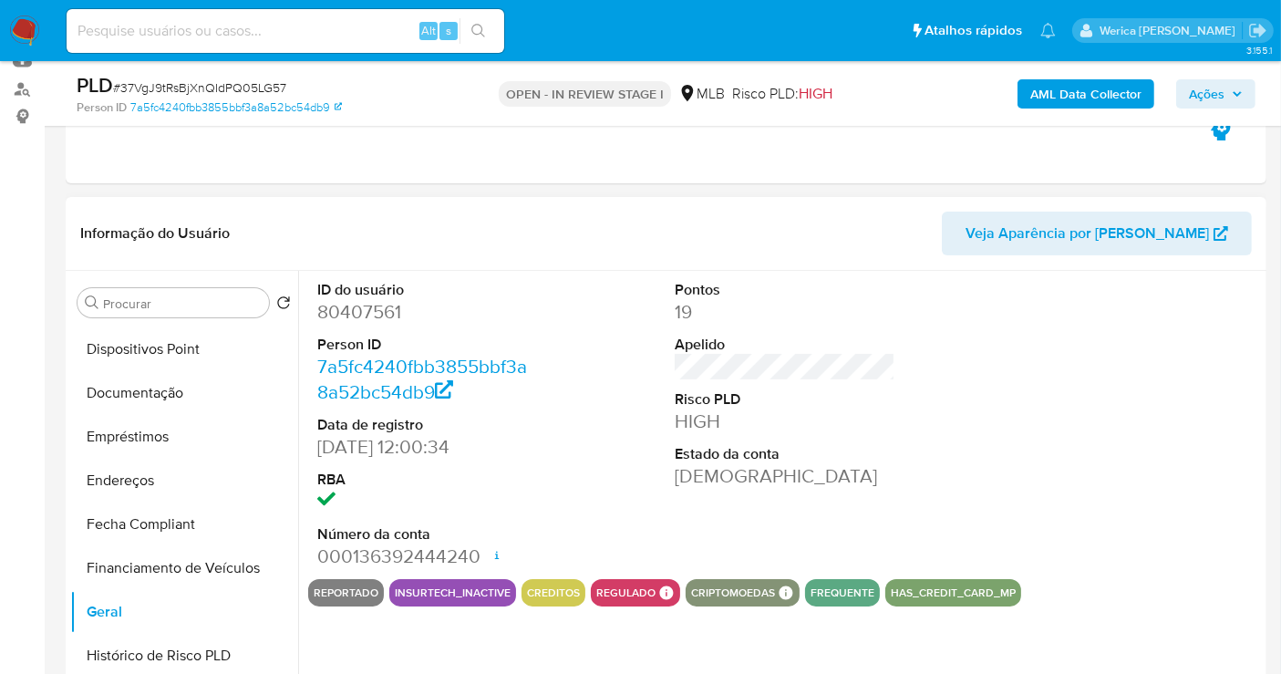
click at [375, 312] on dd "80407561" at bounding box center [427, 312] width 221 height 26
copy dd "80407561"
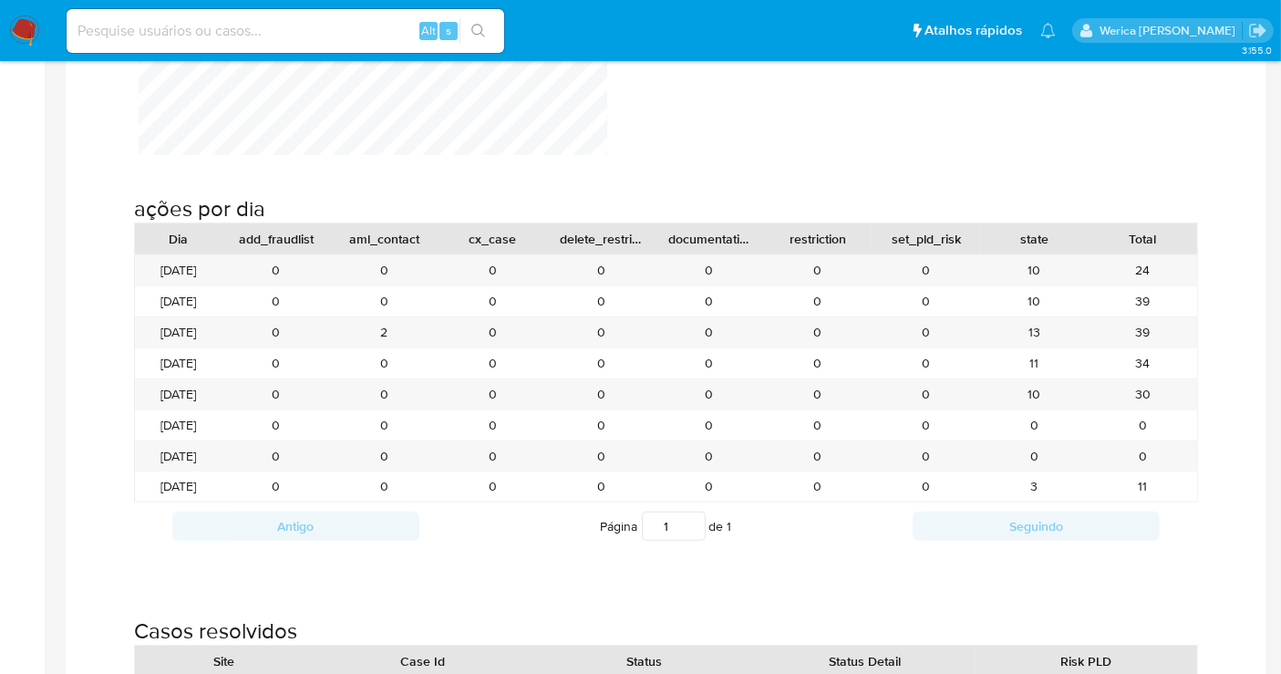
scroll to position [1684, 0]
